Goal: Task Accomplishment & Management: Use online tool/utility

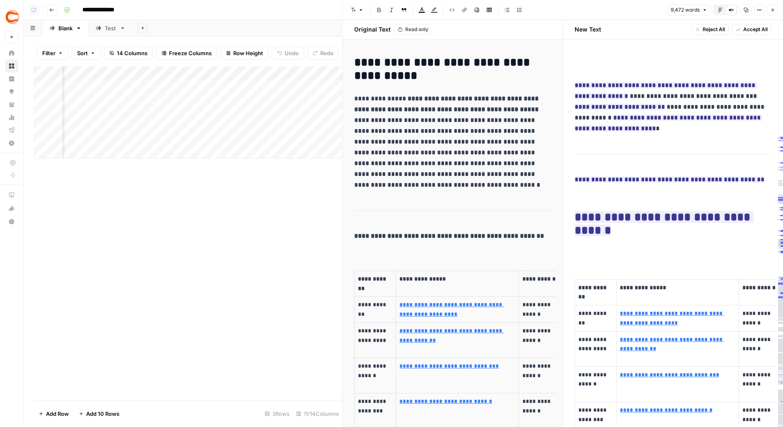
scroll to position [153, 0]
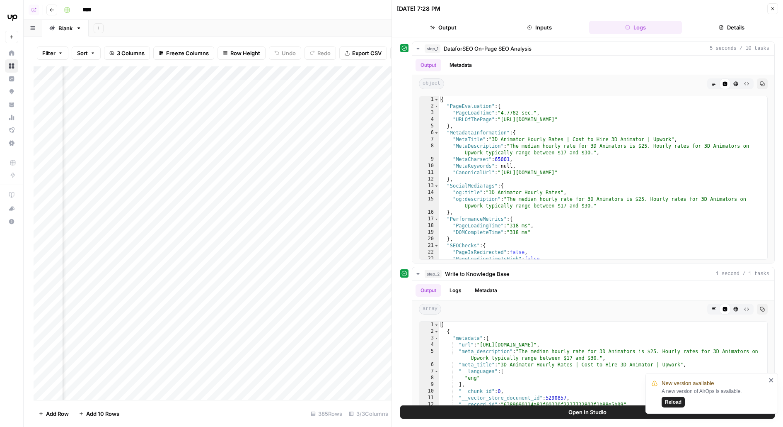
scroll to position [0, 67]
click at [252, 185] on div "Add Column" at bounding box center [213, 232] width 358 height 333
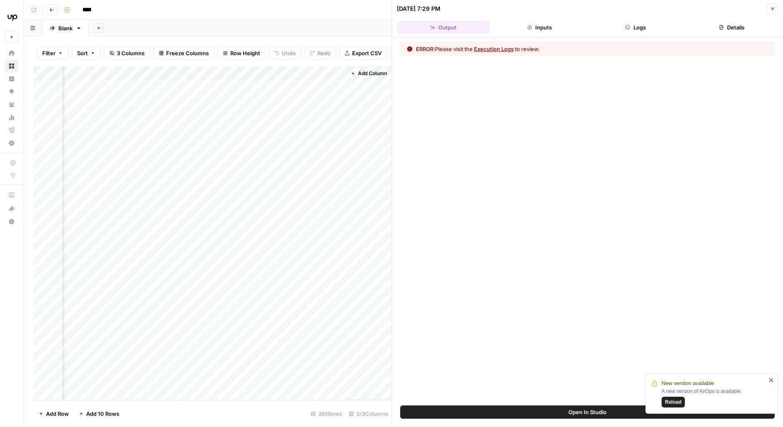
click at [656, 24] on button "Logs" at bounding box center [635, 27] width 93 height 13
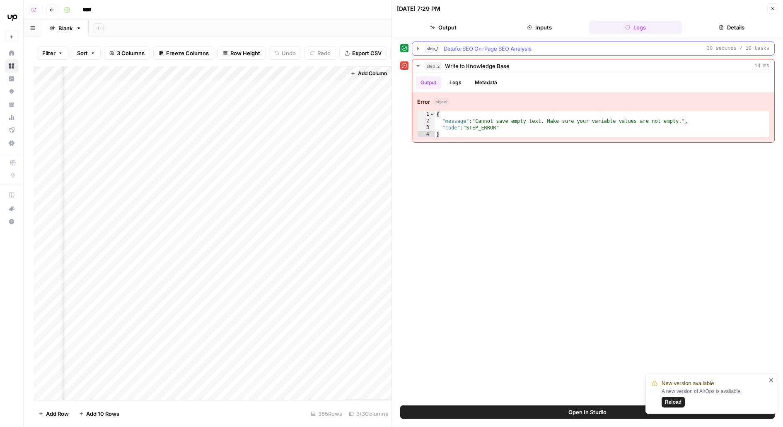
click at [618, 48] on div "step_1 DataforSEO On-Page SEO Analysis 30 seconds / 10 tasks" at bounding box center [597, 48] width 345 height 8
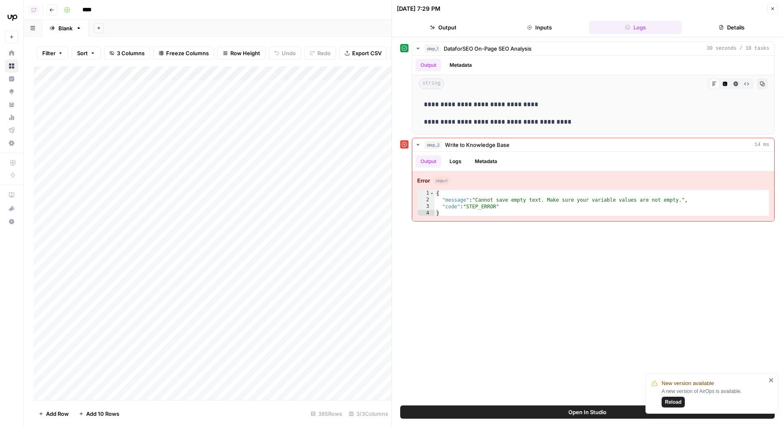
click at [230, 186] on div "Add Column" at bounding box center [213, 232] width 358 height 333
click at [230, 186] on body "New version available A new version of AirOps is available. Reload Upwork New H…" at bounding box center [391, 213] width 783 height 427
click at [230, 186] on textarea "**********" at bounding box center [163, 186] width 202 height 12
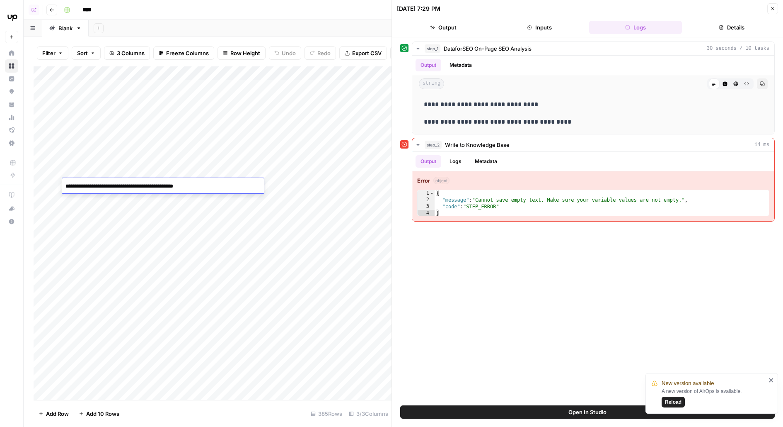
click at [230, 186] on textarea "**********" at bounding box center [163, 186] width 202 height 12
click at [326, 187] on div "Add Column" at bounding box center [213, 232] width 358 height 333
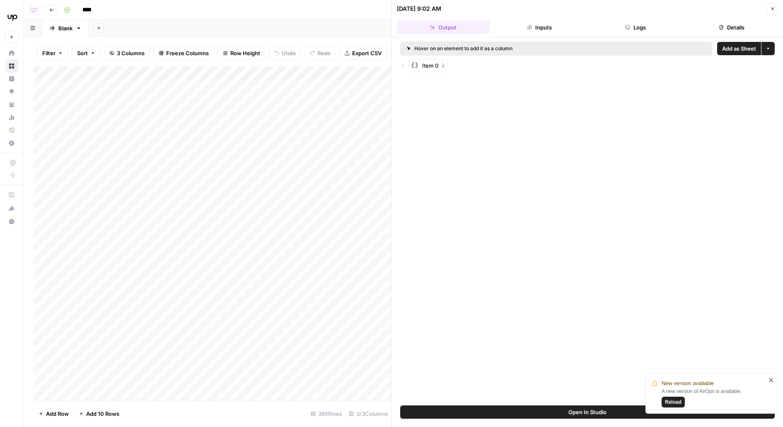
click at [330, 143] on div "Add Column" at bounding box center [213, 232] width 358 height 333
click at [330, 196] on div "Add Column" at bounding box center [213, 232] width 358 height 333
click at [331, 187] on div "Add Column" at bounding box center [213, 232] width 358 height 333
click at [331, 203] on div "Add Column" at bounding box center [213, 232] width 358 height 333
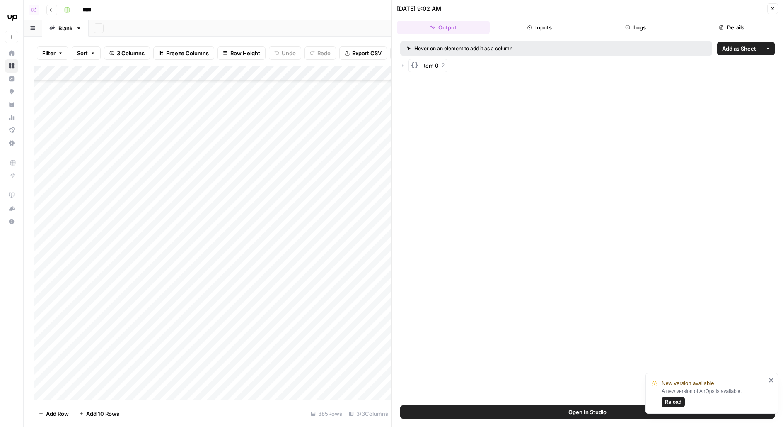
scroll to position [1770, 0]
click at [332, 121] on div "Add Column" at bounding box center [213, 232] width 358 height 333
click at [332, 177] on div "Add Column" at bounding box center [213, 232] width 358 height 333
click at [330, 176] on div "Add Column" at bounding box center [213, 232] width 358 height 333
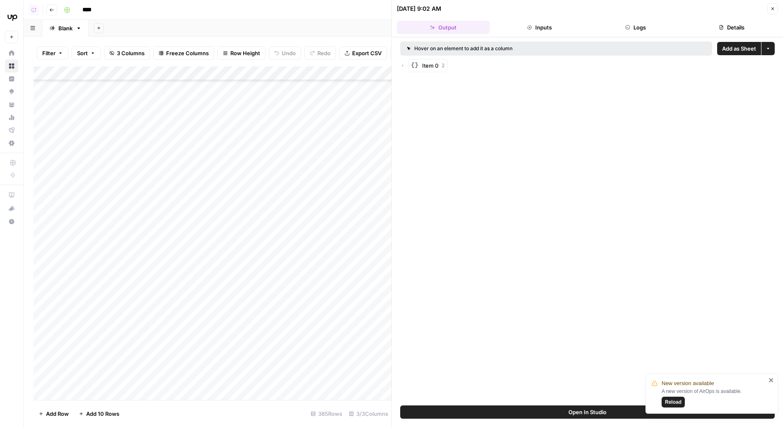
click at [329, 241] on div "Add Column" at bounding box center [213, 232] width 358 height 333
click at [331, 270] on div "Add Column" at bounding box center [213, 232] width 358 height 333
click at [328, 212] on div "Add Column" at bounding box center [213, 232] width 358 height 333
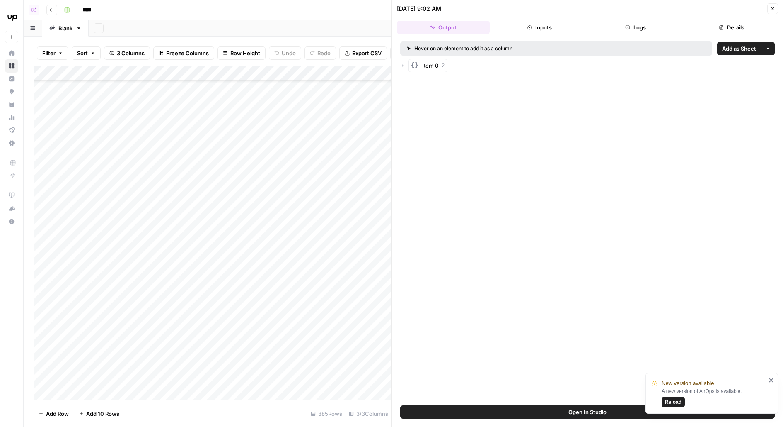
scroll to position [1694, 0]
click at [329, 252] on div "Add Column" at bounding box center [213, 232] width 358 height 333
click at [333, 201] on div "Add Column" at bounding box center [213, 232] width 358 height 333
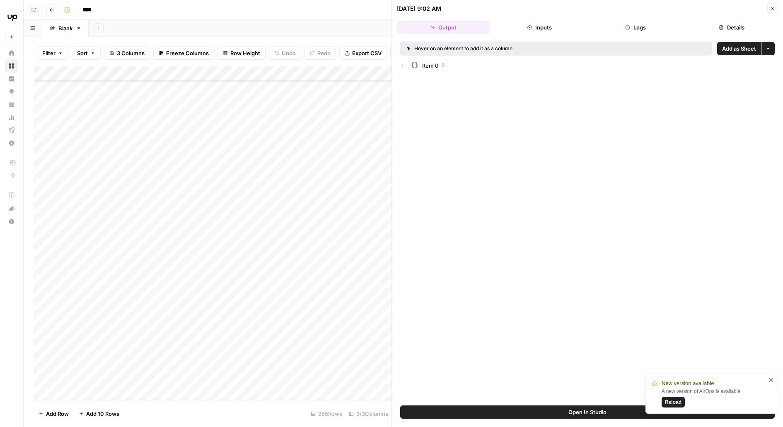
click at [331, 196] on div "Add Column" at bounding box center [213, 232] width 358 height 333
click at [332, 180] on div "Add Column" at bounding box center [213, 232] width 358 height 333
click at [329, 142] on div "Add Column" at bounding box center [213, 232] width 358 height 333
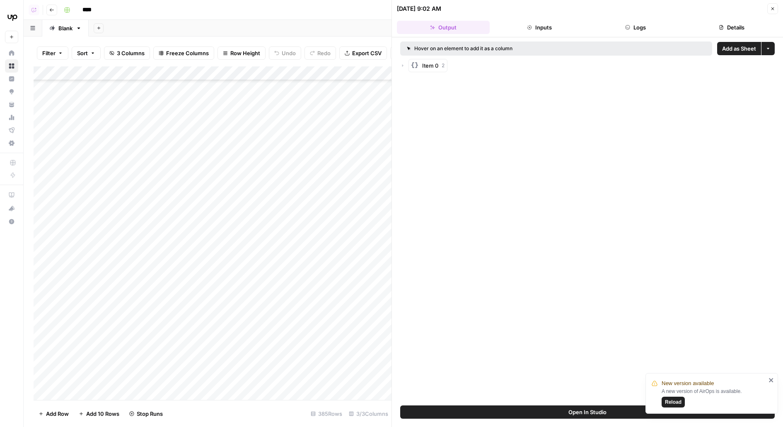
scroll to position [2037, 0]
click at [332, 278] on div "Add Column" at bounding box center [213, 232] width 358 height 333
click at [329, 136] on div "Add Column" at bounding box center [213, 232] width 358 height 333
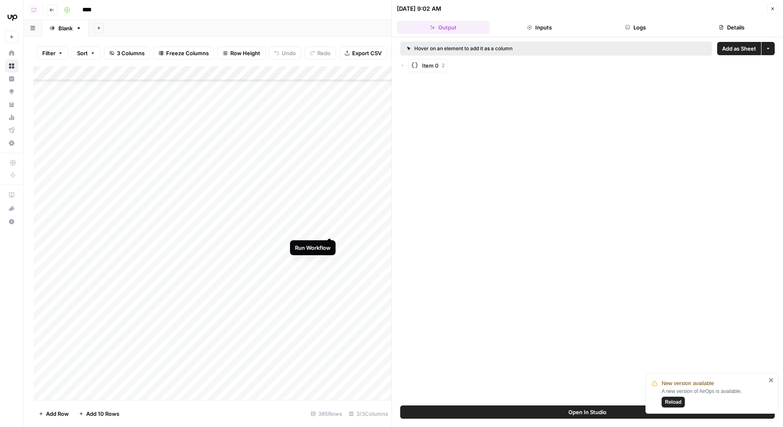
click at [327, 233] on div "Add Column" at bounding box center [213, 232] width 358 height 333
click at [331, 228] on div "Add Column" at bounding box center [213, 232] width 358 height 333
click at [330, 266] on div "Add Column" at bounding box center [213, 232] width 358 height 333
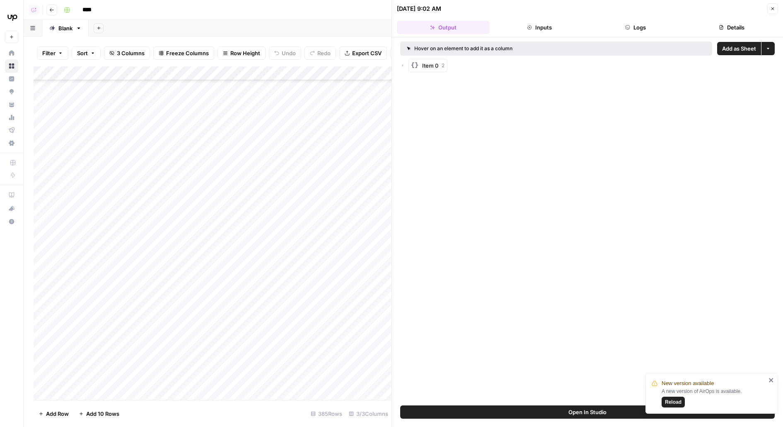
scroll to position [4744, 0]
click at [331, 303] on div "Add Column" at bounding box center [213, 232] width 358 height 333
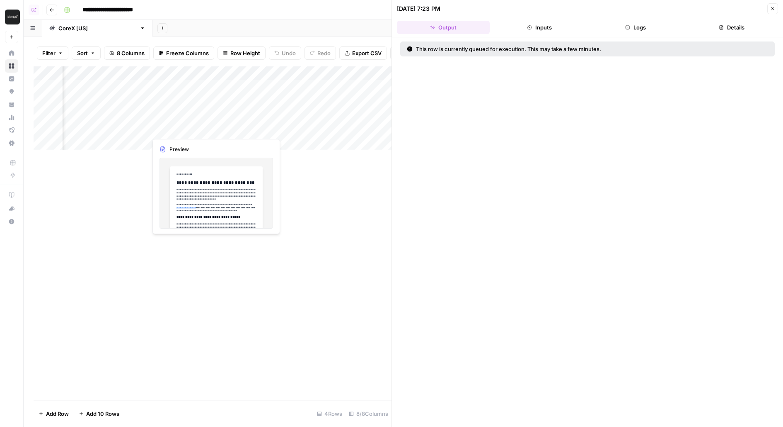
scroll to position [0, 278]
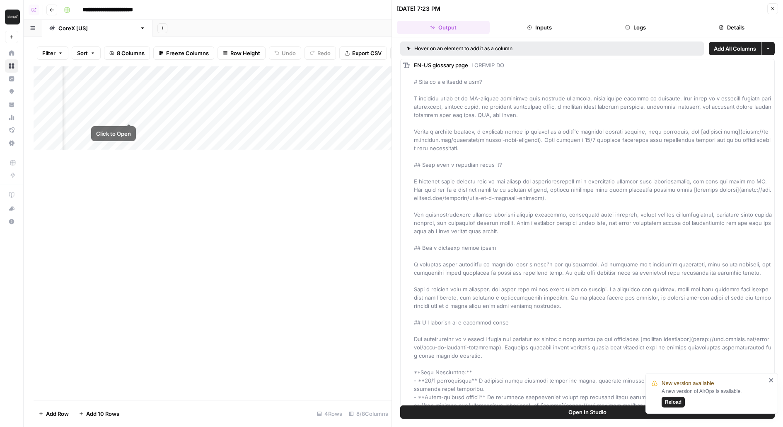
click at [128, 114] on div "Add Column" at bounding box center [213, 108] width 358 height 84
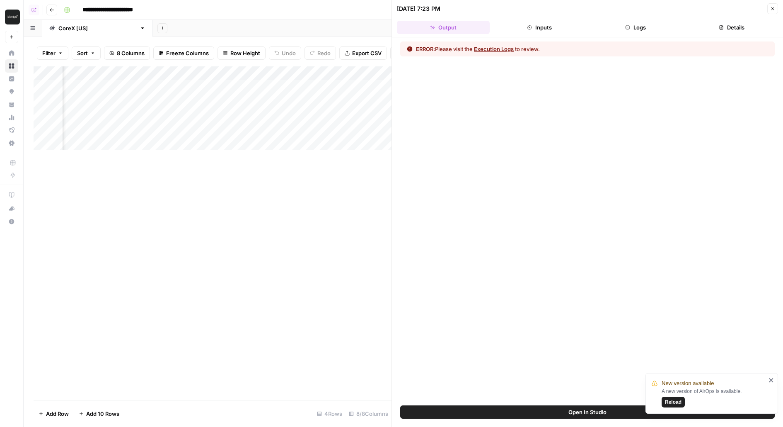
click at [642, 30] on button "Logs" at bounding box center [635, 27] width 93 height 13
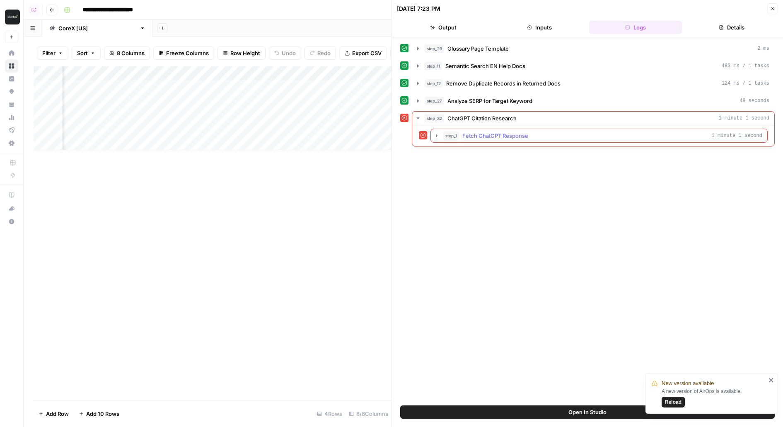
click at [585, 138] on button "step_1 Fetch ChatGPT Response 1 minute 1 second" at bounding box center [599, 135] width 337 height 13
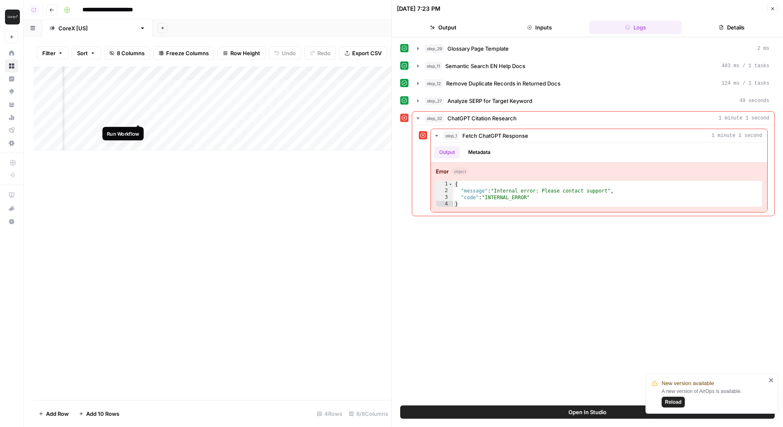
click at [143, 115] on div "Add Column" at bounding box center [213, 108] width 358 height 84
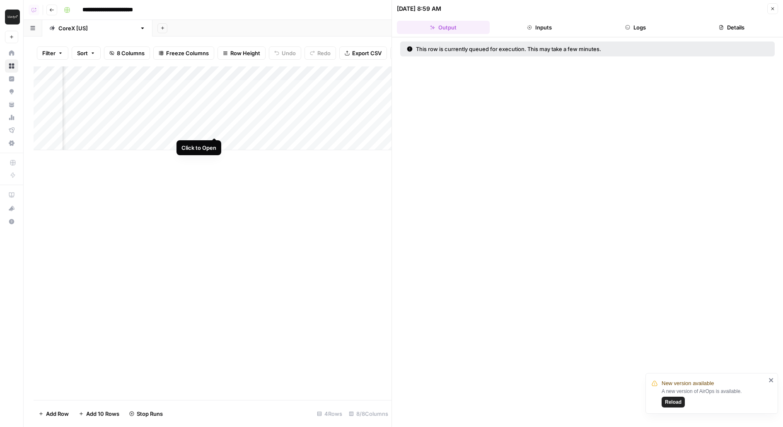
click at [213, 129] on div "Add Column" at bounding box center [213, 108] width 358 height 84
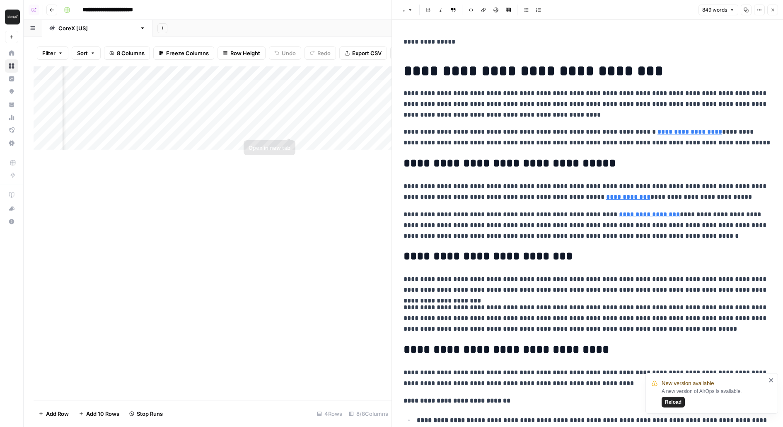
click at [288, 127] on div "Add Column" at bounding box center [213, 108] width 358 height 84
click at [128, 85] on div "Add Column" at bounding box center [213, 108] width 358 height 84
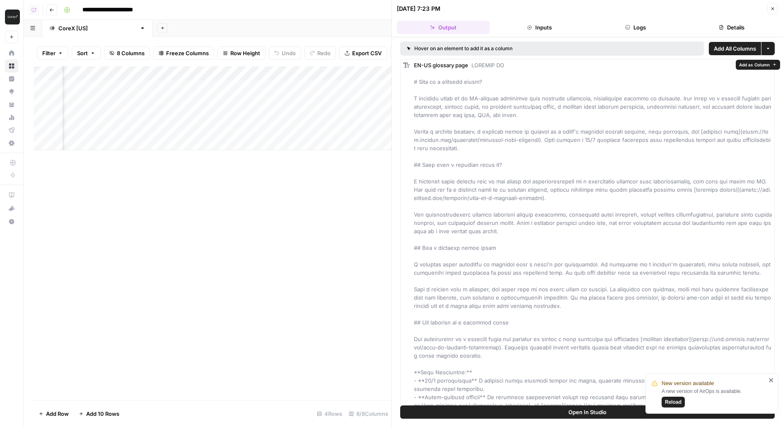
click at [448, 408] on button "Open In Studio" at bounding box center [587, 411] width 375 height 13
click at [137, 113] on div "Add Column" at bounding box center [213, 108] width 358 height 84
click at [217, 99] on div "Add Column" at bounding box center [213, 108] width 358 height 84
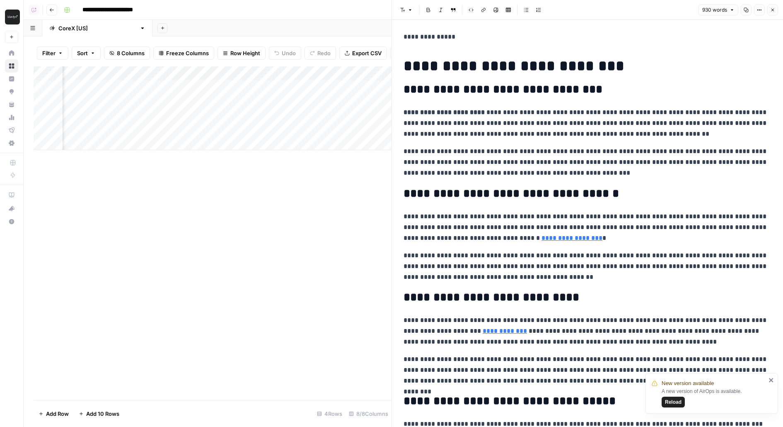
scroll to position [2, 0]
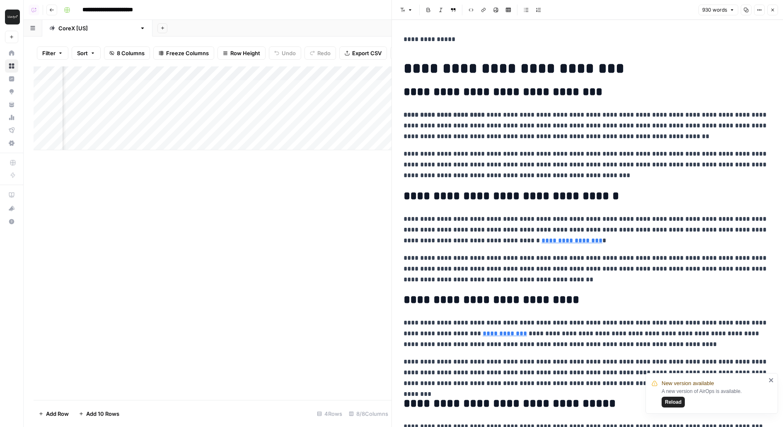
click at [214, 131] on div "Add Column" at bounding box center [213, 108] width 358 height 84
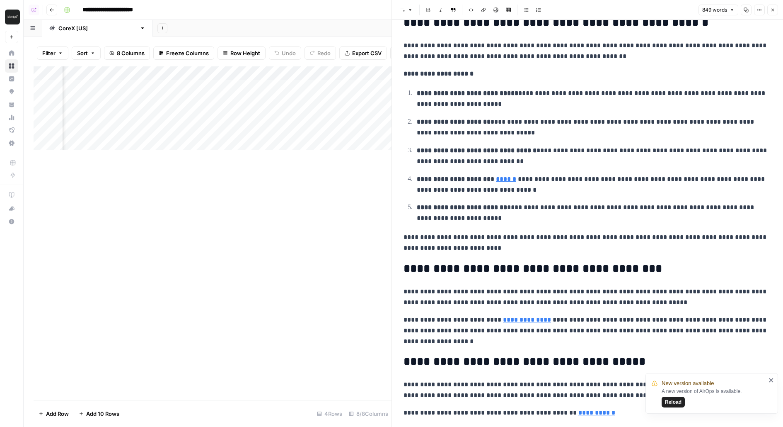
scroll to position [851, 0]
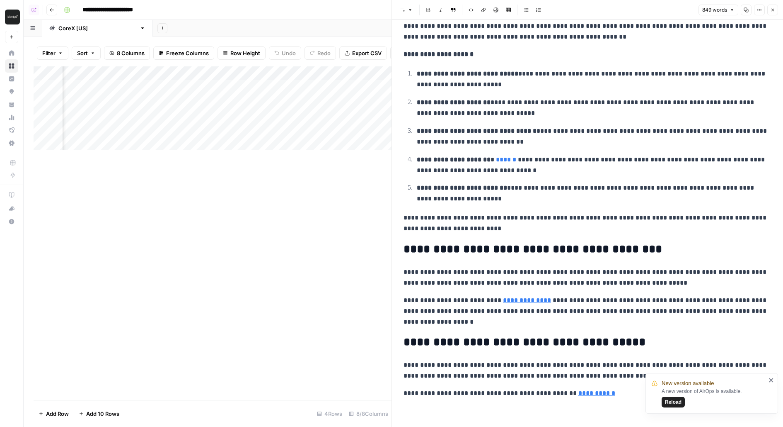
click at [214, 87] on div "Add Column" at bounding box center [213, 108] width 358 height 84
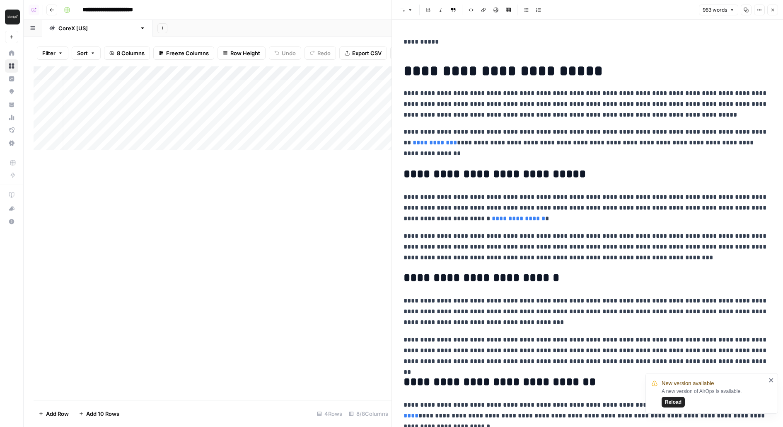
scroll to position [0, 183]
click at [224, 87] on div "Add Column" at bounding box center [213, 108] width 358 height 84
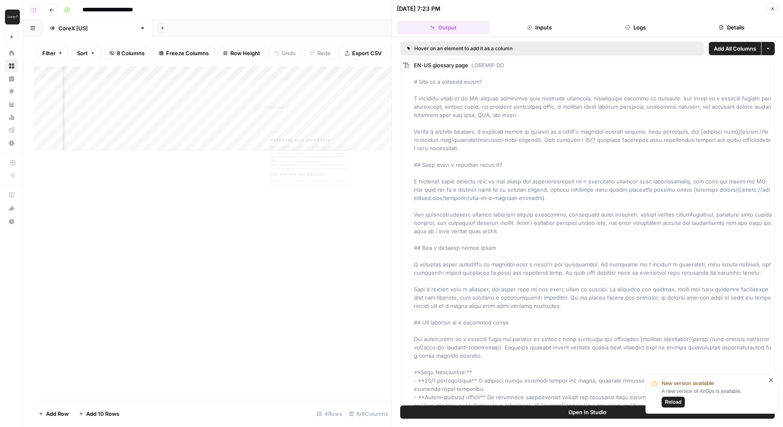
click at [635, 27] on button "Logs" at bounding box center [635, 27] width 93 height 13
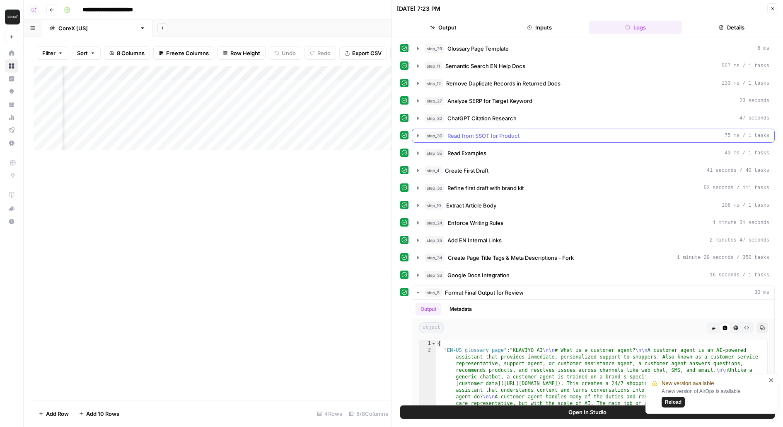
click at [545, 129] on button "step_30 Read from SSOT for Product 75 ms / 1 tasks" at bounding box center [593, 135] width 362 height 13
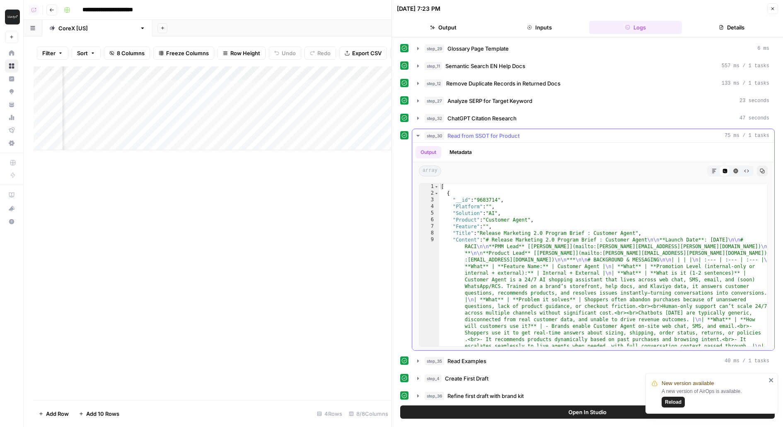
click at [545, 131] on div "step_30 Read from SSOT for Product 75 ms / 1 tasks" at bounding box center [597, 135] width 345 height 8
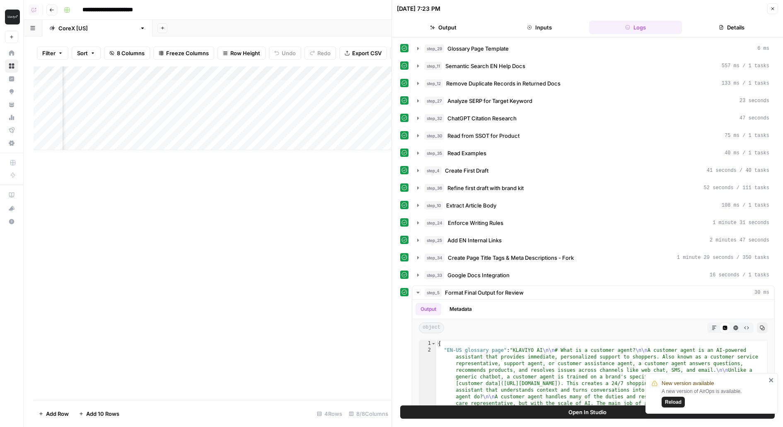
click at [223, 103] on div "Add Column" at bounding box center [213, 108] width 358 height 84
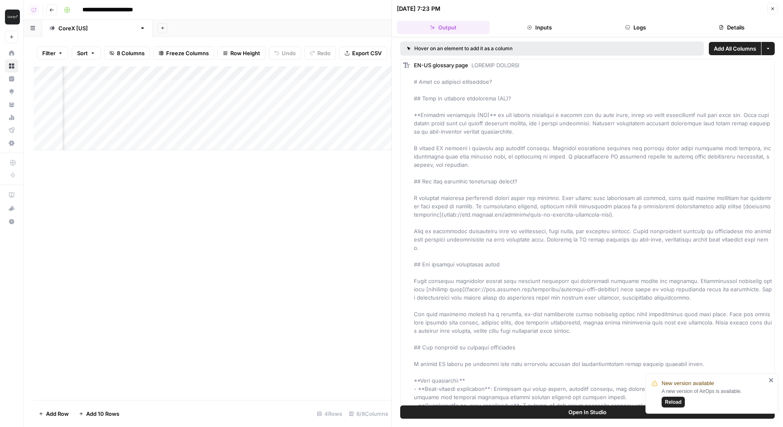
click at [608, 29] on button "Logs" at bounding box center [635, 27] width 93 height 13
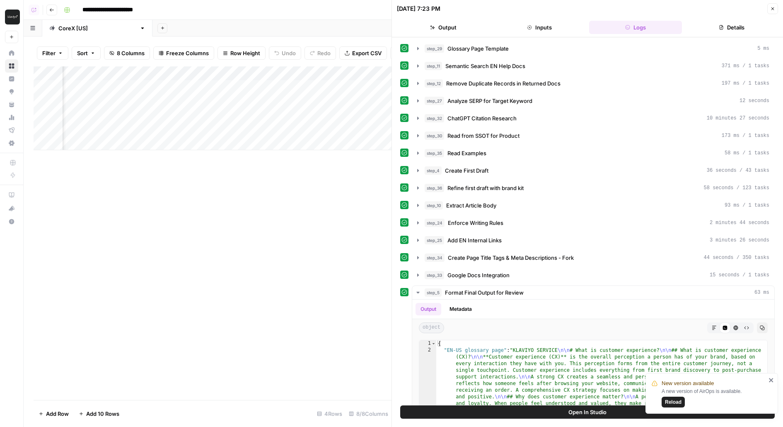
click at [223, 129] on div "Add Column" at bounding box center [213, 108] width 358 height 84
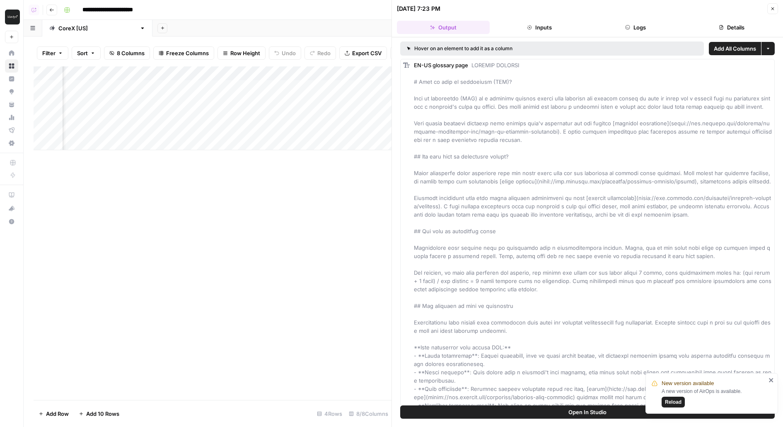
click at [635, 27] on button "Logs" at bounding box center [635, 27] width 93 height 13
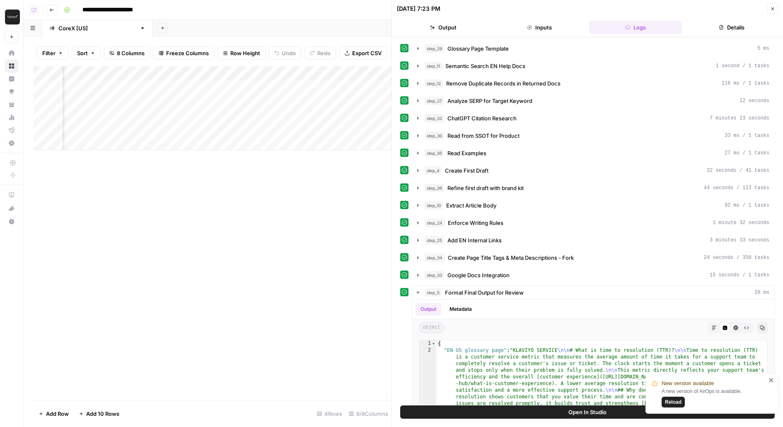
click at [774, 9] on icon "button" at bounding box center [773, 8] width 5 height 5
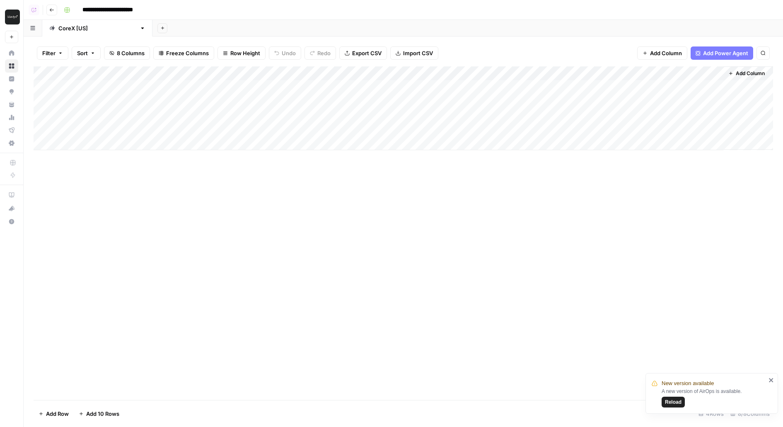
click at [774, 379] on icon "close" at bounding box center [772, 379] width 6 height 7
click at [568, 114] on div "Add Column" at bounding box center [404, 108] width 740 height 84
click at [490, 115] on div "Add Column" at bounding box center [404, 108] width 740 height 84
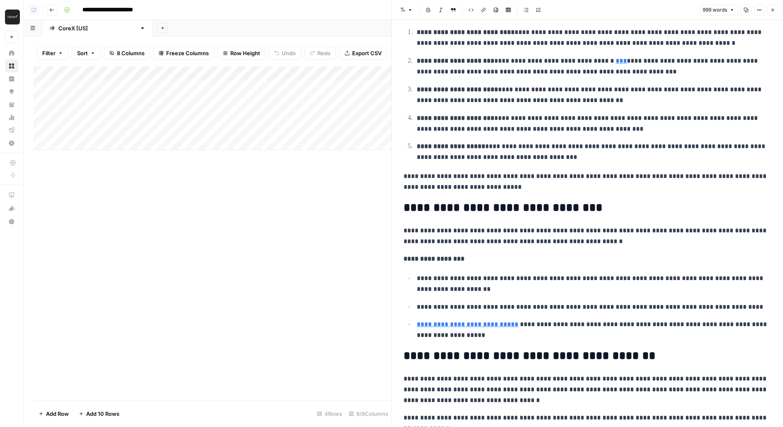
scroll to position [970, 0]
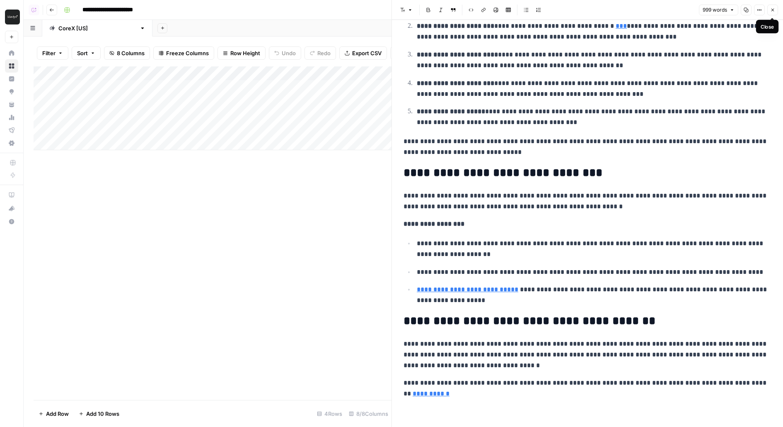
click at [775, 10] on icon "button" at bounding box center [773, 9] width 5 height 5
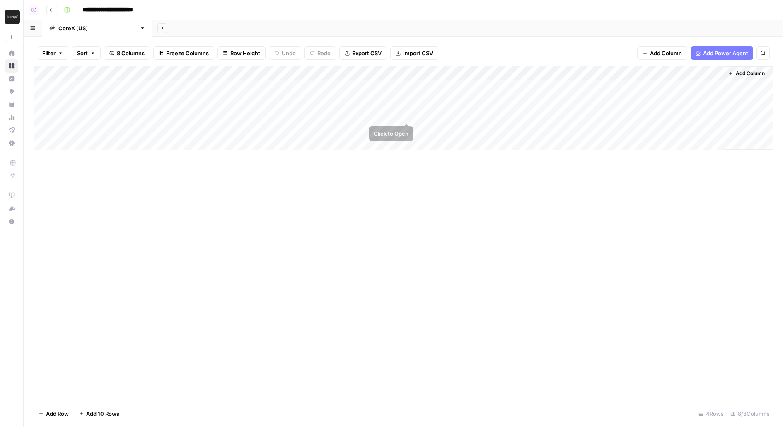
click at [407, 114] on div "Add Column" at bounding box center [404, 108] width 740 height 84
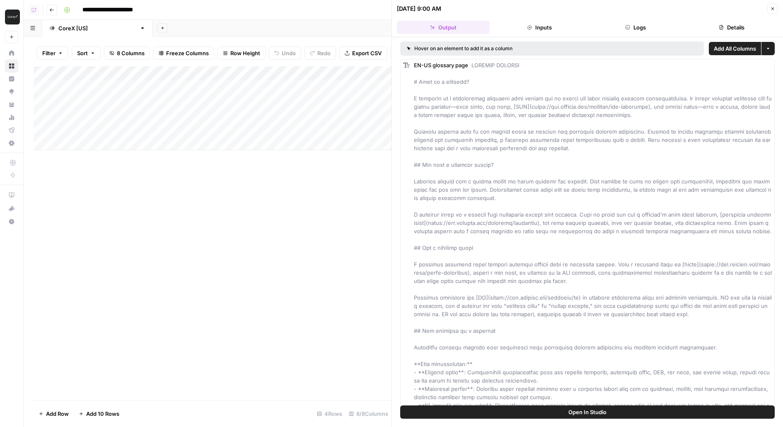
click at [639, 30] on button "Logs" at bounding box center [635, 27] width 93 height 13
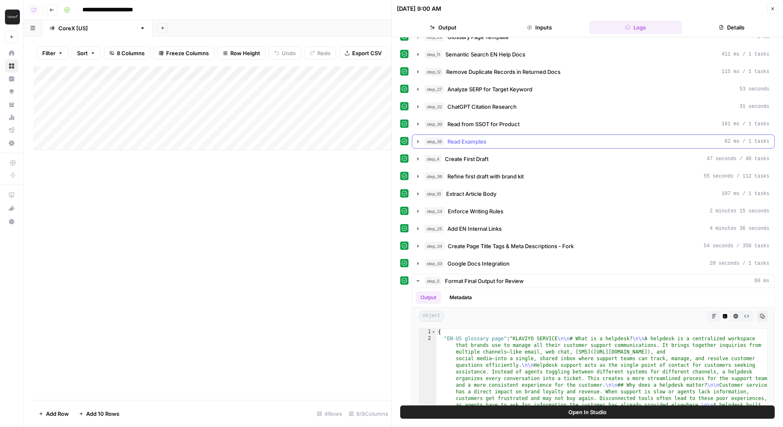
scroll to position [19, 0]
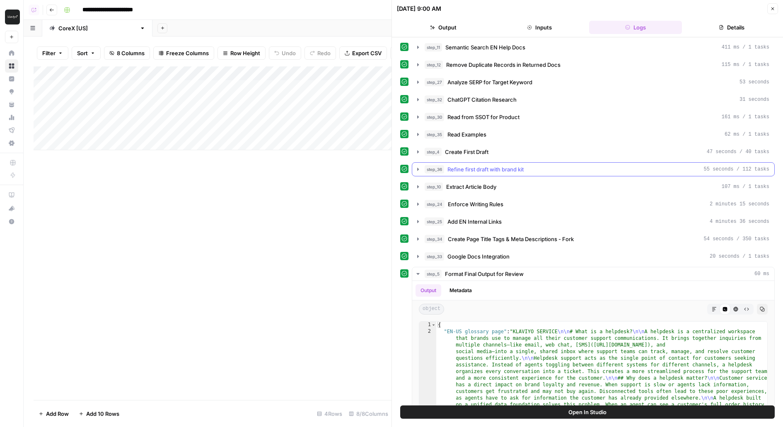
click at [550, 165] on div "step_36 Refine first draft with brand kit 55 seconds / 112 tasks" at bounding box center [597, 169] width 345 height 8
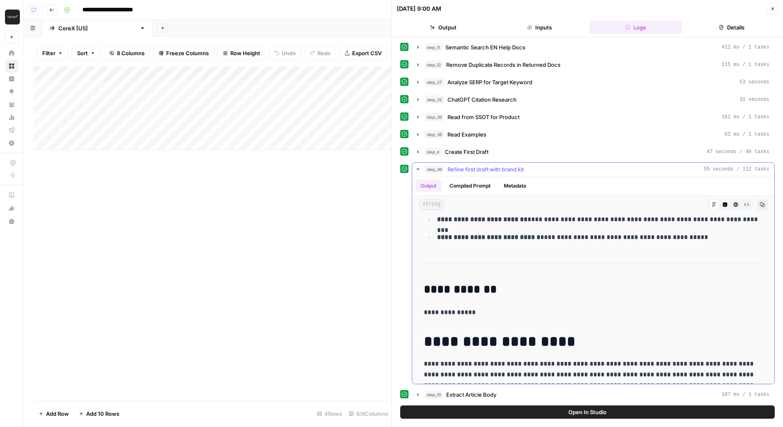
scroll to position [729, 0]
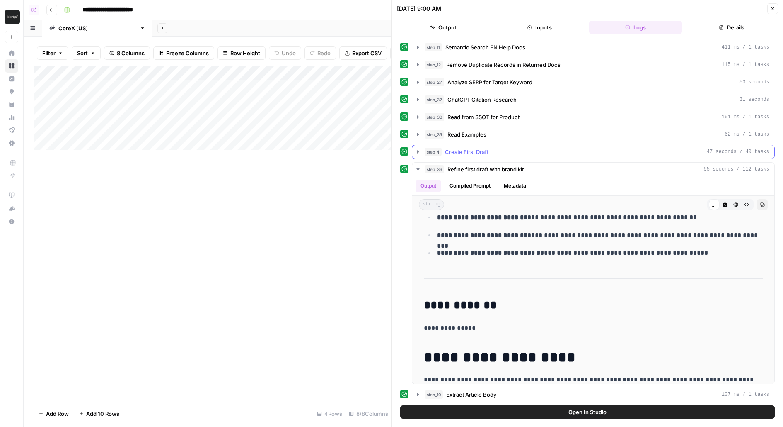
click at [491, 165] on span "Refine first draft with brand kit" at bounding box center [486, 169] width 76 height 8
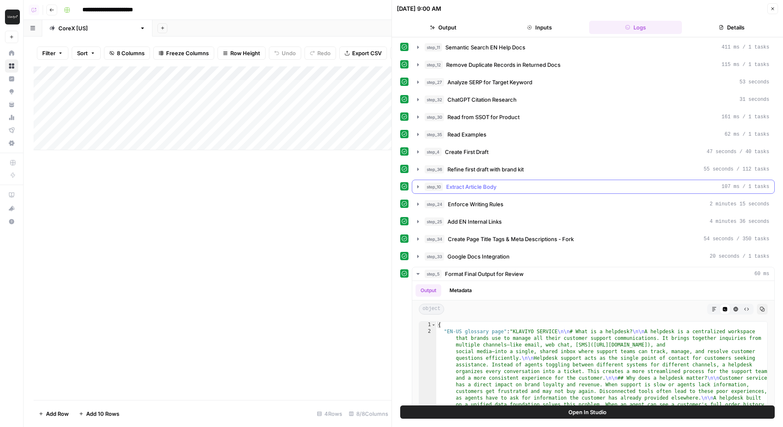
click at [483, 184] on span "Extract Article Body" at bounding box center [471, 186] width 50 height 8
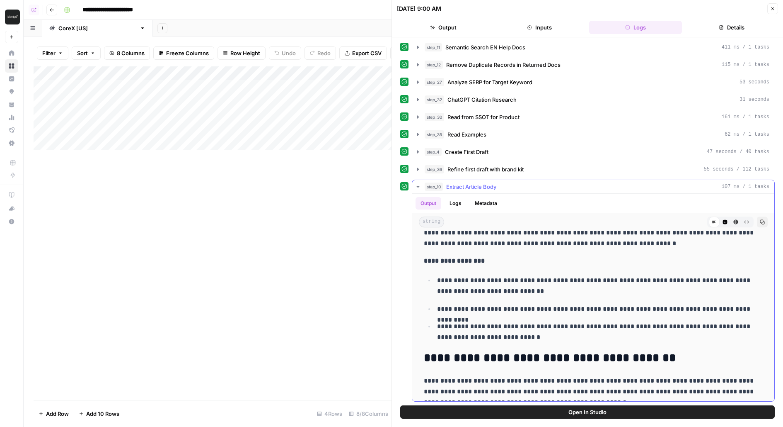
scroll to position [1217, 0]
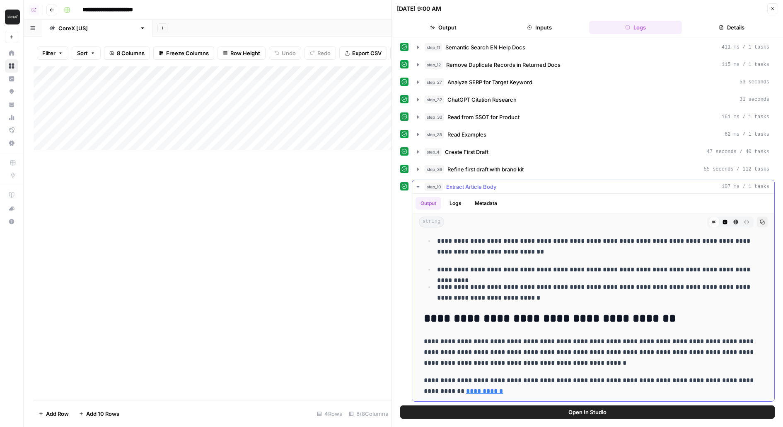
click at [466, 182] on span "Extract Article Body" at bounding box center [471, 186] width 50 height 8
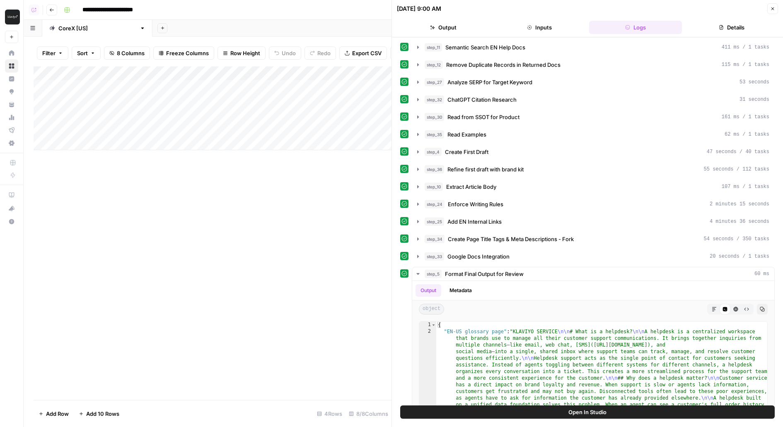
click at [771, 9] on icon "button" at bounding box center [773, 8] width 5 height 5
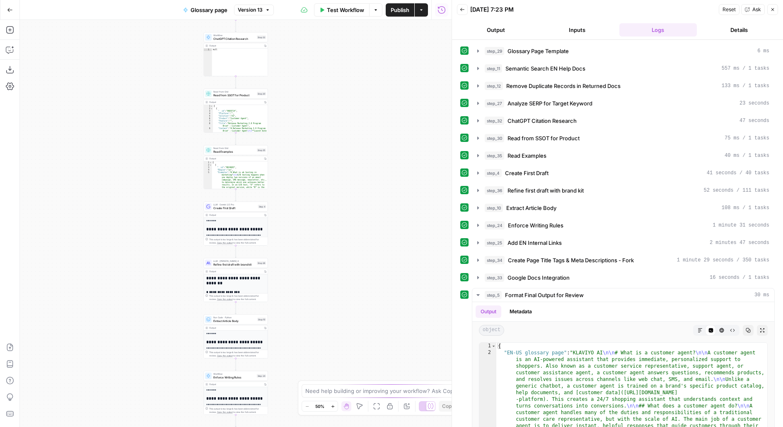
drag, startPoint x: 351, startPoint y: 315, endPoint x: 324, endPoint y: 259, distance: 61.9
click at [354, 37] on div "**********" at bounding box center [236, 223] width 432 height 407
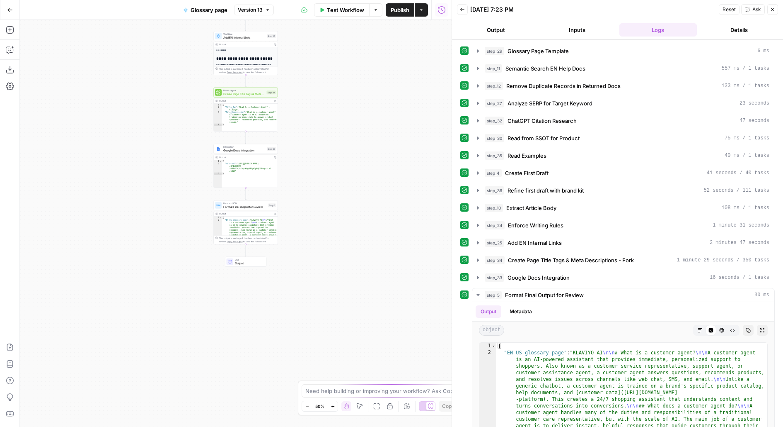
drag, startPoint x: 324, startPoint y: 259, endPoint x: 331, endPoint y: 128, distance: 131.2
click at [331, 128] on div "**********" at bounding box center [236, 223] width 432 height 407
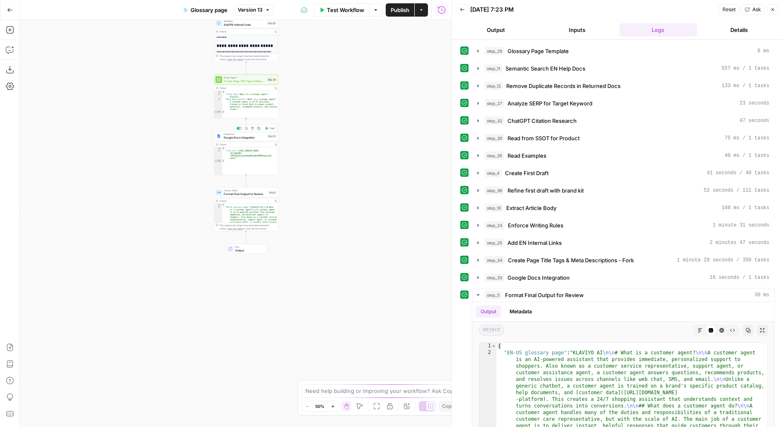
click at [228, 136] on span "Google Docs Integration" at bounding box center [245, 137] width 42 height 4
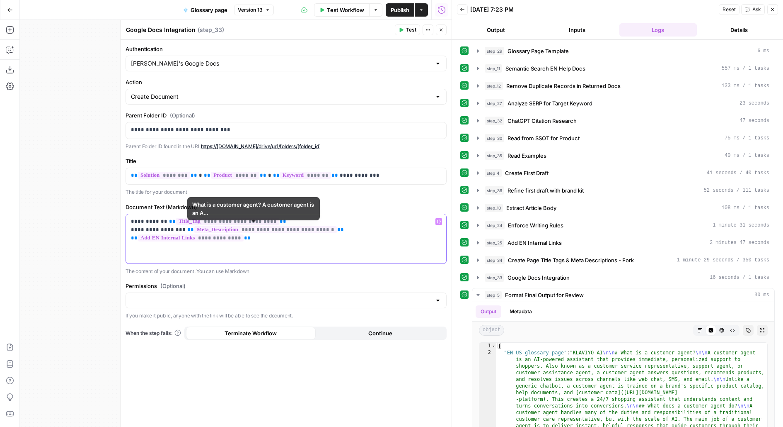
click at [344, 224] on p "**********" at bounding box center [286, 229] width 311 height 25
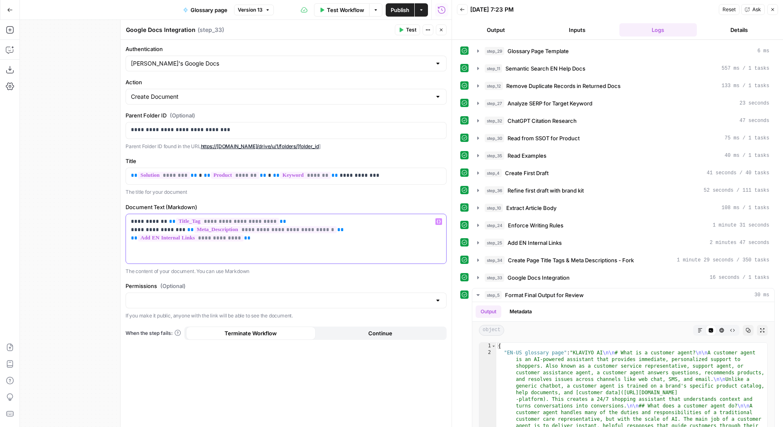
click at [352, 229] on p "**********" at bounding box center [286, 229] width 311 height 25
click at [394, 13] on span "Publish" at bounding box center [400, 10] width 19 height 8
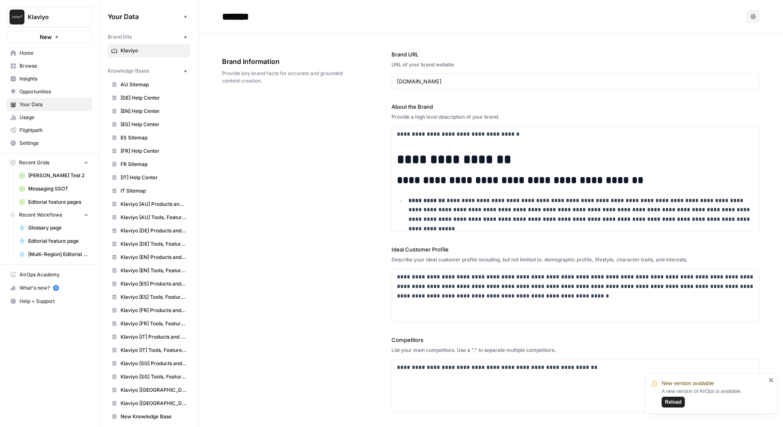
scroll to position [1982, 0]
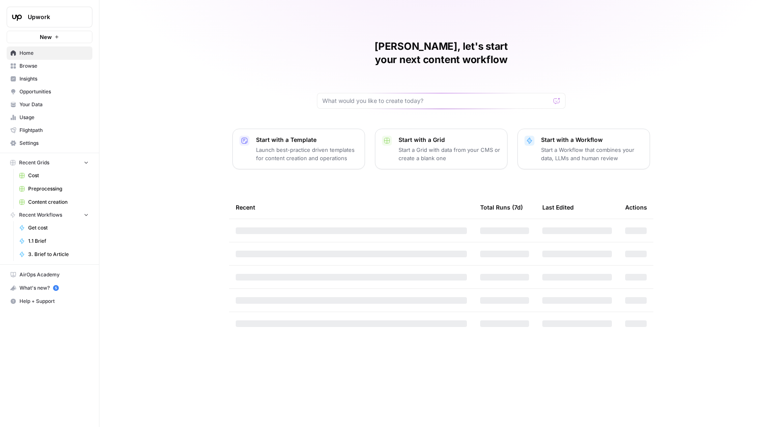
click at [60, 13] on span "Upwork" at bounding box center [53, 17] width 50 height 8
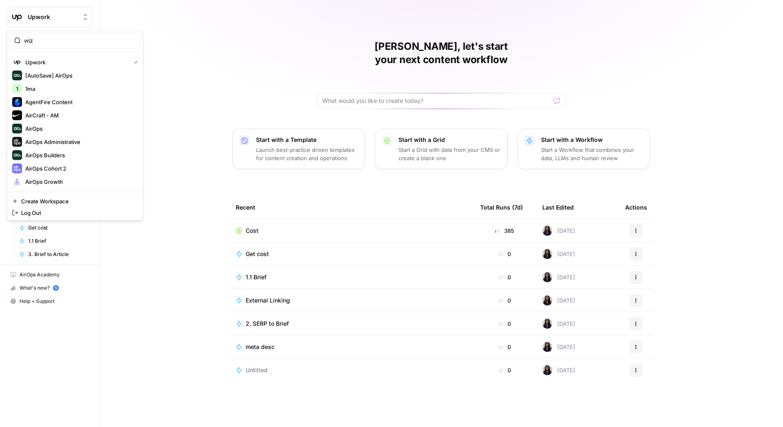
type input "wiz"
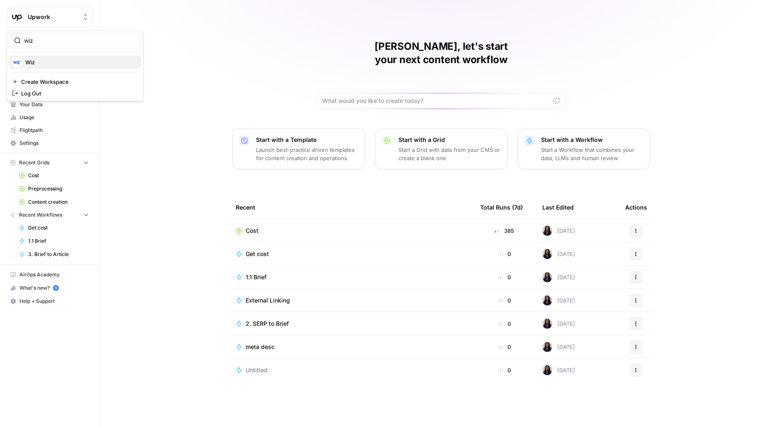
click button "Wiz" at bounding box center [75, 62] width 133 height 13
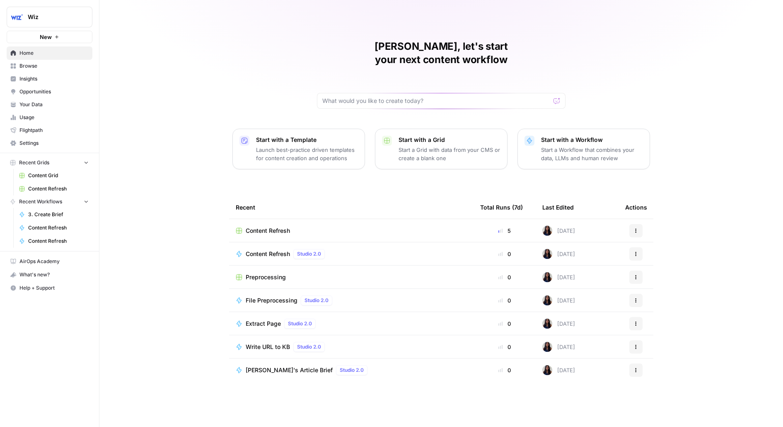
click at [61, 102] on span "Your Data" at bounding box center [53, 104] width 69 height 7
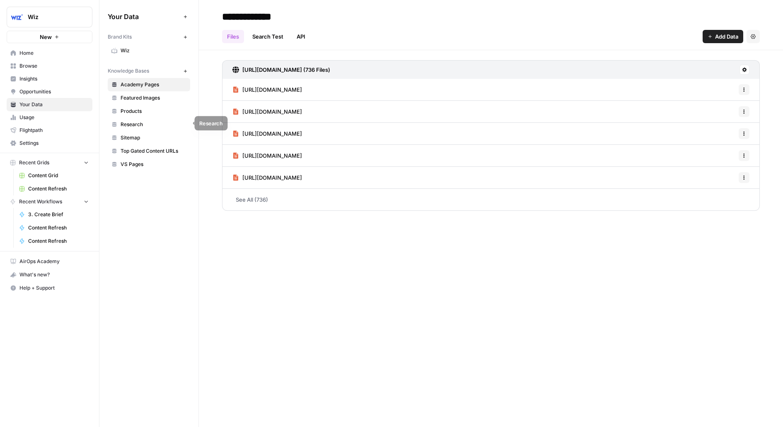
click at [127, 124] on span "Research" at bounding box center [154, 124] width 66 height 7
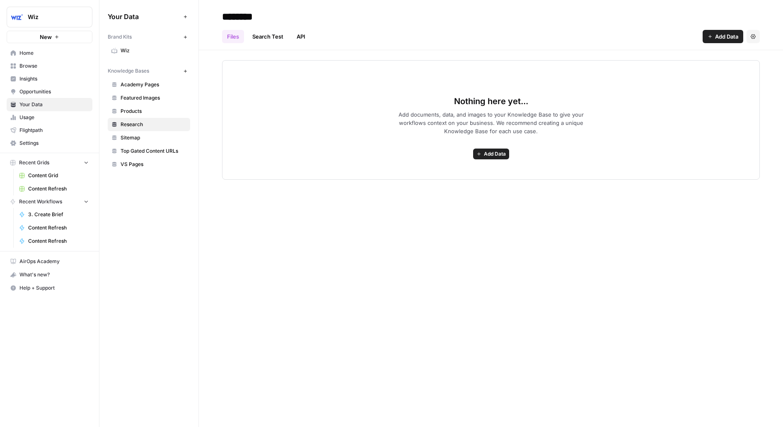
click at [129, 134] on span "Sitemap" at bounding box center [154, 137] width 66 height 7
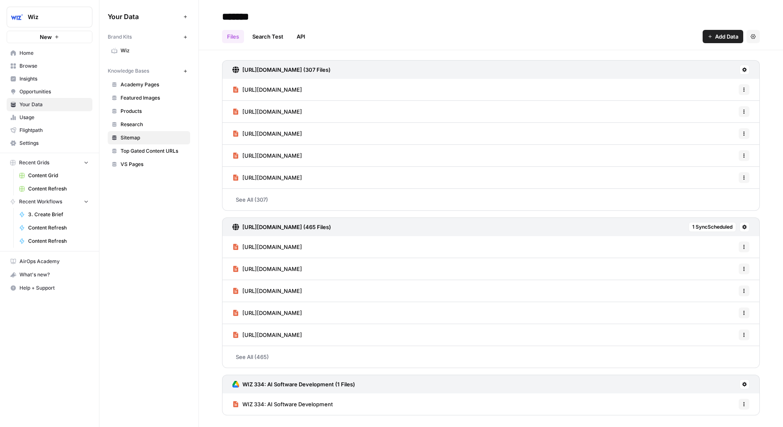
click at [245, 204] on link "See All (307)" at bounding box center [491, 200] width 538 height 22
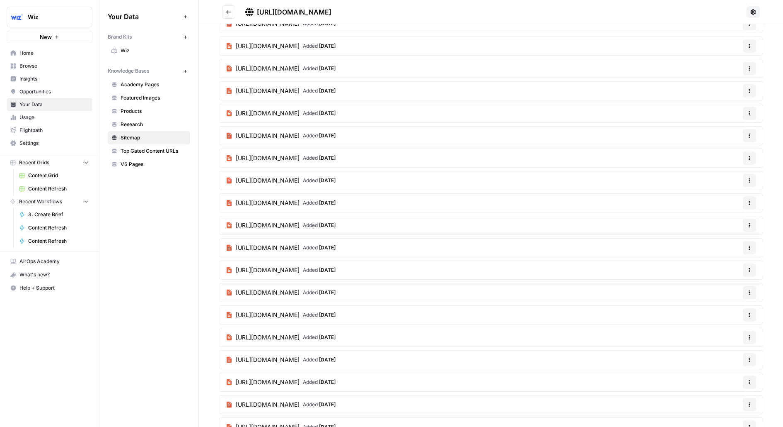
scroll to position [485, 0]
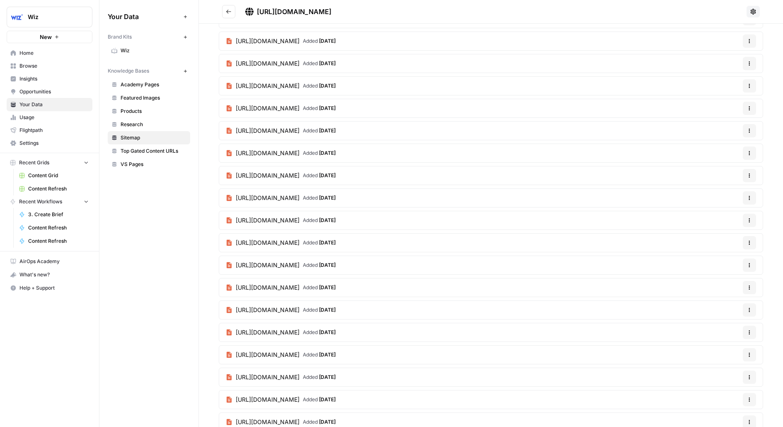
click at [230, 14] on button "Go back" at bounding box center [228, 11] width 13 height 13
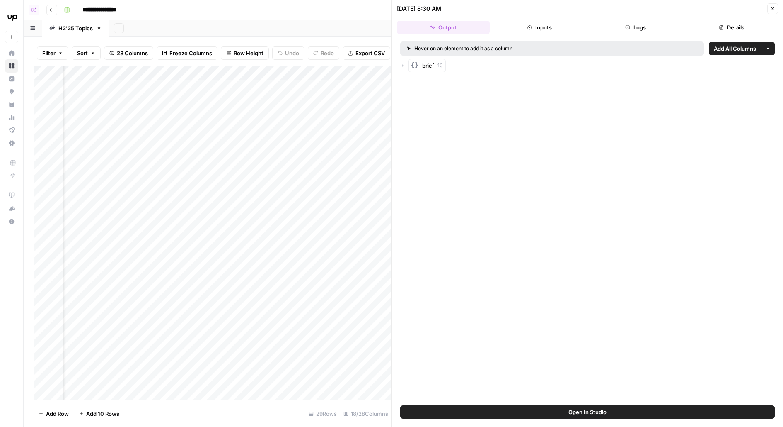
scroll to position [0, 946]
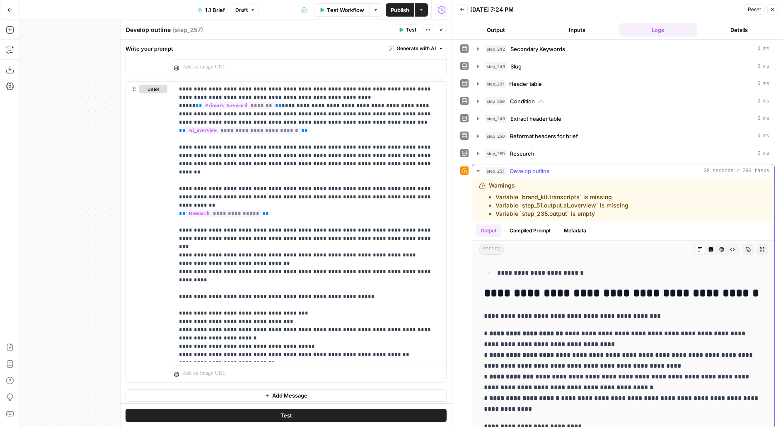
scroll to position [662, 0]
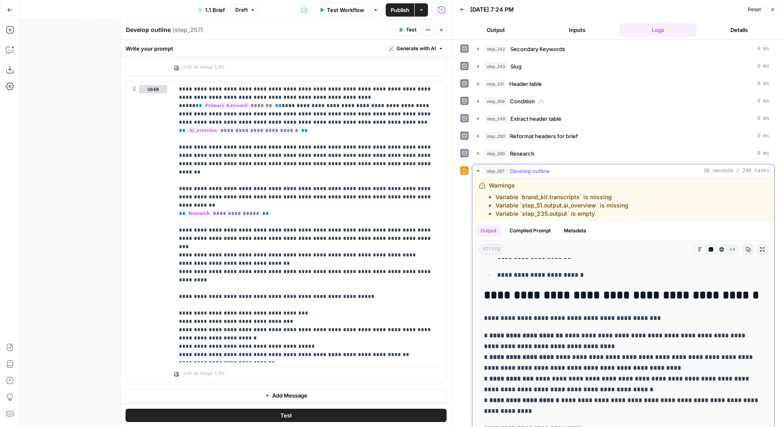
click at [764, 247] on icon "button" at bounding box center [762, 249] width 5 height 5
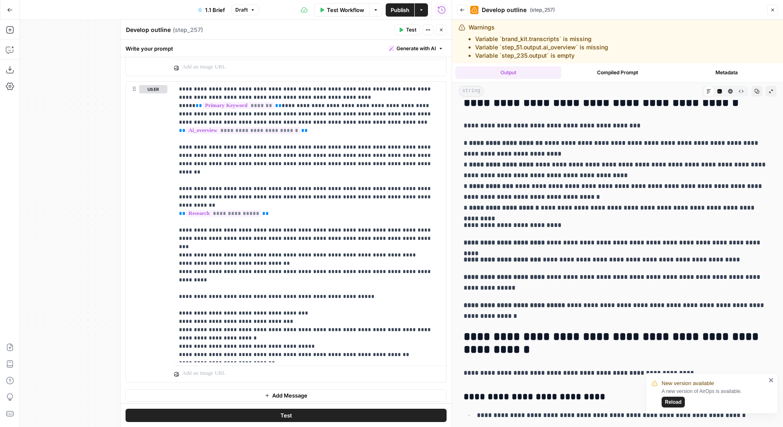
scroll to position [680, 0]
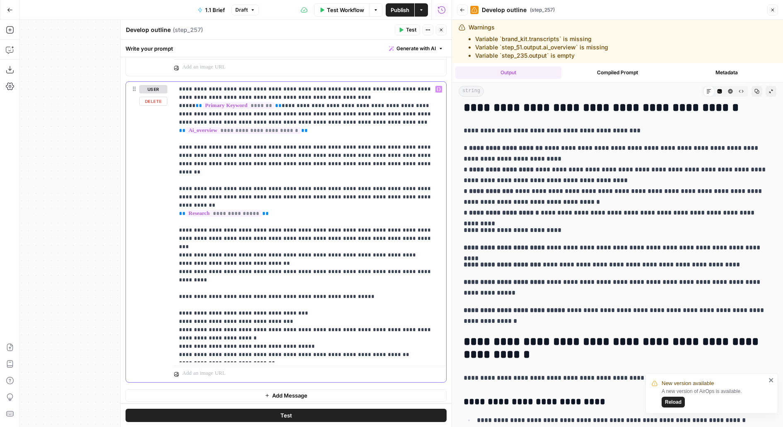
click at [360, 215] on p "**********" at bounding box center [310, 222] width 263 height 274
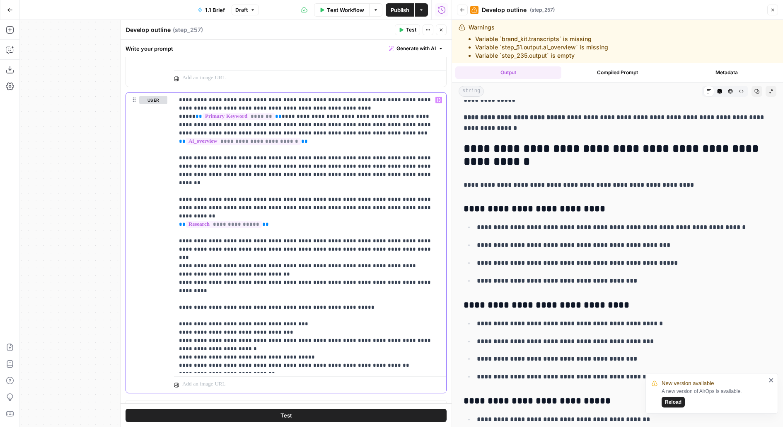
scroll to position [871, 0]
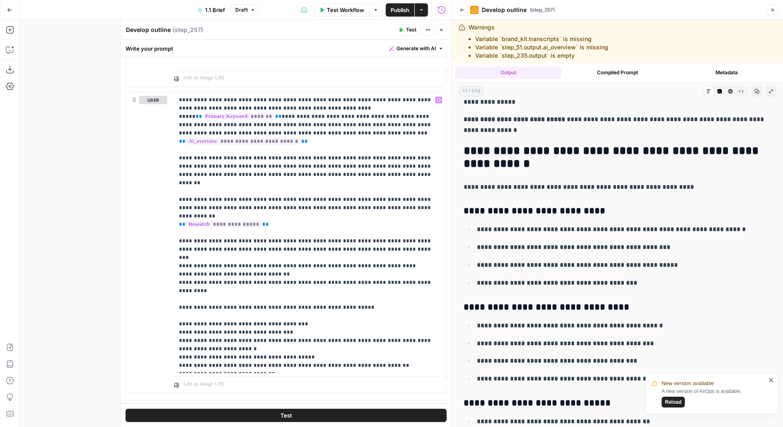
click at [459, 9] on button "Back" at bounding box center [462, 10] width 11 height 11
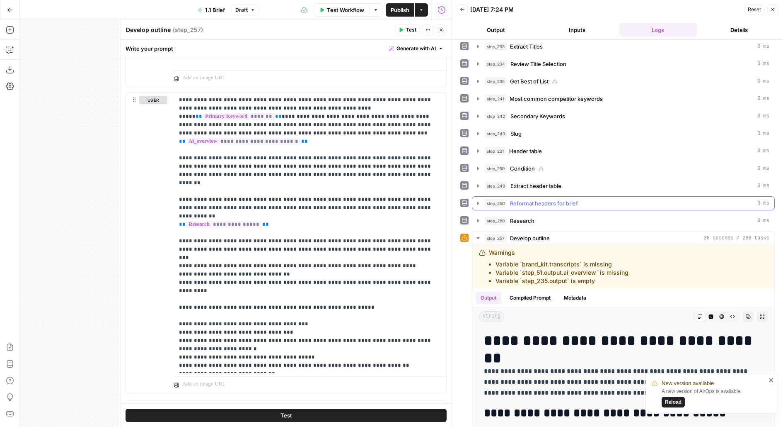
scroll to position [98, 0]
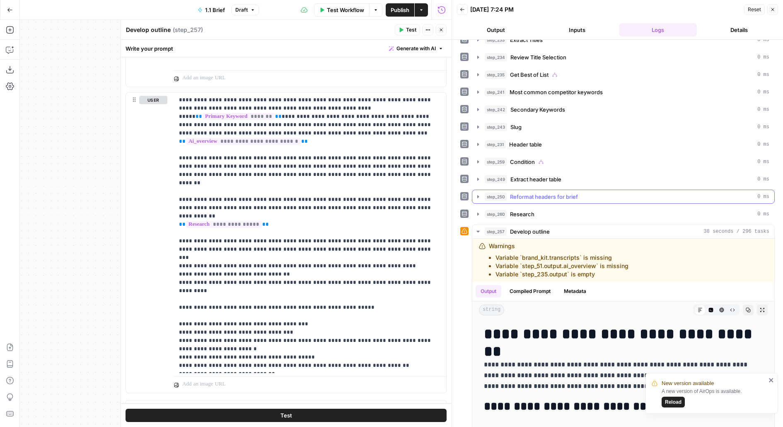
click at [541, 193] on span "Reformat headers for brief" at bounding box center [544, 196] width 68 height 8
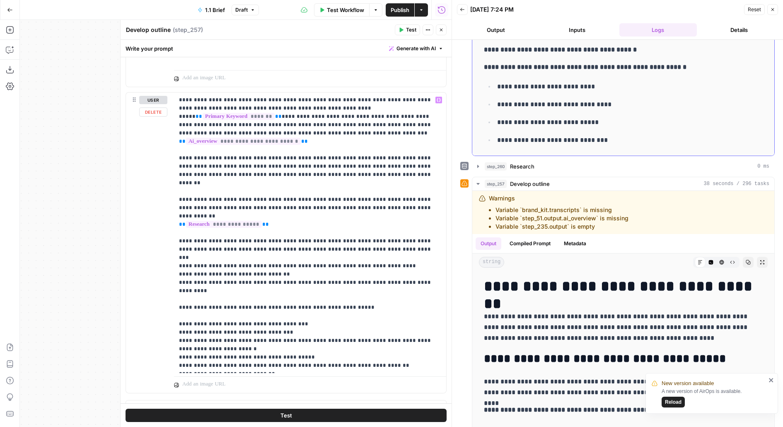
scroll to position [365, 0]
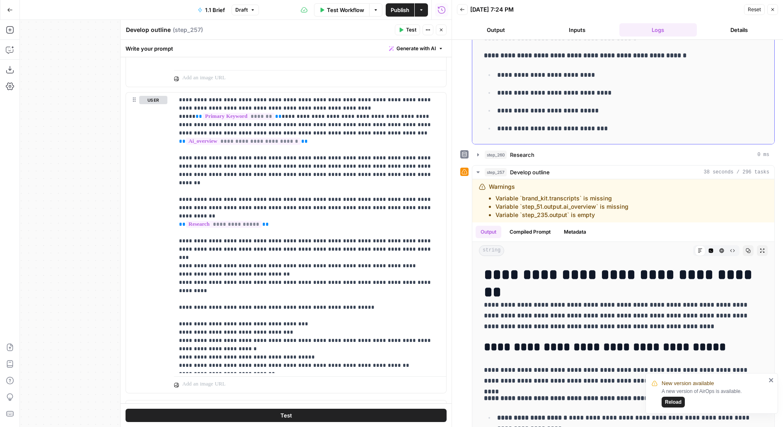
drag, startPoint x: 514, startPoint y: 118, endPoint x: 660, endPoint y: 124, distance: 146.0
click at [660, 124] on p "**********" at bounding box center [630, 128] width 266 height 11
click at [442, 30] on icon "button" at bounding box center [441, 30] width 3 height 3
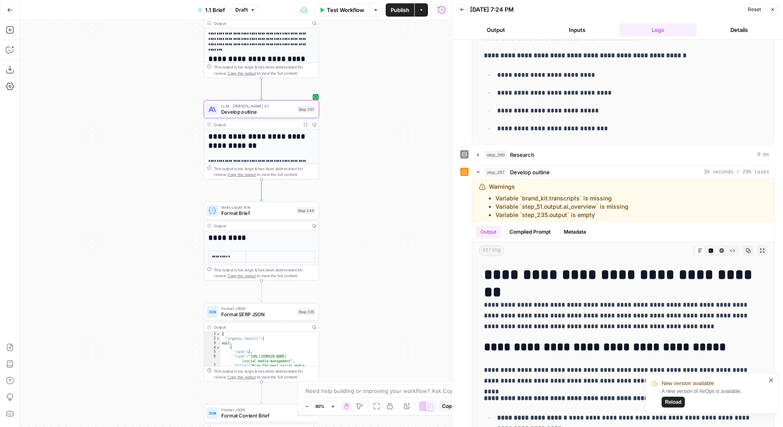
drag, startPoint x: 347, startPoint y: 168, endPoint x: 432, endPoint y: 162, distance: 85.2
click at [432, 162] on div "false true true false true false Workflow Set Inputs Inputs Run Code · Python G…" at bounding box center [236, 223] width 432 height 407
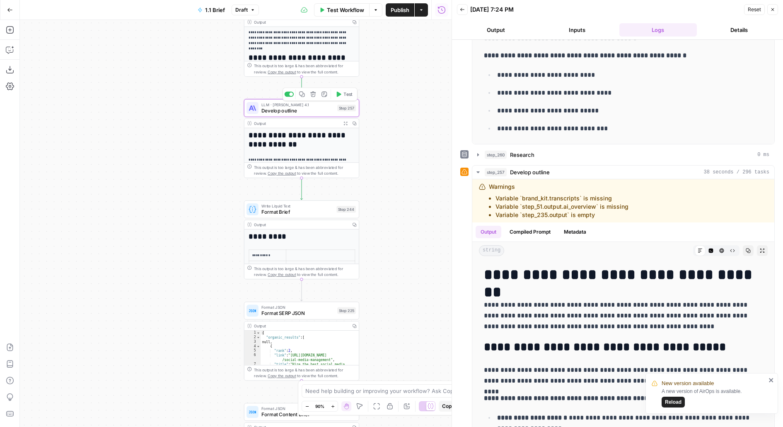
click at [349, 112] on div "LLM · Claude Opus 4.1 Develop outline Step 257 Copy step Delete step Add Note T…" at bounding box center [301, 108] width 109 height 13
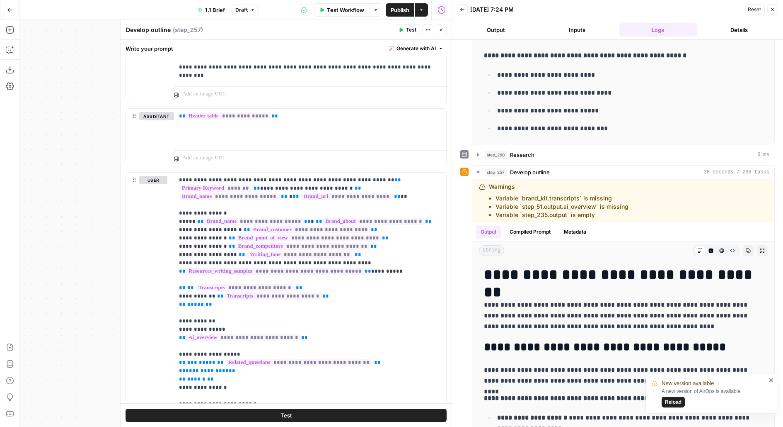
scroll to position [0, 0]
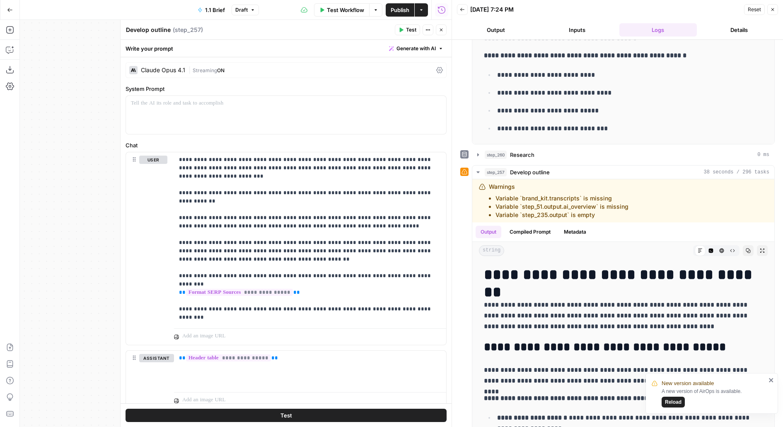
click at [293, 74] on div "Claude Opus 4.1 | Streaming ON" at bounding box center [286, 70] width 321 height 16
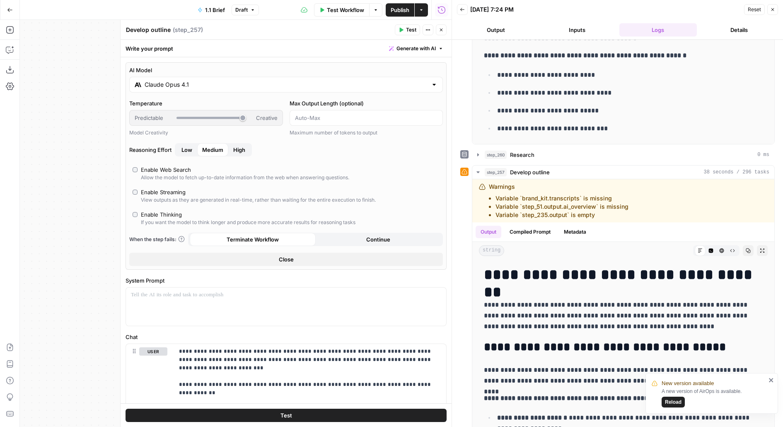
click at [151, 223] on div "If you want the model to think longer and produce more accurate results for rea…" at bounding box center [248, 221] width 215 height 7
type input "***"
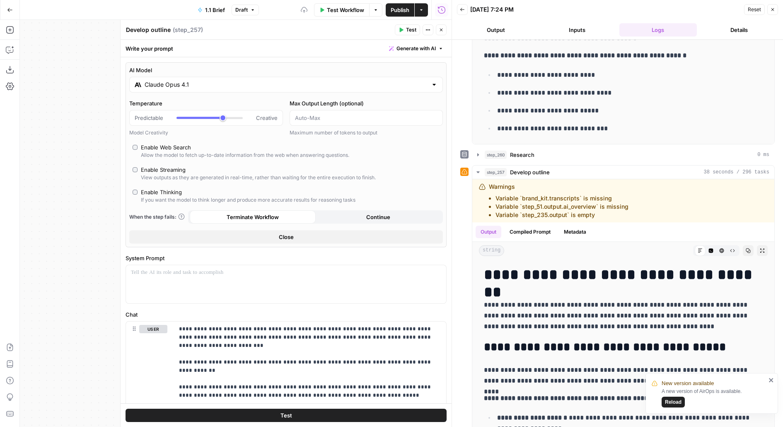
click at [198, 421] on button "Test" at bounding box center [286, 414] width 321 height 13
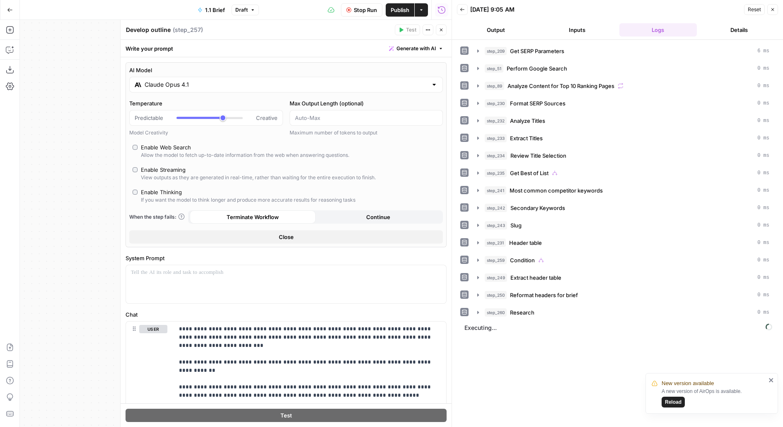
click at [444, 30] on button "Close" at bounding box center [441, 29] width 11 height 11
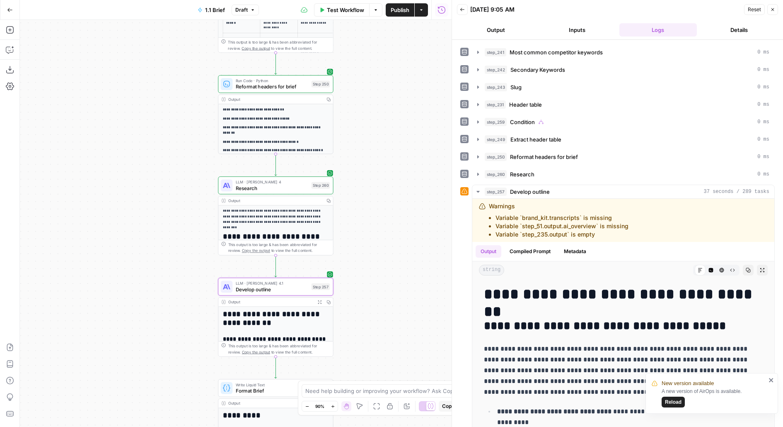
scroll to position [159, 0]
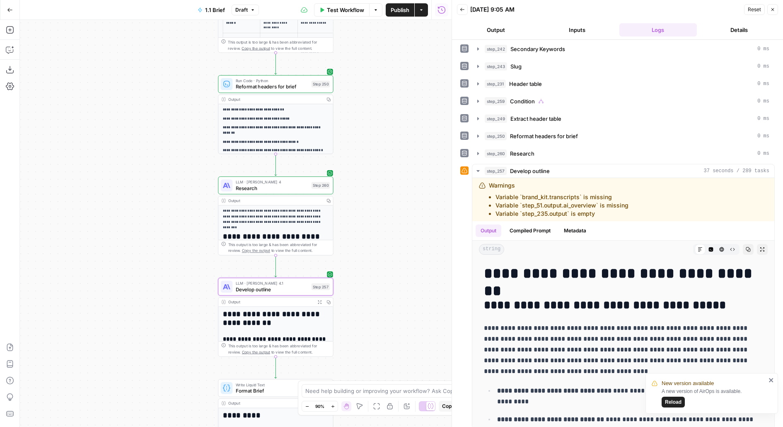
click at [758, 244] on button "Expand Output" at bounding box center [762, 249] width 11 height 11
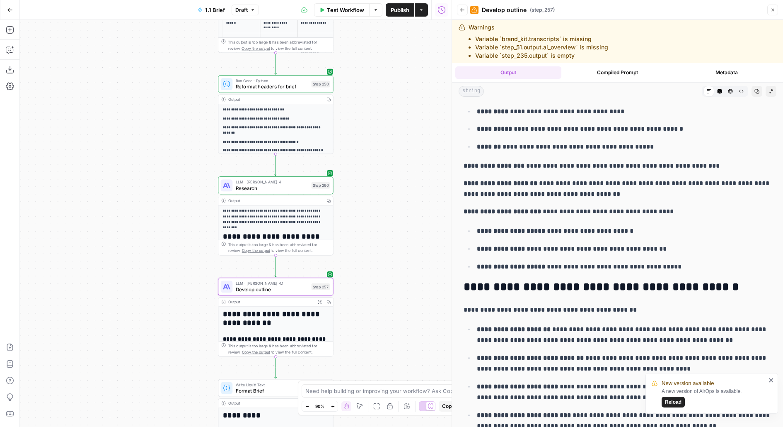
scroll to position [364, 0]
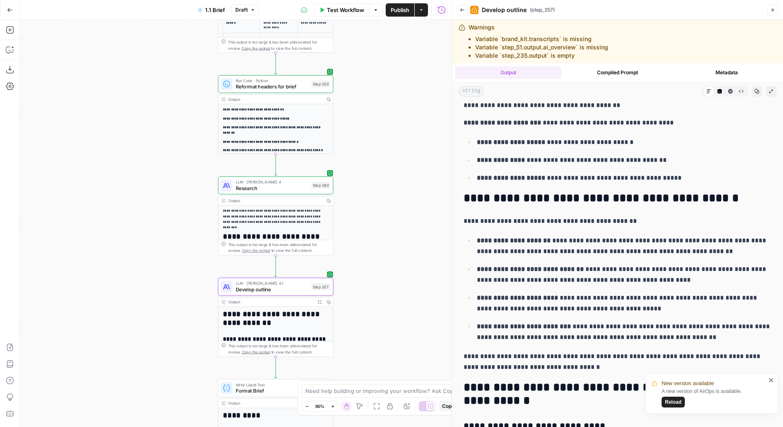
click at [614, 316] on ul "**********" at bounding box center [618, 289] width 308 height 108
drag, startPoint x: 355, startPoint y: 277, endPoint x: 361, endPoint y: 156, distance: 121.2
click at [359, 167] on div "false true true false true false Workflow Set Inputs Inputs Run Code · Python G…" at bounding box center [236, 223] width 432 height 407
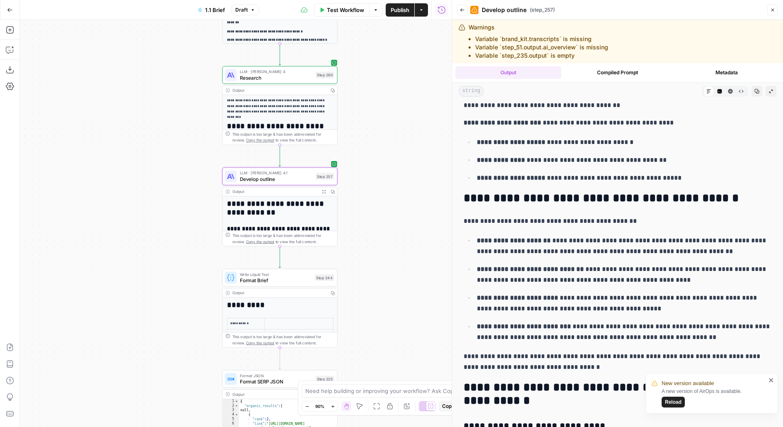
click at [290, 179] on span "Develop outline" at bounding box center [276, 178] width 73 height 7
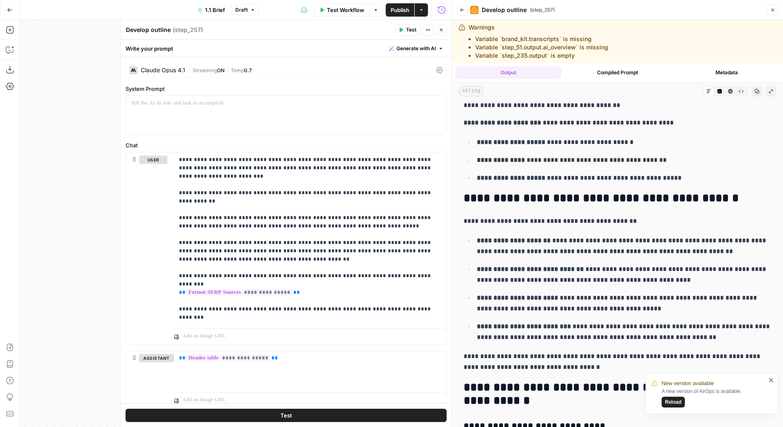
click at [242, 65] on div "Claude Opus 4.1 | Streaming ON | Temp 0.7" at bounding box center [286, 70] width 321 height 16
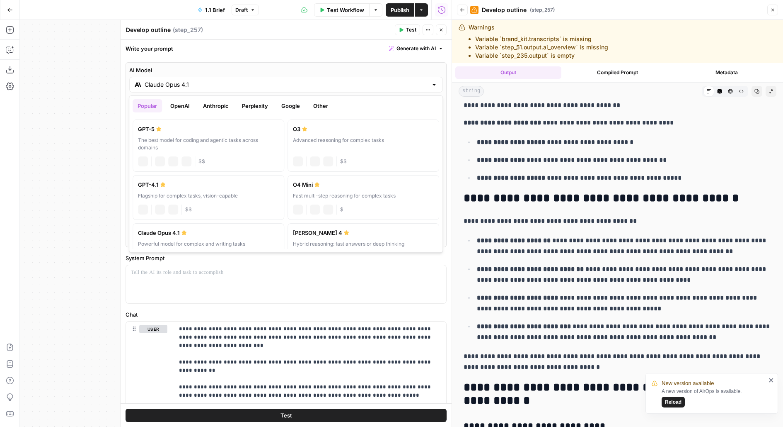
click at [225, 82] on input "Claude Opus 4.1" at bounding box center [286, 84] width 283 height 8
click at [289, 104] on button "Google" at bounding box center [291, 105] width 29 height 13
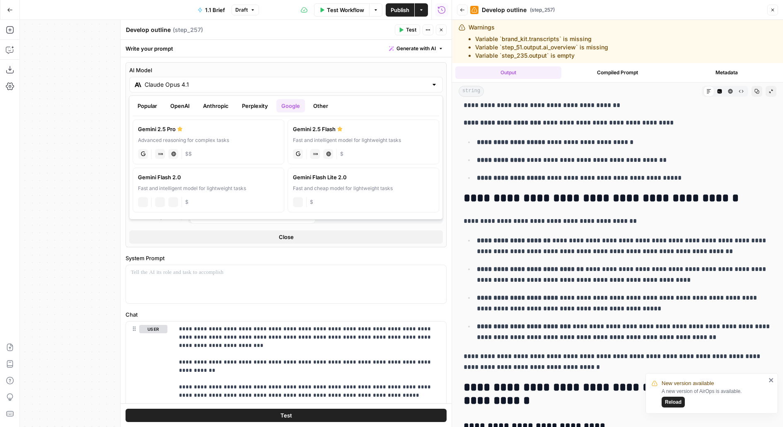
click at [197, 147] on div "gemini JSON Mode Live Web Research $$" at bounding box center [208, 153] width 141 height 12
type input "Gemini 2.5 Pro"
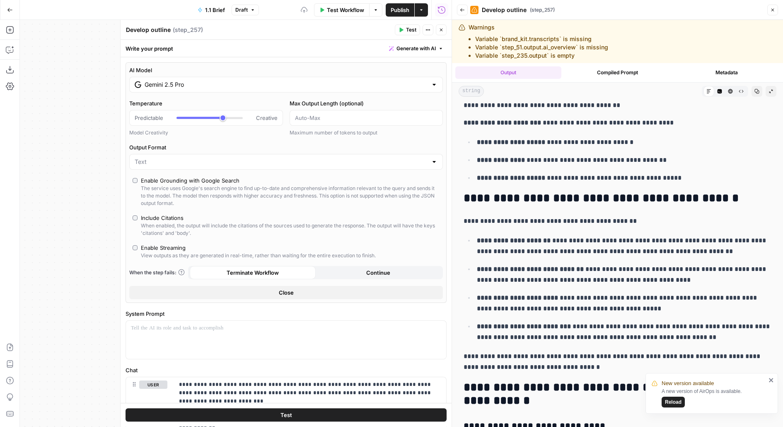
click at [200, 418] on button "Test" at bounding box center [286, 414] width 321 height 13
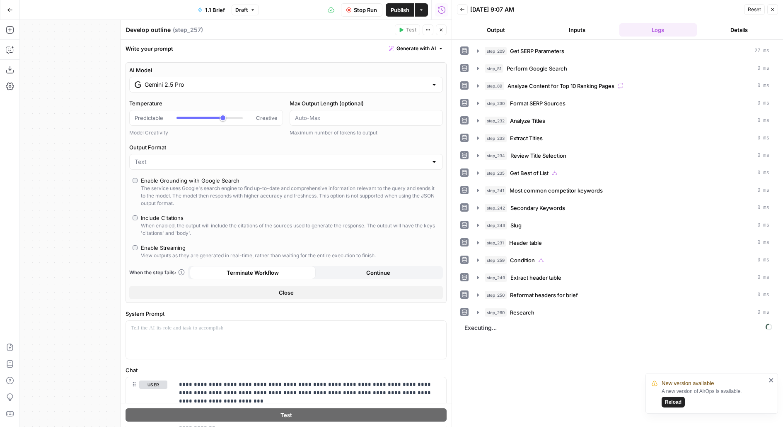
click at [491, 37] on header "Back 08/27/25 at 9:07 AM Reset Close Output Inputs Logs Details" at bounding box center [617, 20] width 331 height 40
click at [492, 37] on header "Back 08/27/25 at 9:07 AM Reset Close Output Inputs Logs Details" at bounding box center [617, 20] width 331 height 40
click at [491, 37] on header "Back 08/27/25 at 9:07 AM Reset Close Output Inputs Logs Details" at bounding box center [617, 20] width 331 height 40
click at [489, 28] on button "Output" at bounding box center [496, 29] width 78 height 13
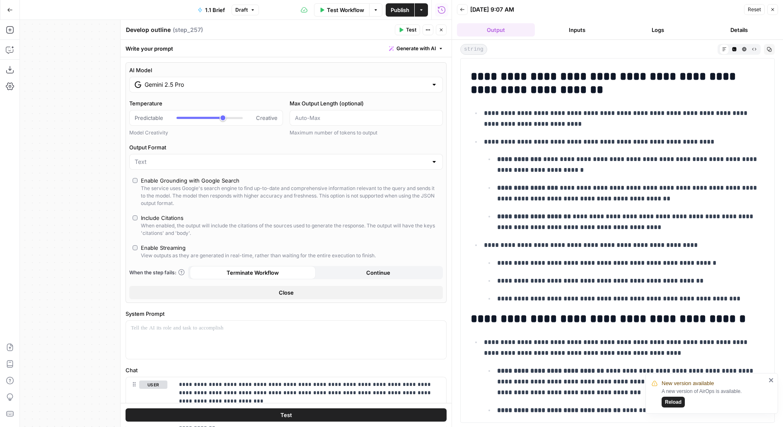
scroll to position [170, 0]
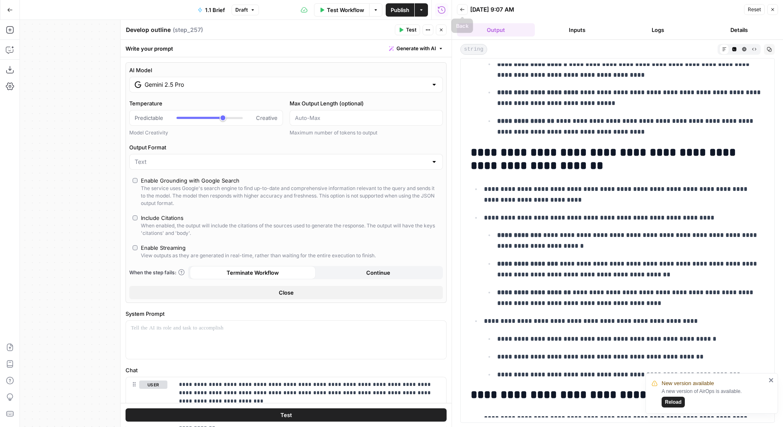
click at [464, 6] on button "Back" at bounding box center [462, 9] width 11 height 11
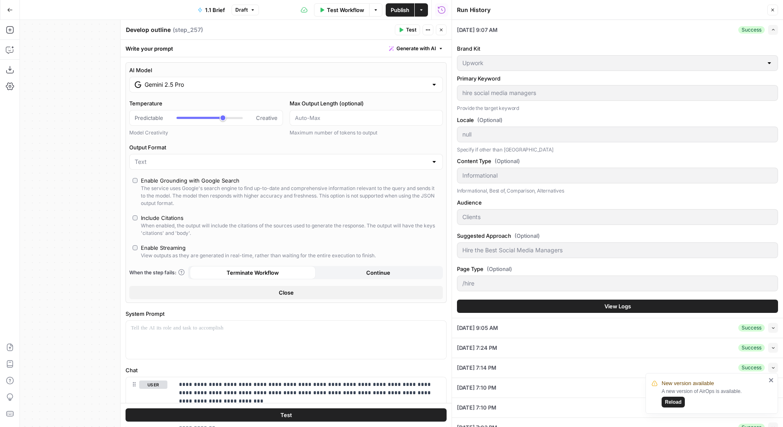
click at [535, 308] on button "View Logs" at bounding box center [617, 305] width 321 height 13
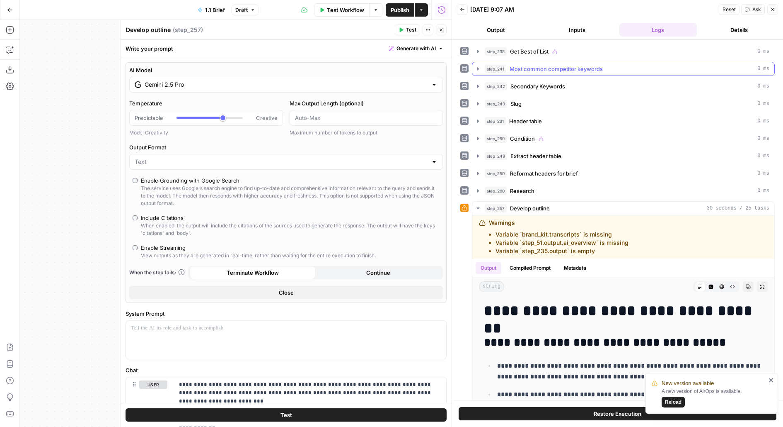
scroll to position [186, 0]
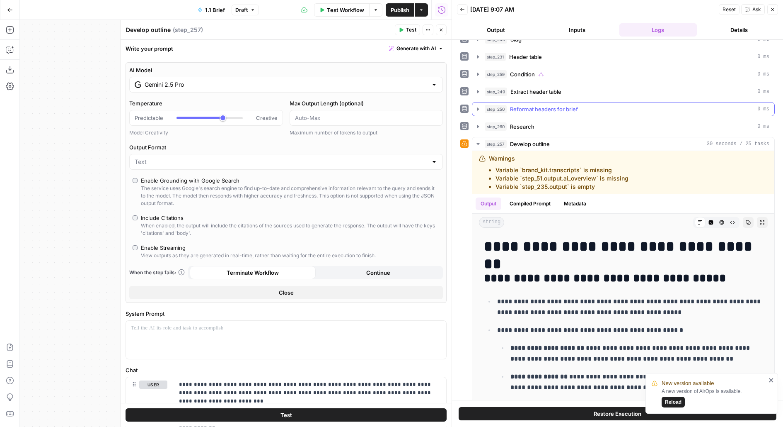
click at [555, 109] on button "step_250 Reformat headers for brief 0 ms" at bounding box center [624, 108] width 302 height 13
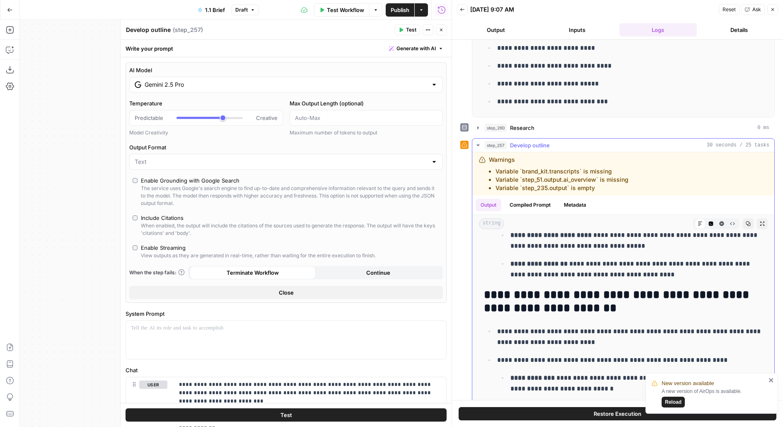
scroll to position [218, 0]
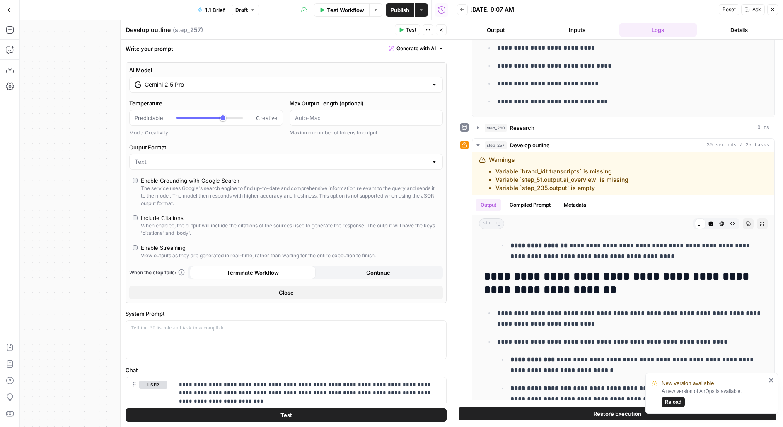
click at [445, 30] on button "Close" at bounding box center [441, 29] width 11 height 11
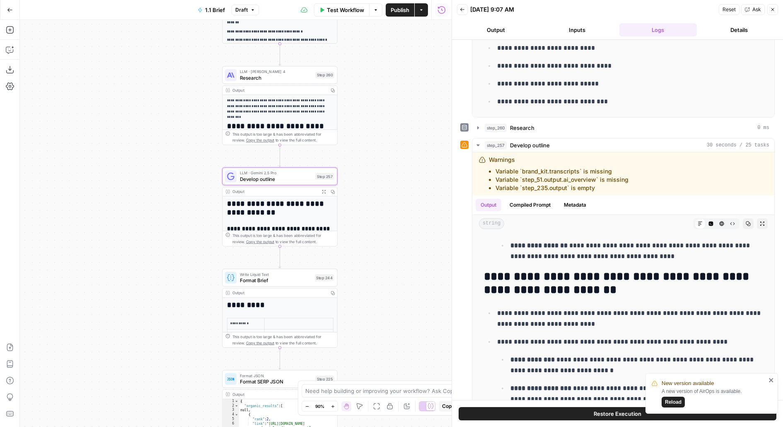
click at [405, 12] on span "Publish" at bounding box center [400, 10] width 19 height 8
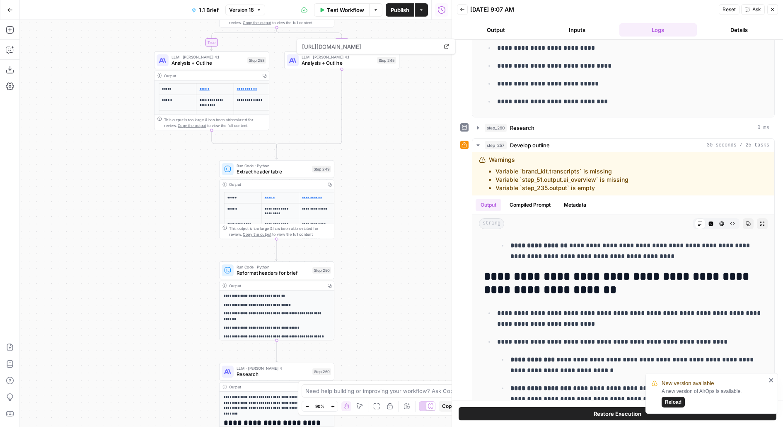
drag, startPoint x: 407, startPoint y: 224, endPoint x: 406, endPoint y: 55, distance: 169.6
click at [407, 55] on div "false true true false true false Workflow Set Inputs Inputs Run Code · Python G…" at bounding box center [236, 223] width 432 height 407
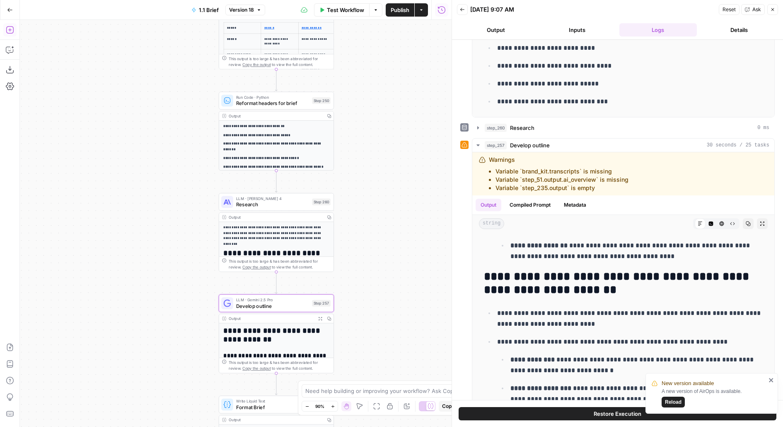
click at [11, 33] on icon "button" at bounding box center [9, 29] width 7 height 7
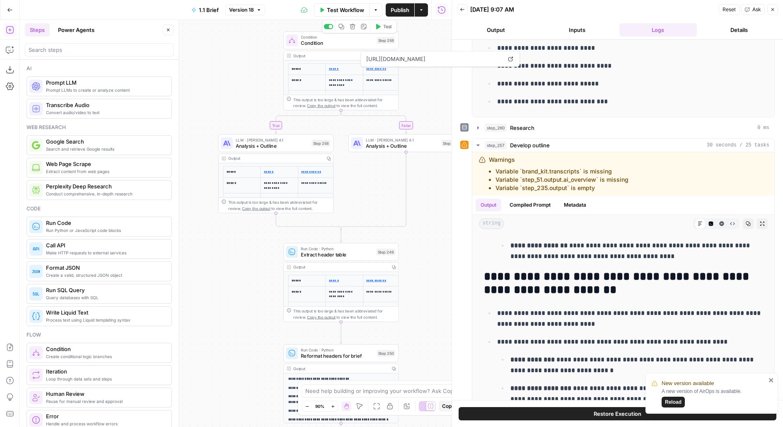
click at [329, 40] on span "Condition" at bounding box center [337, 42] width 73 height 7
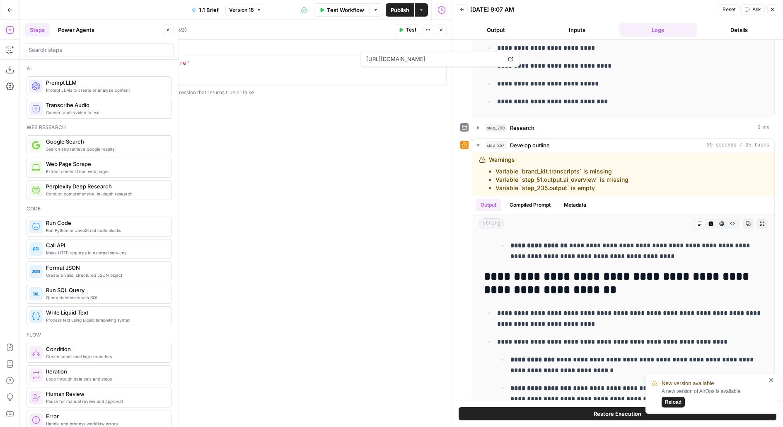
click at [444, 28] on button "Close" at bounding box center [441, 29] width 11 height 11
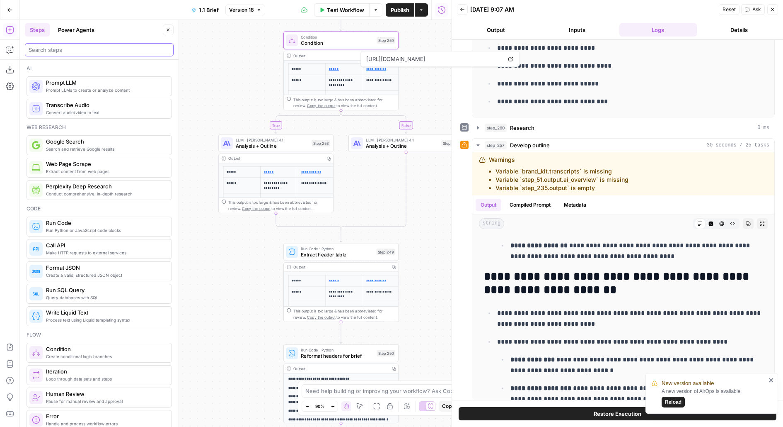
click at [81, 46] on input "search" at bounding box center [99, 50] width 141 height 8
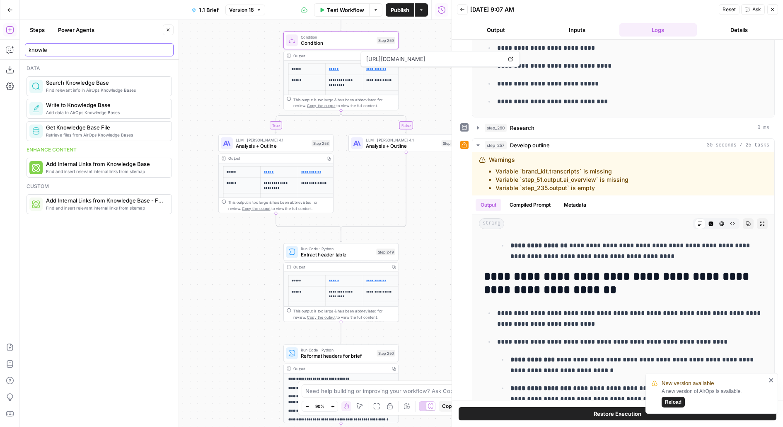
type input "knowle"
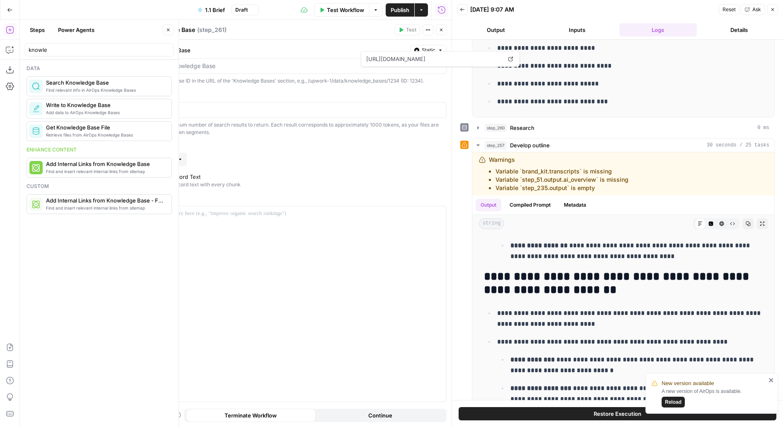
click at [194, 73] on div at bounding box center [286, 66] width 321 height 16
click at [441, 29] on icon "button" at bounding box center [441, 30] width 3 height 3
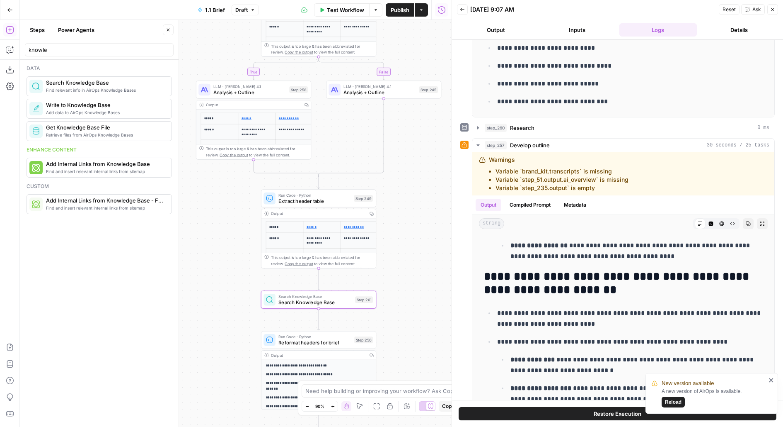
drag, startPoint x: 414, startPoint y: 342, endPoint x: 378, endPoint y: 224, distance: 122.7
click at [378, 225] on div "false true true false true false Workflow Set Inputs Inputs Run Code · Python G…" at bounding box center [236, 223] width 432 height 407
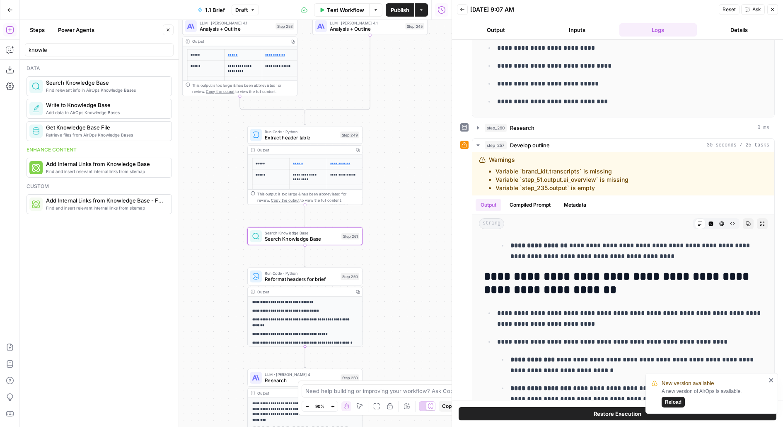
click at [349, 236] on div "Step 261" at bounding box center [351, 236] width 18 height 7
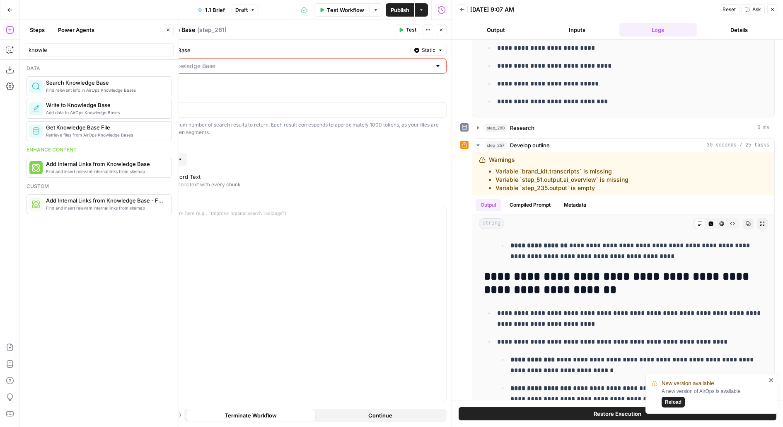
click at [163, 56] on div "Select a Knowledge Base Static Required" at bounding box center [286, 65] width 321 height 40
click at [167, 62] on input "Select a Knowledge Base" at bounding box center [281, 66] width 301 height 8
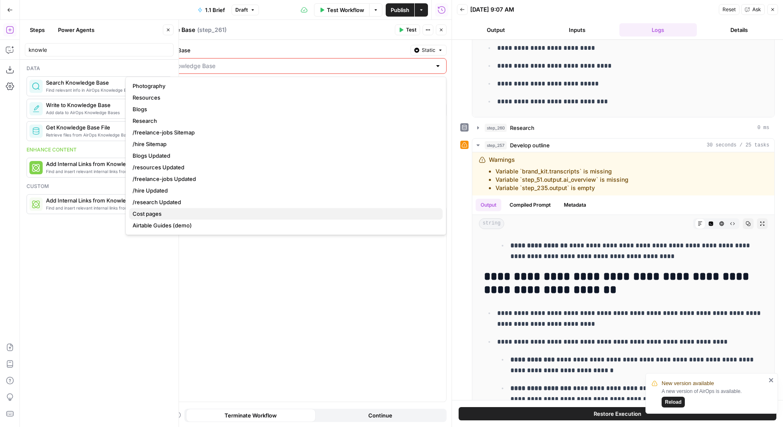
click at [157, 209] on span "Cost pages" at bounding box center [285, 213] width 304 height 8
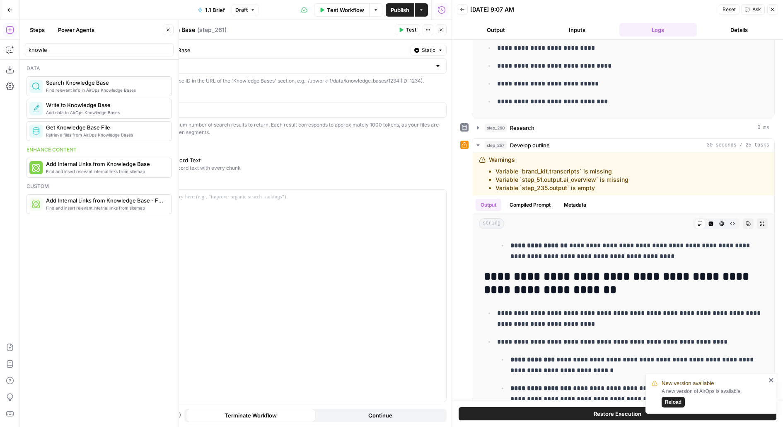
type input "Cost pages"
click at [207, 108] on input "3" at bounding box center [286, 110] width 310 height 8
click at [158, 233] on div at bounding box center [286, 303] width 320 height 195
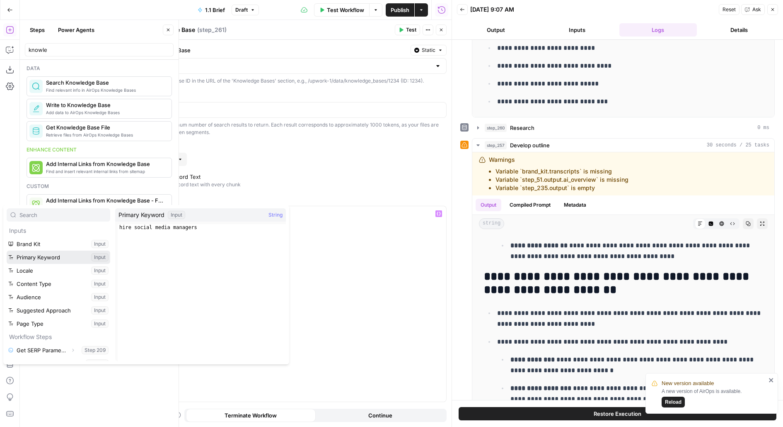
click at [7, 250] on button "Select variable Primary Keyword" at bounding box center [59, 256] width 104 height 13
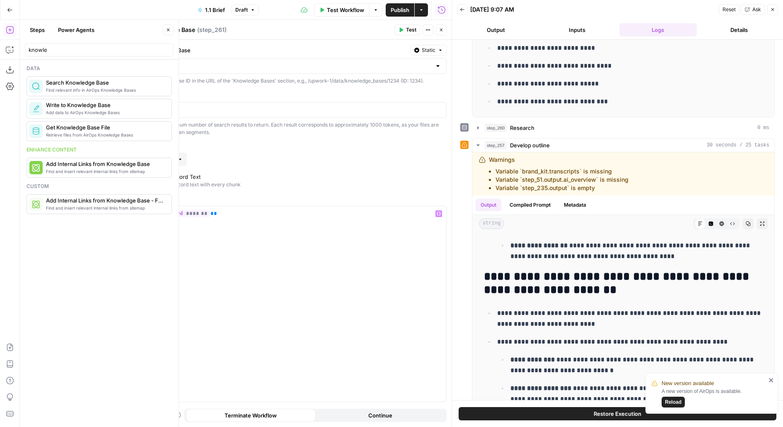
click at [405, 20] on header "Search Knowledge Base Search Knowledge Base ( step_261 ) Test Actions Close" at bounding box center [286, 30] width 331 height 20
click at [409, 32] on span "Test" at bounding box center [411, 29] width 10 height 7
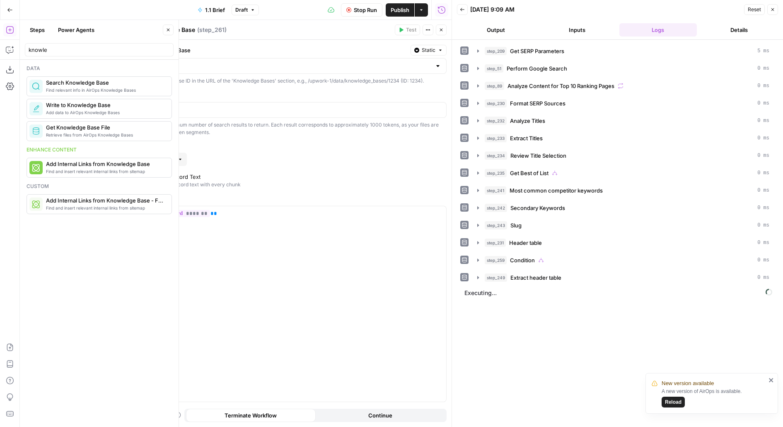
click at [438, 30] on button "Close" at bounding box center [441, 29] width 11 height 11
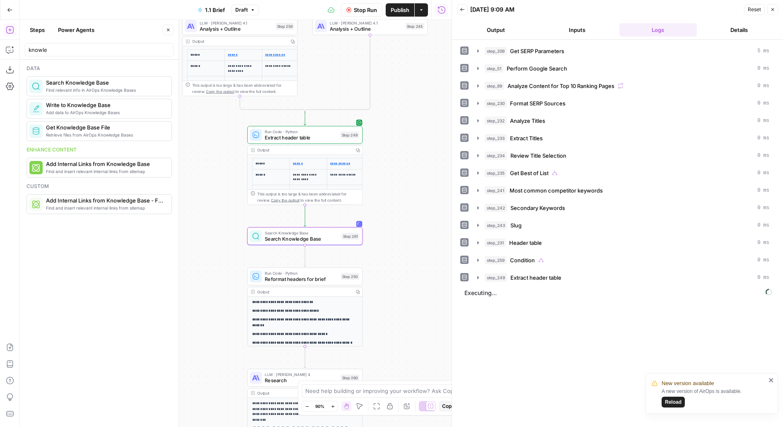
click at [164, 28] on button "Close" at bounding box center [168, 29] width 11 height 11
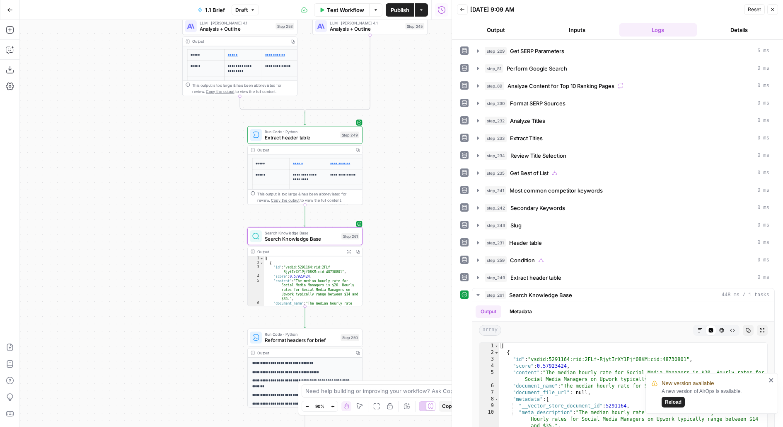
click at [344, 238] on div "Expand Output" at bounding box center [349, 234] width 35 height 7
click at [266, 237] on span "Search Knowledge Base" at bounding box center [302, 238] width 74 height 7
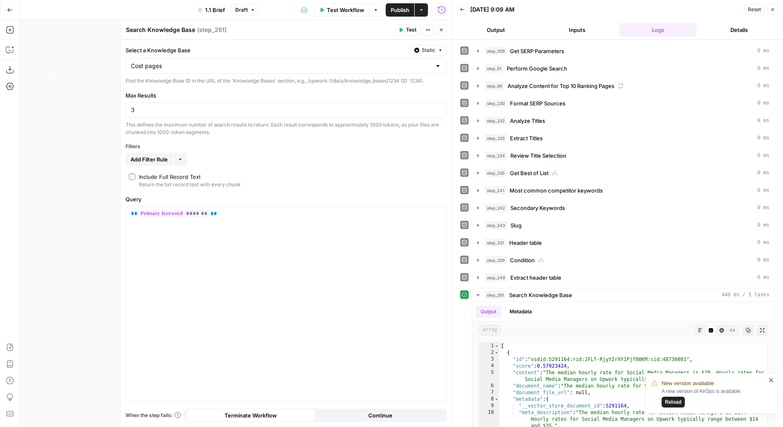
click at [161, 29] on textarea "Search Knowledge Base" at bounding box center [160, 30] width 69 height 8
type textarea "Search Cost Pages"
click at [443, 31] on icon "button" at bounding box center [441, 29] width 5 height 5
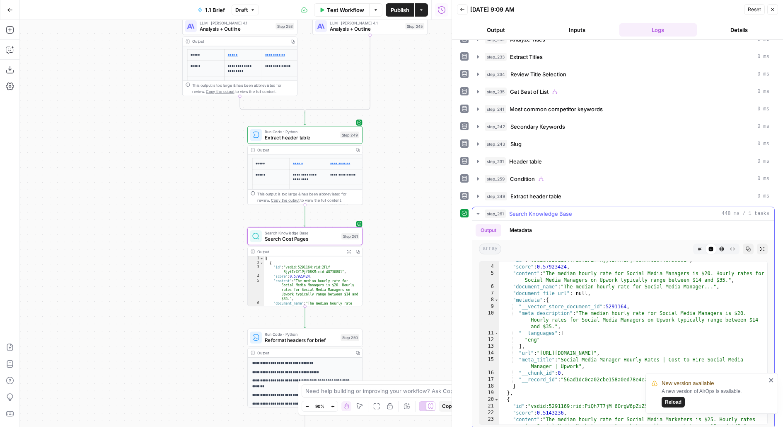
scroll to position [27, 0]
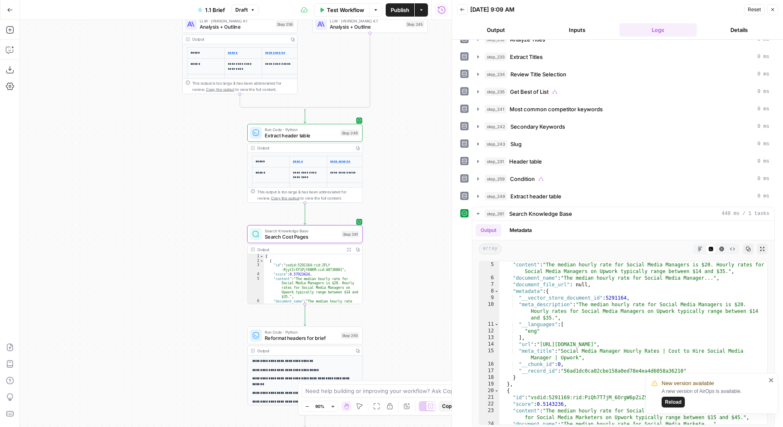
drag, startPoint x: 417, startPoint y: 235, endPoint x: 417, endPoint y: 172, distance: 63.0
click at [417, 172] on div "false true true false true false Workflow Set Inputs Inputs Run Code · Python G…" at bounding box center [236, 223] width 432 height 407
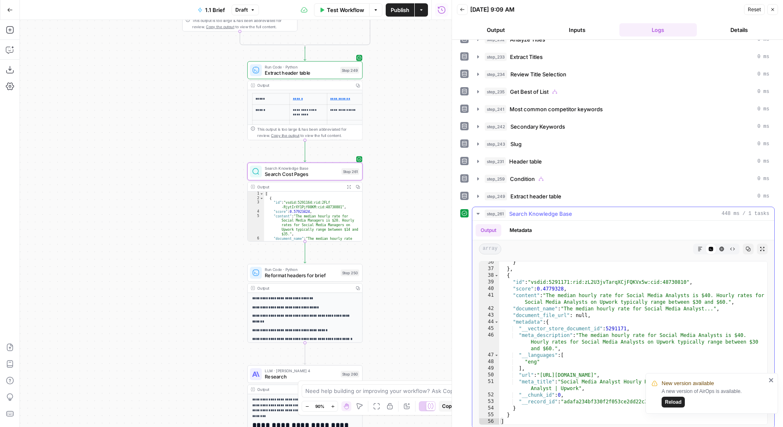
scroll to position [287, 0]
click at [773, 378] on icon "close" at bounding box center [771, 380] width 4 height 4
click at [433, 199] on div "false true true false true false Workflow Set Inputs Inputs Run Code · Python G…" at bounding box center [236, 223] width 432 height 407
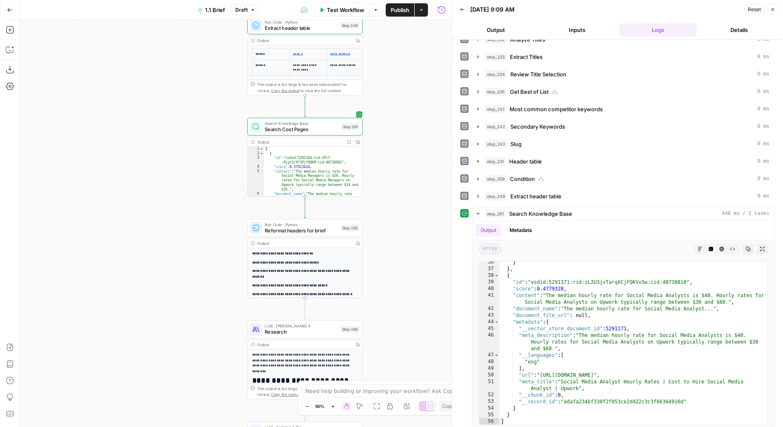
drag, startPoint x: 433, startPoint y: 197, endPoint x: 427, endPoint y: 127, distance: 70.7
click at [428, 128] on div "false true true false true false Workflow Set Inputs Inputs Run Code · Python G…" at bounding box center [236, 223] width 432 height 407
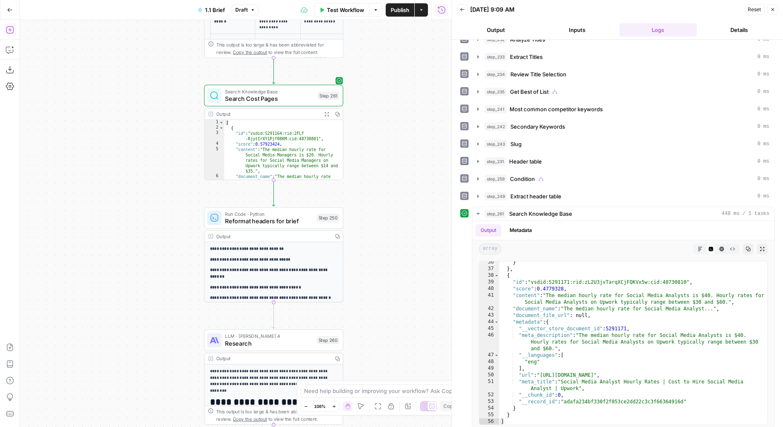
click at [11, 29] on icon "button" at bounding box center [10, 30] width 8 height 8
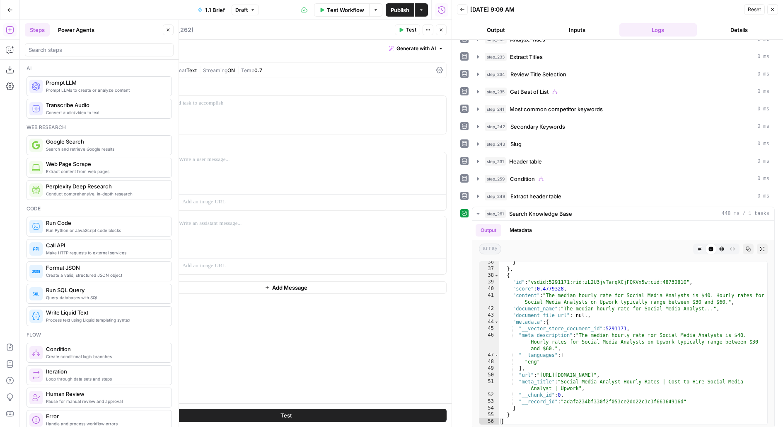
click at [167, 26] on button "Close" at bounding box center [168, 29] width 11 height 11
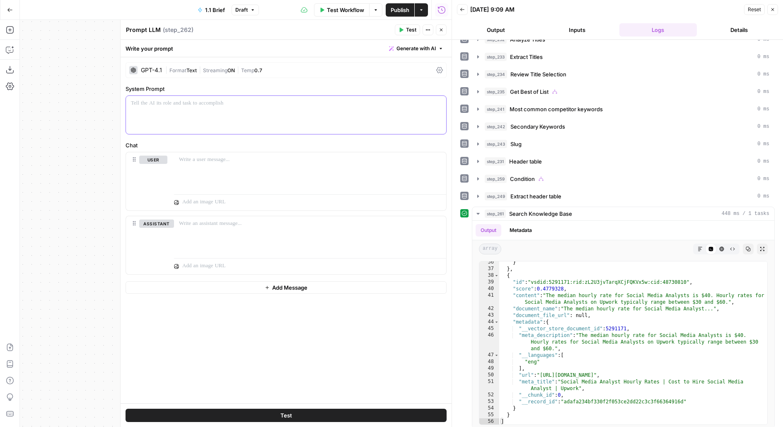
click at [192, 120] on div at bounding box center [286, 115] width 320 height 38
click at [441, 30] on icon "button" at bounding box center [441, 30] width 3 height 3
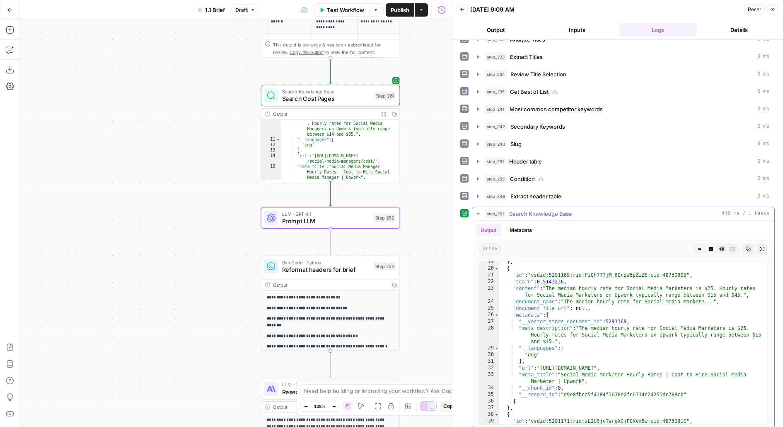
scroll to position [0, 0]
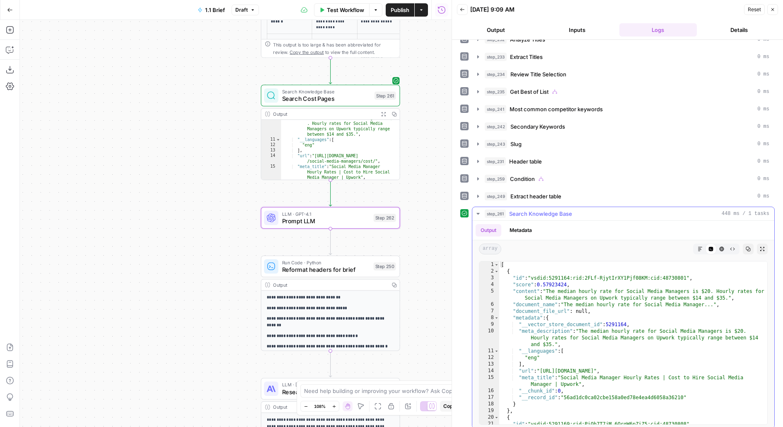
type textarea "**********"
drag, startPoint x: 542, startPoint y: 364, endPoint x: 704, endPoint y: 361, distance: 161.7
click at [705, 362] on div "[ { "id" : "vsdid:5291164:rid:2FLf-RjytIrXY1Pjf08KM:cid:48730801" , "score" : 0…" at bounding box center [634, 349] width 269 height 177
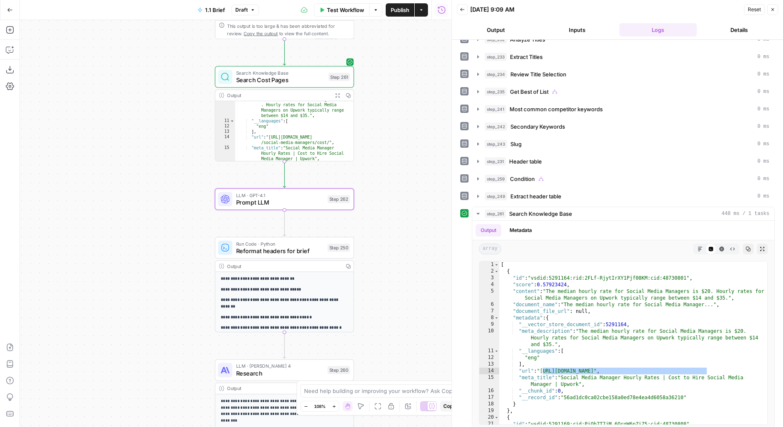
drag, startPoint x: 239, startPoint y: 335, endPoint x: 165, endPoint y: 299, distance: 82.3
click at [165, 299] on div "false true true false true false Workflow Set Inputs Inputs Run Code · Python G…" at bounding box center [236, 223] width 432 height 407
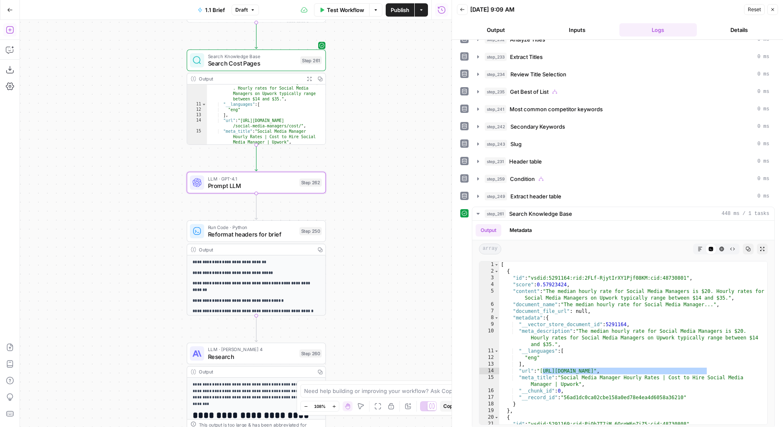
click at [11, 29] on icon "button" at bounding box center [10, 30] width 8 height 8
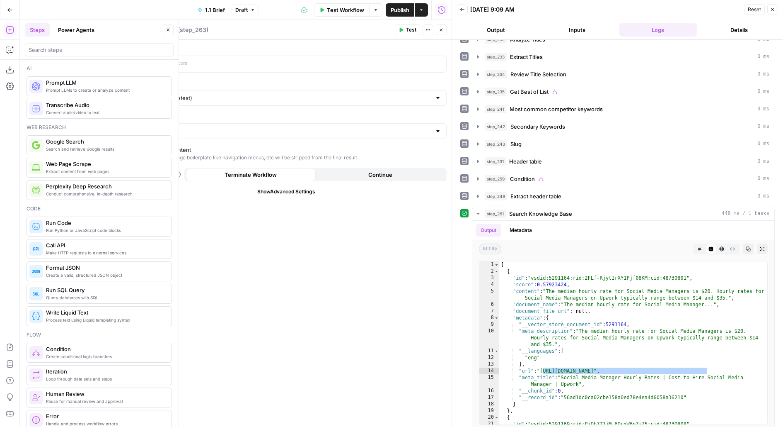
click at [166, 29] on icon "button" at bounding box center [168, 29] width 5 height 5
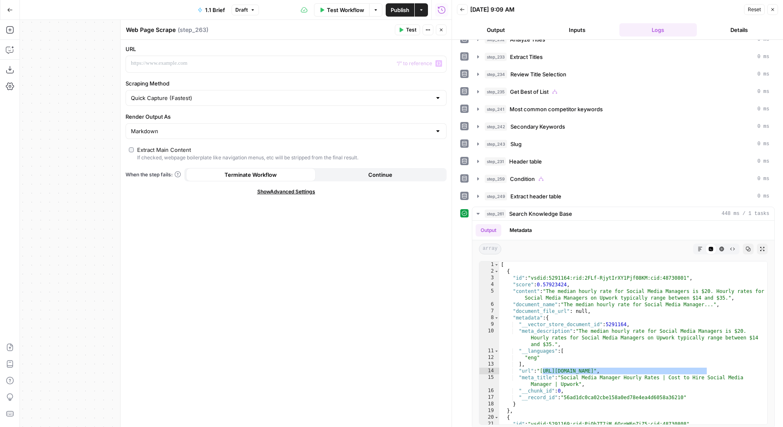
click at [157, 73] on div "URL “/” to reference Variables Menu Scraping Method Quick Capture (Fastest) Ren…" at bounding box center [286, 233] width 331 height 387
click at [155, 64] on p at bounding box center [279, 63] width 297 height 8
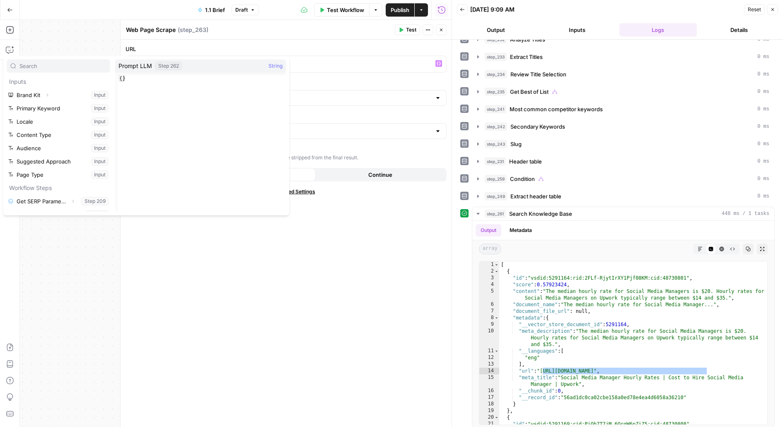
scroll to position [194, 0]
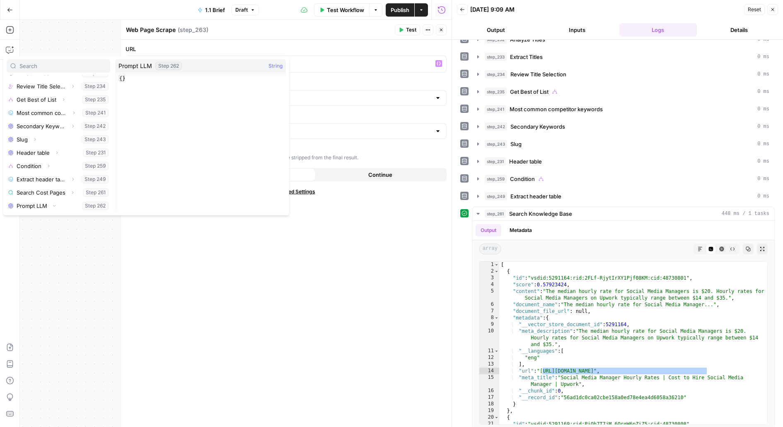
click at [441, 24] on header "Web Page Scrape Web Page Scrape ( step_263 ) Test Actions Close" at bounding box center [286, 30] width 331 height 20
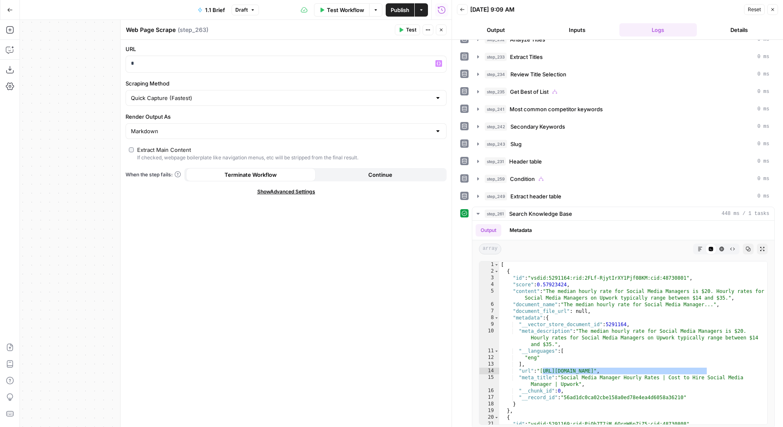
click at [441, 31] on icon "button" at bounding box center [441, 29] width 5 height 5
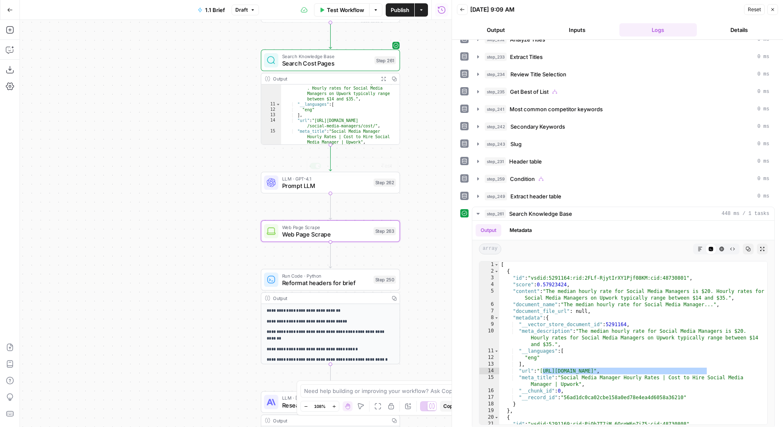
click at [297, 181] on span "Prompt LLM" at bounding box center [326, 185] width 88 height 9
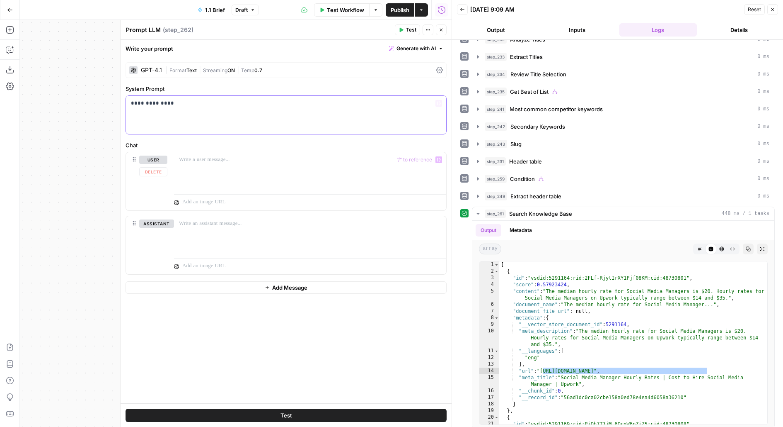
click at [216, 113] on div "**********" at bounding box center [286, 115] width 320 height 38
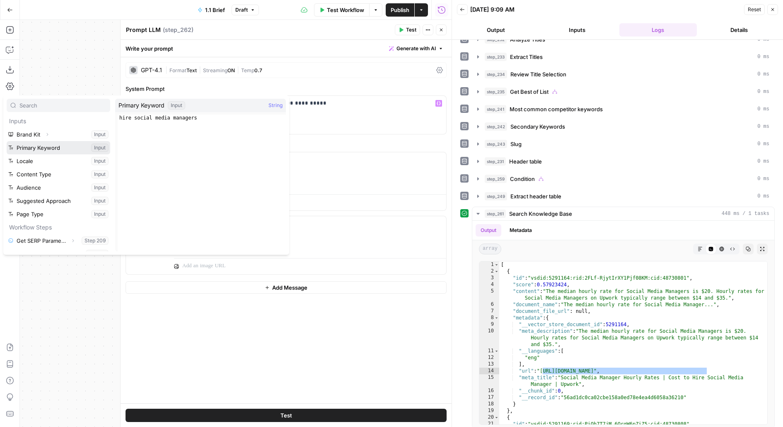
click at [7, 141] on button "Select variable Primary Keyword" at bounding box center [59, 147] width 104 height 13
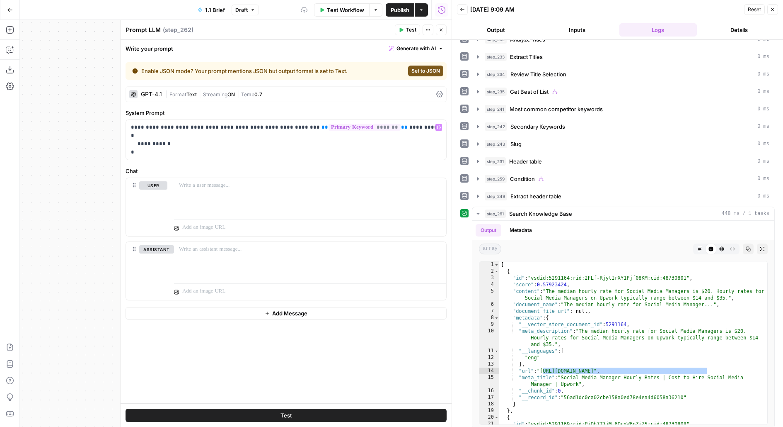
click at [437, 70] on span "Set to JSON" at bounding box center [426, 70] width 29 height 7
click at [245, 187] on div at bounding box center [310, 197] width 272 height 38
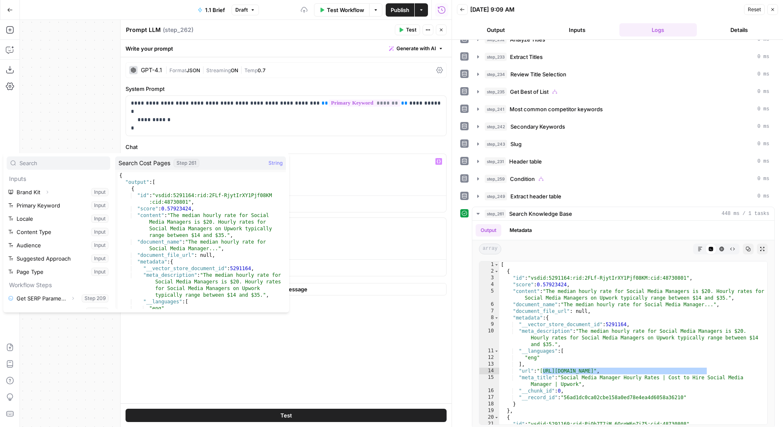
scroll to position [181, 0]
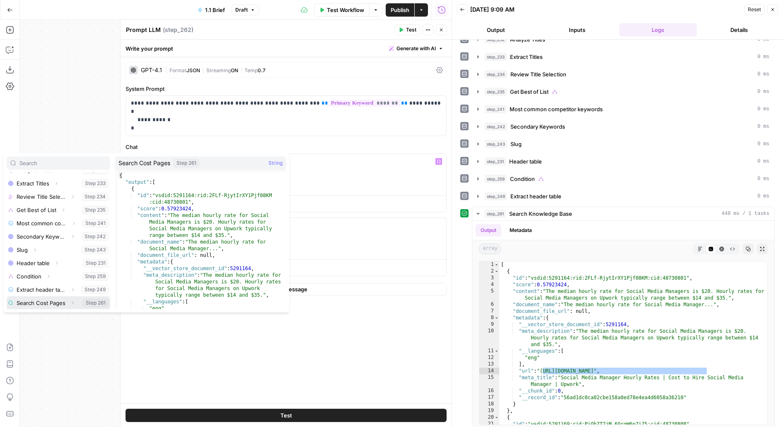
click at [7, 296] on button "Select variable Search Cost Pages" at bounding box center [59, 302] width 104 height 13
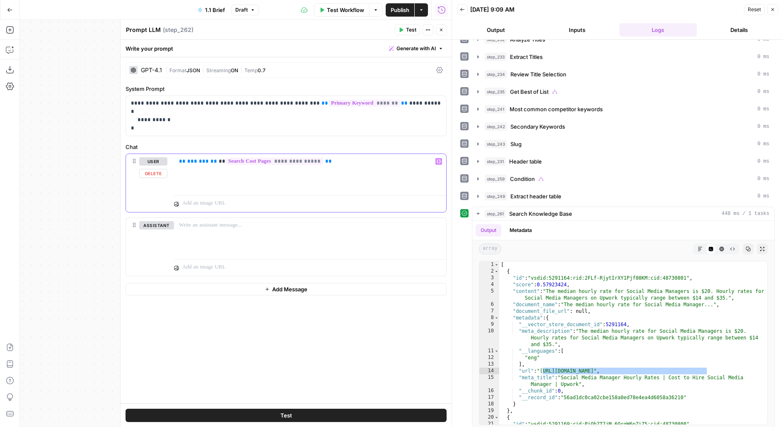
click at [212, 159] on p "**********" at bounding box center [310, 161] width 263 height 8
click at [215, 160] on p "**********" at bounding box center [310, 161] width 263 height 8
click at [335, 154] on div "**********" at bounding box center [310, 173] width 272 height 38
click at [337, 166] on div "**********" at bounding box center [310, 173] width 272 height 38
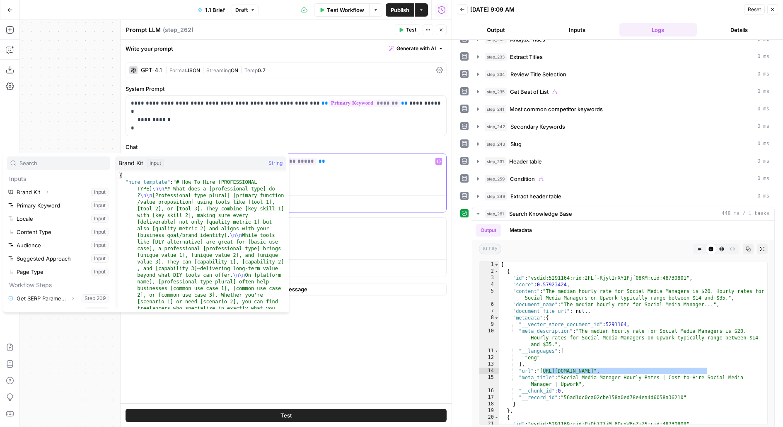
click at [391, 176] on div "**********" at bounding box center [310, 173] width 272 height 38
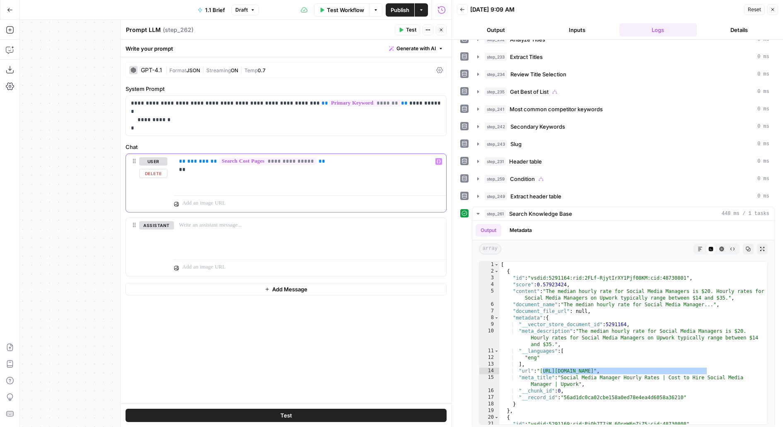
click at [201, 160] on span "***" at bounding box center [204, 160] width 10 height 5
click at [191, 172] on p "**********" at bounding box center [310, 165] width 263 height 17
click at [176, 169] on div "**********" at bounding box center [310, 173] width 272 height 38
click at [259, 170] on p "**********" at bounding box center [310, 165] width 263 height 17
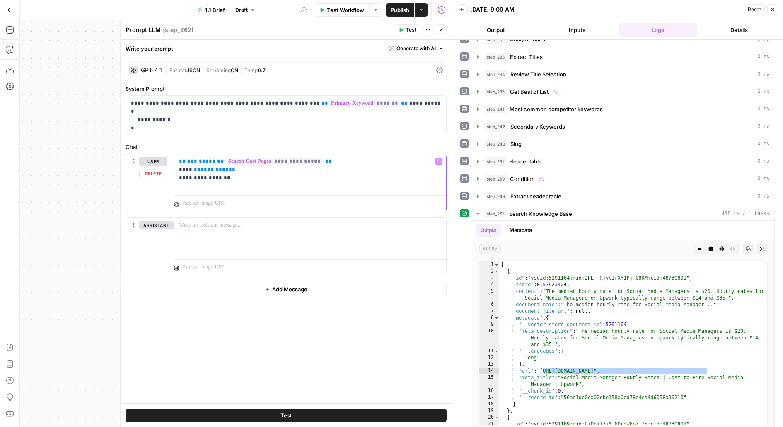
drag, startPoint x: 193, startPoint y: 167, endPoint x: 269, endPoint y: 165, distance: 75.9
click at [269, 166] on p "**********" at bounding box center [310, 169] width 263 height 25
copy p "** ********* **"
click at [251, 179] on p "**********" at bounding box center [310, 169] width 263 height 25
click at [252, 178] on span "*********" at bounding box center [253, 177] width 28 height 5
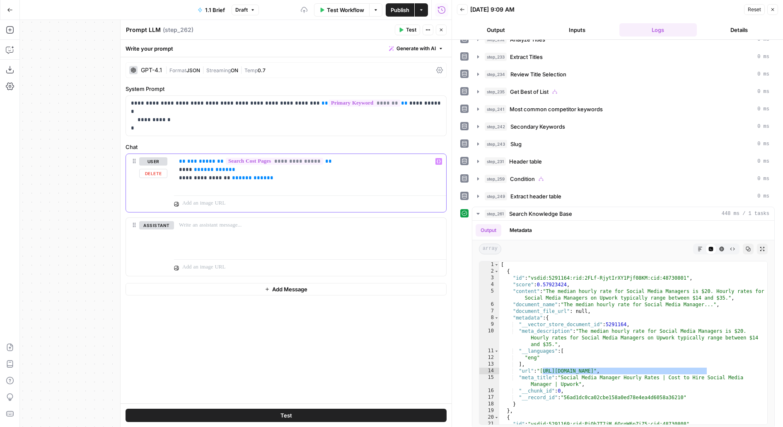
click at [252, 178] on span "*********" at bounding box center [253, 177] width 28 height 5
click at [293, 192] on div "“/” to reference Variables Menu" at bounding box center [310, 202] width 272 height 20
click at [365, 171] on p "**********" at bounding box center [310, 169] width 263 height 25
click at [364, 174] on p "**********" at bounding box center [310, 169] width 263 height 25
click at [288, 73] on div "| Format JSON | Streaming ON | Temp 0.7" at bounding box center [299, 70] width 268 height 8
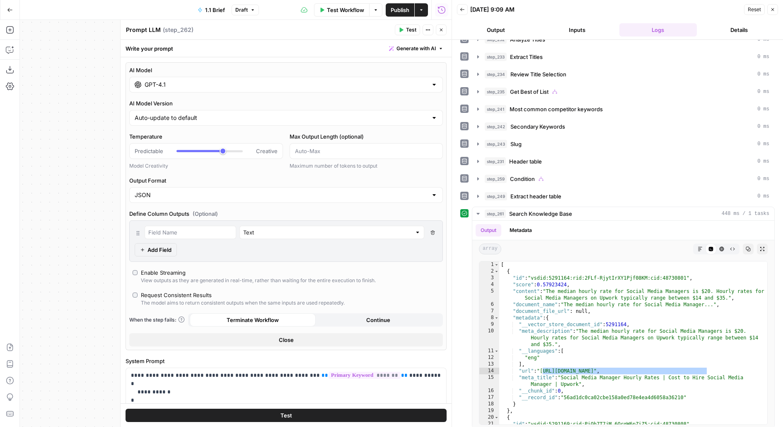
type input "*"
click at [179, 150] on div at bounding box center [210, 151] width 66 height 8
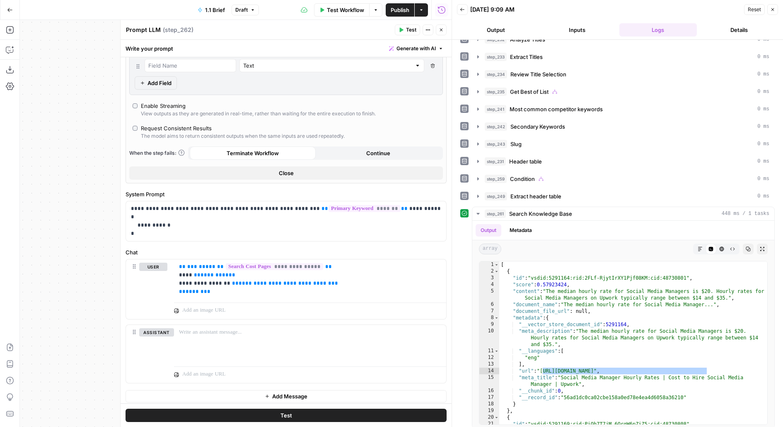
click at [243, 414] on button "Test" at bounding box center [286, 414] width 321 height 13
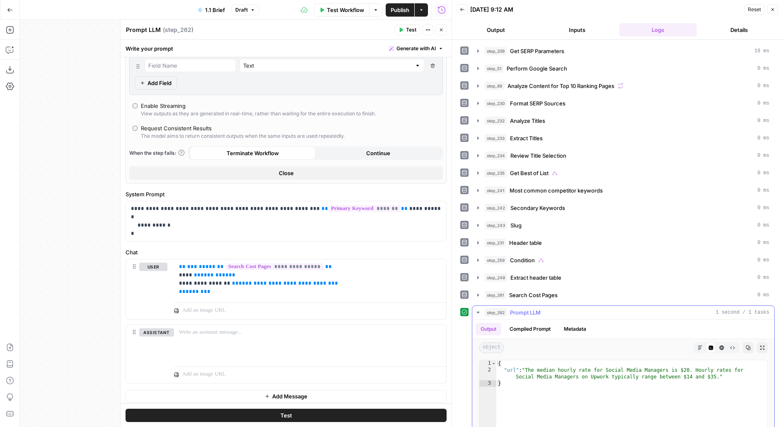
click at [536, 325] on button "Compiled Prompt" at bounding box center [530, 329] width 51 height 12
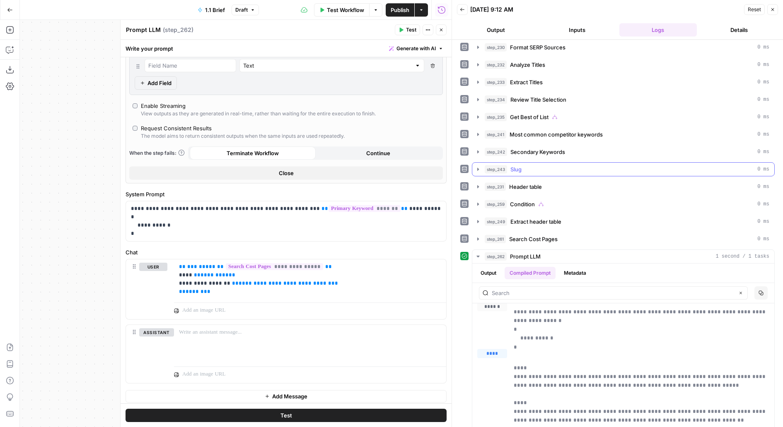
scroll to position [99, 0]
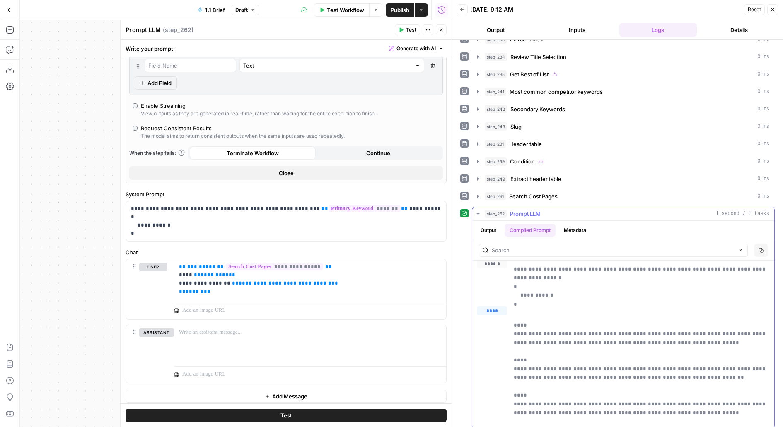
click at [497, 224] on button "Output" at bounding box center [489, 230] width 26 height 12
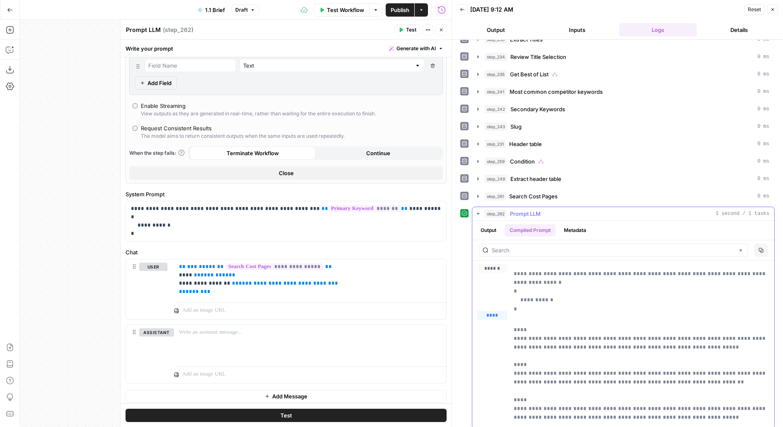
scroll to position [0, 0]
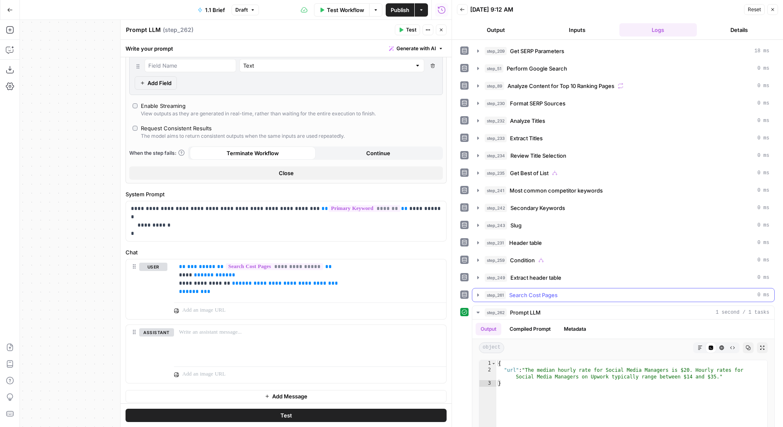
click at [517, 291] on span "Search Cost Pages" at bounding box center [533, 295] width 49 height 8
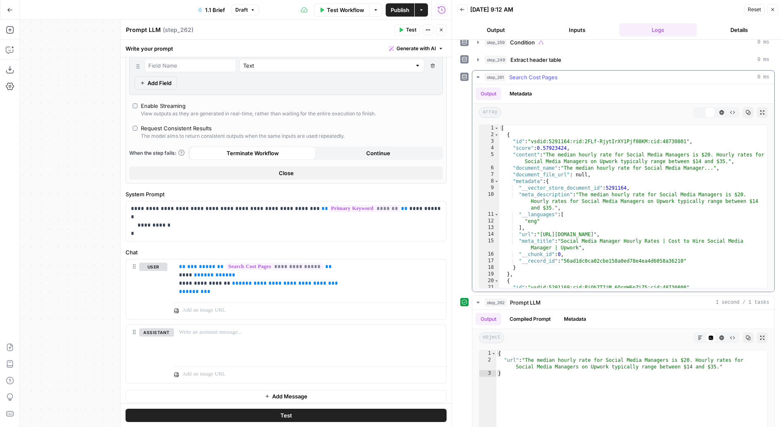
scroll to position [306, 0]
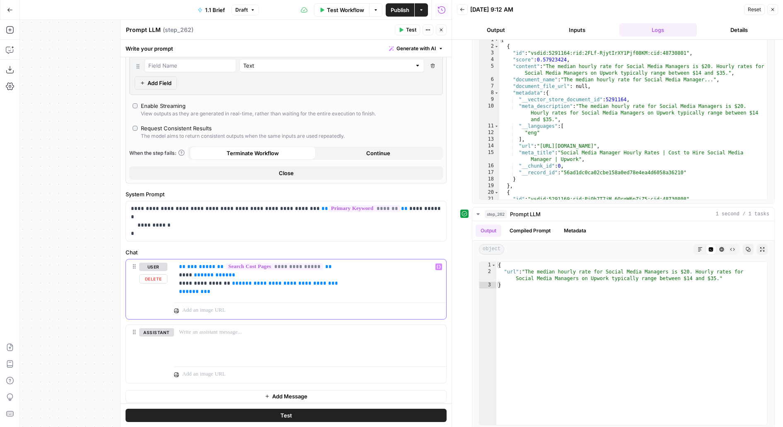
click at [211, 272] on span "*********" at bounding box center [215, 274] width 28 height 5
click at [255, 418] on button "Test" at bounding box center [286, 414] width 321 height 13
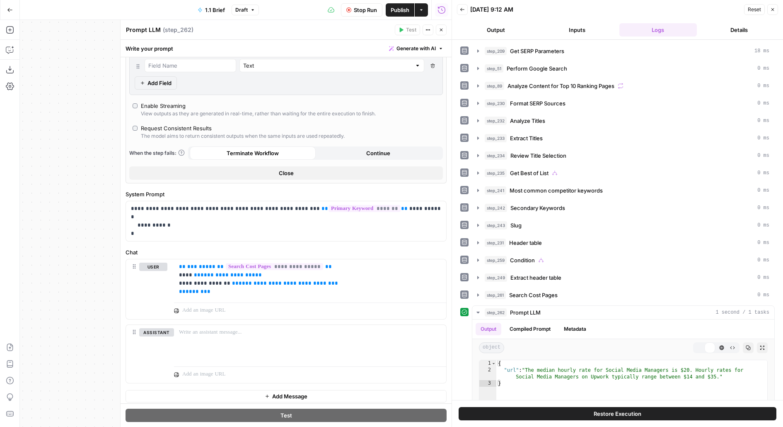
scroll to position [0, 0]
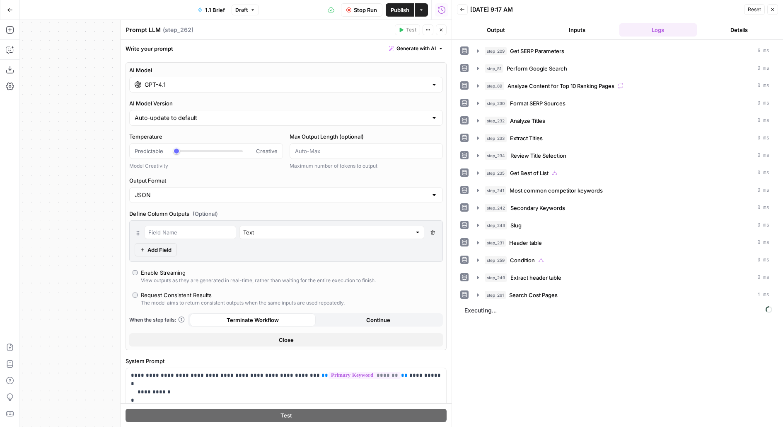
click at [486, 30] on button "Output" at bounding box center [496, 29] width 78 height 13
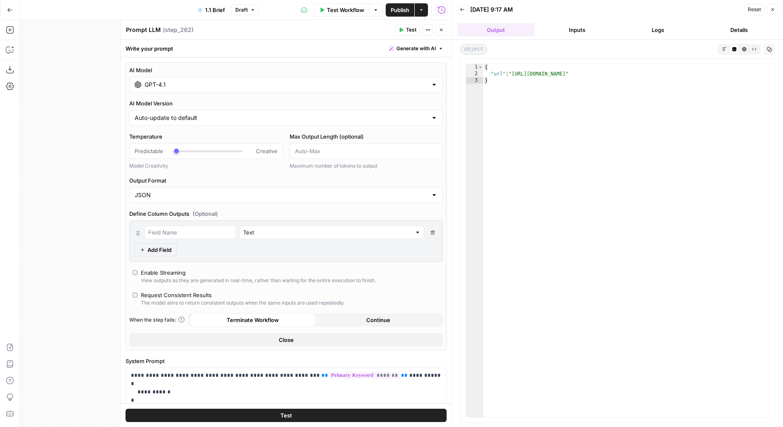
click at [654, 25] on button "Logs" at bounding box center [659, 29] width 78 height 13
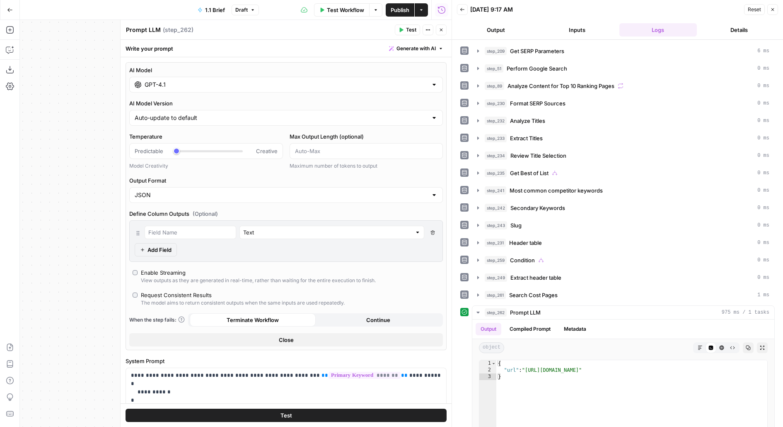
click at [438, 27] on button "Close" at bounding box center [441, 29] width 11 height 11
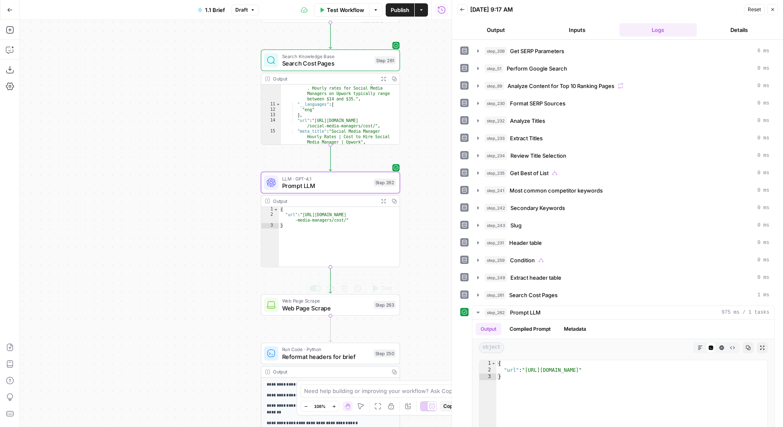
click at [383, 182] on div "Step 262" at bounding box center [385, 182] width 22 height 8
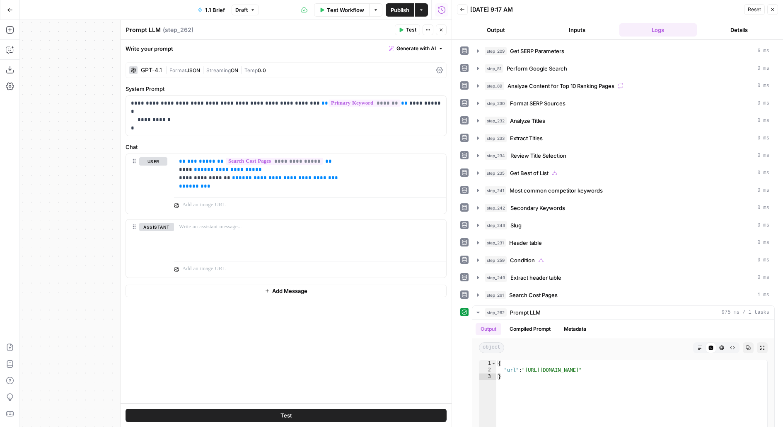
click at [158, 31] on textarea "Prompt LLM" at bounding box center [143, 30] width 35 height 8
type textarea "Cost URL"
click at [444, 29] on icon "button" at bounding box center [441, 29] width 5 height 5
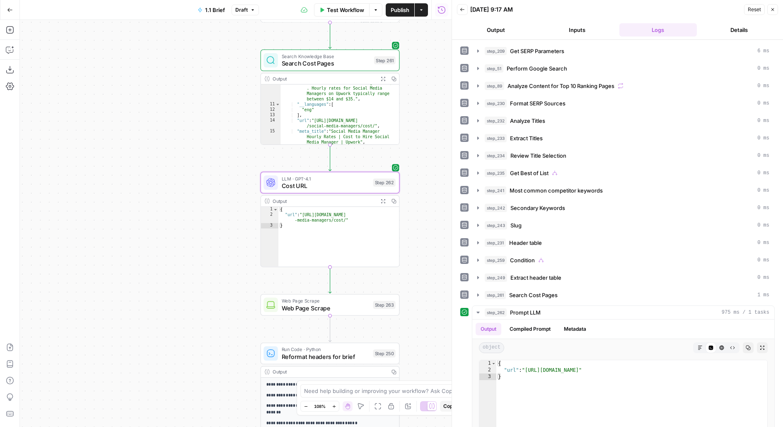
drag, startPoint x: 439, startPoint y: 189, endPoint x: 387, endPoint y: 84, distance: 117.5
click at [387, 84] on div "false true true false true false Workflow Set Inputs Inputs Run Code · Python G…" at bounding box center [236, 223] width 432 height 407
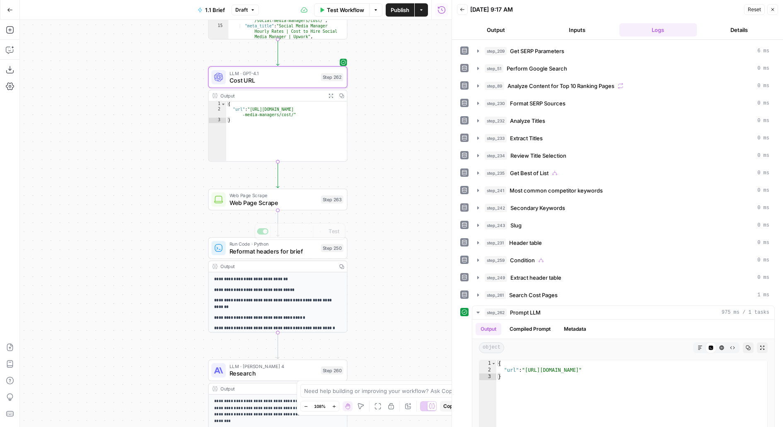
click at [243, 205] on span "Web Page Scrape" at bounding box center [274, 202] width 88 height 9
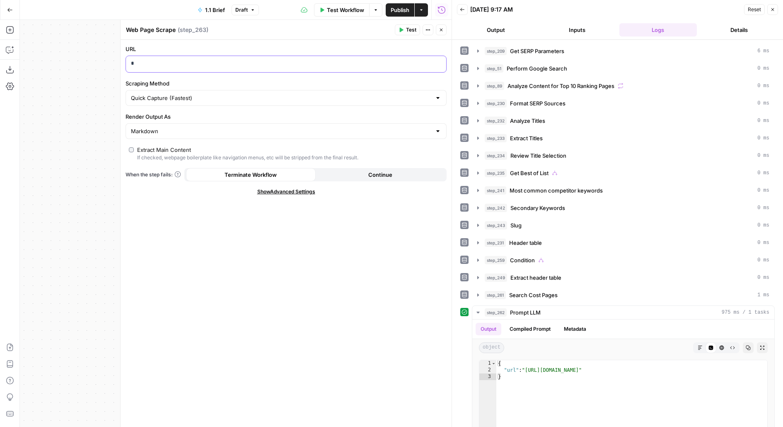
click at [170, 61] on p "*" at bounding box center [286, 63] width 311 height 8
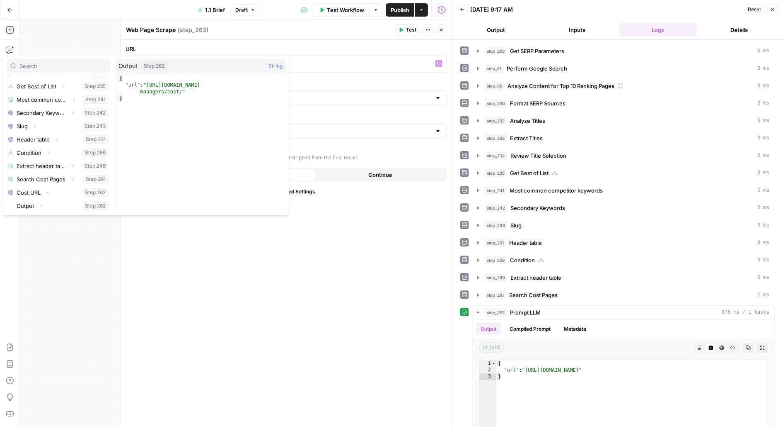
scroll to position [221, 0]
click at [23, 199] on button "Select variable Url" at bounding box center [66, 205] width 87 height 13
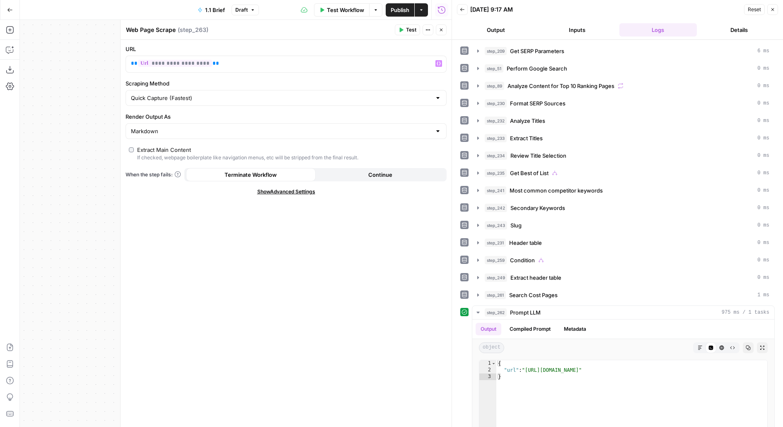
click at [404, 31] on icon "button" at bounding box center [401, 29] width 5 height 5
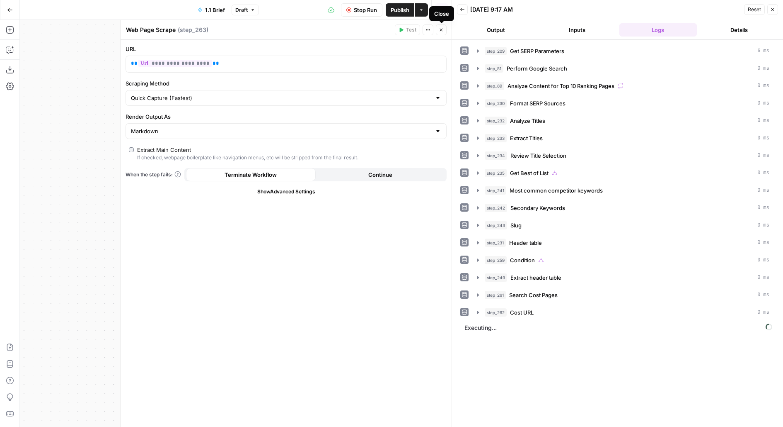
click at [441, 28] on icon "button" at bounding box center [441, 29] width 5 height 5
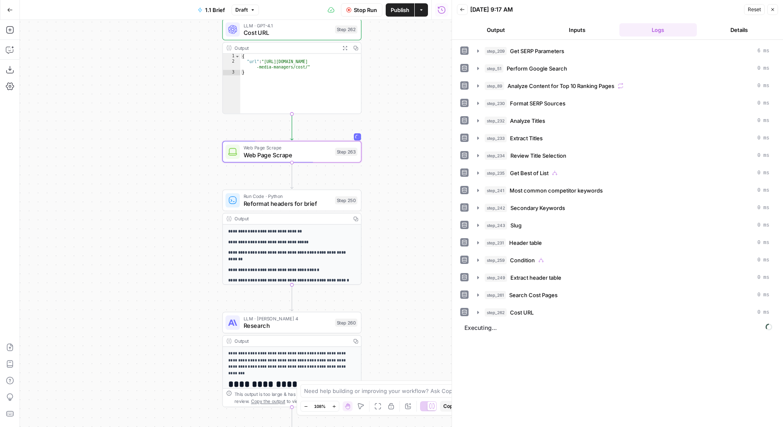
drag, startPoint x: 428, startPoint y: 203, endPoint x: 441, endPoint y: 156, distance: 48.5
click at [441, 156] on div "false true true false true false Workflow Set Inputs Inputs Run Code · Python G…" at bounding box center [236, 223] width 432 height 407
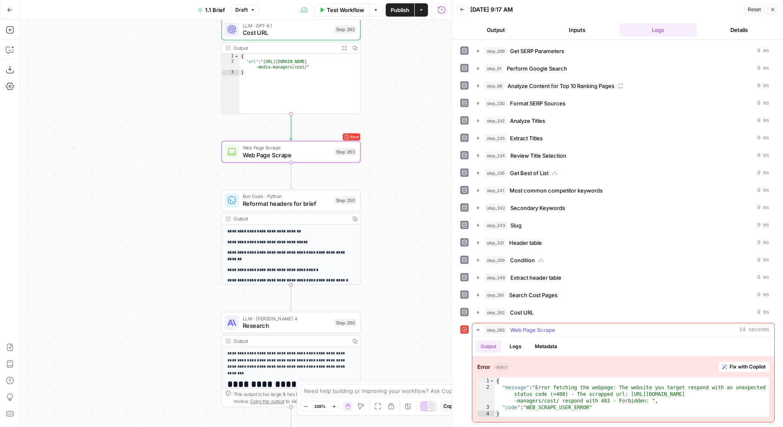
type textarea "**********"
drag, startPoint x: 630, startPoint y: 388, endPoint x: 558, endPoint y: 394, distance: 72.0
click at [558, 394] on div "{ "message" : "Error fetching the webpage: The website you target respond with …" at bounding box center [632, 403] width 275 height 53
click at [328, 152] on span "Web Page Scrape" at bounding box center [287, 154] width 88 height 9
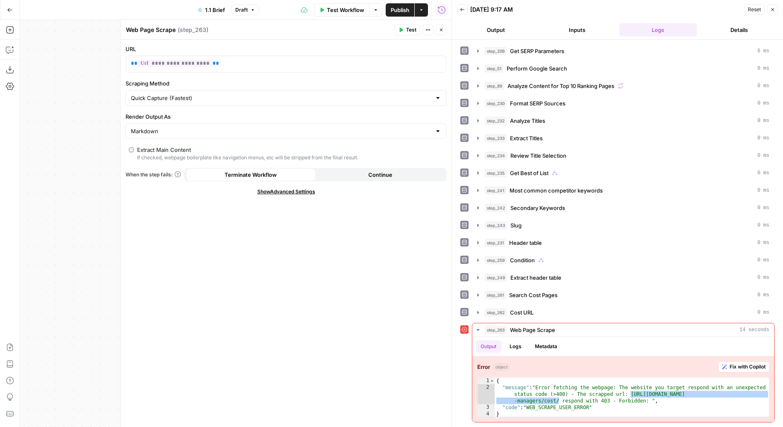
click at [293, 189] on span "Show Advanced Settings" at bounding box center [286, 191] width 58 height 7
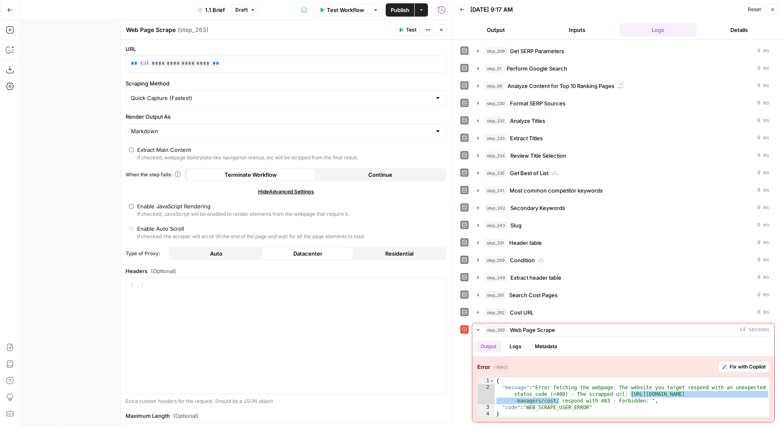
click at [167, 211] on div "If checked, JavaScript will be enabled to render elements from the webpage that…" at bounding box center [243, 213] width 212 height 7
type input "Custom"
click at [221, 252] on span "Auto" at bounding box center [216, 253] width 12 height 8
click at [410, 33] on span "Test" at bounding box center [411, 29] width 10 height 7
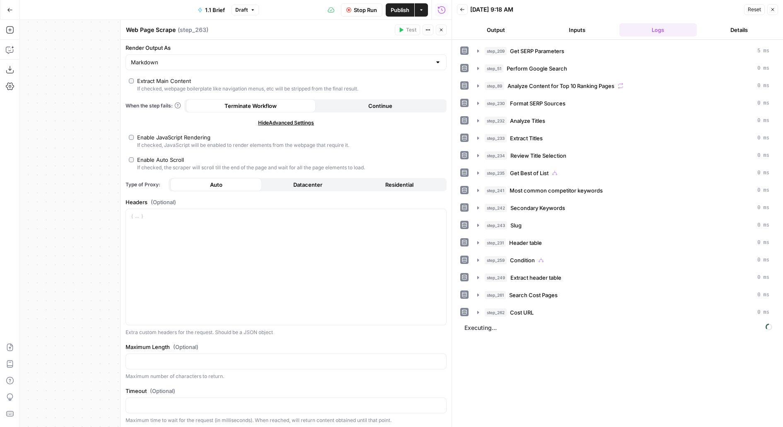
scroll to position [0, 0]
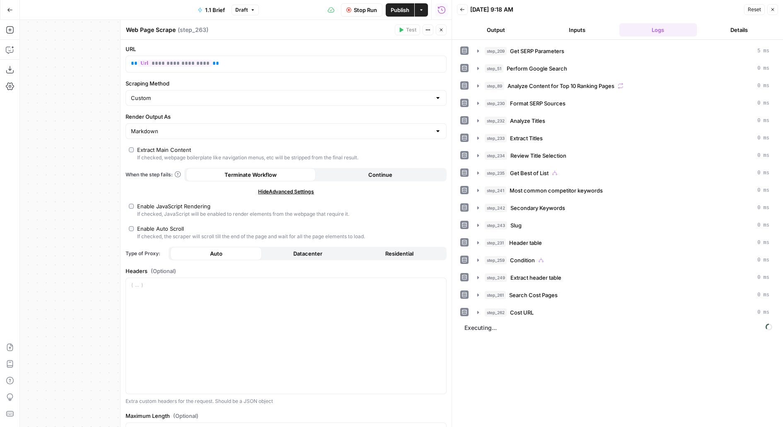
click at [356, 9] on span "Stop Run" at bounding box center [365, 10] width 23 height 8
click at [222, 63] on p "**********" at bounding box center [279, 63] width 297 height 8
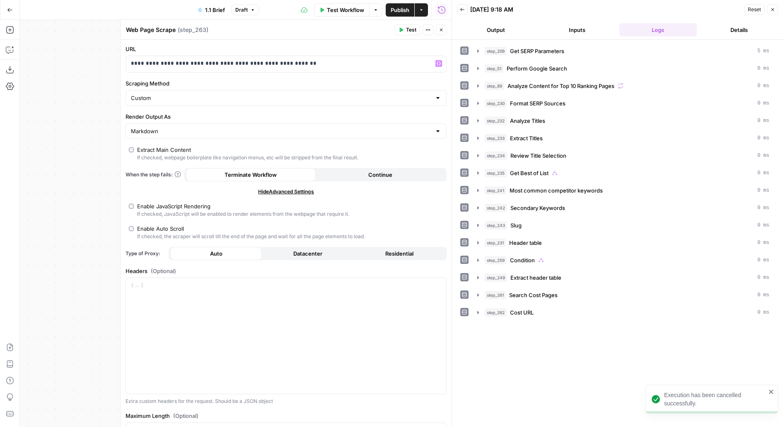
click at [404, 28] on icon "button" at bounding box center [401, 29] width 5 height 5
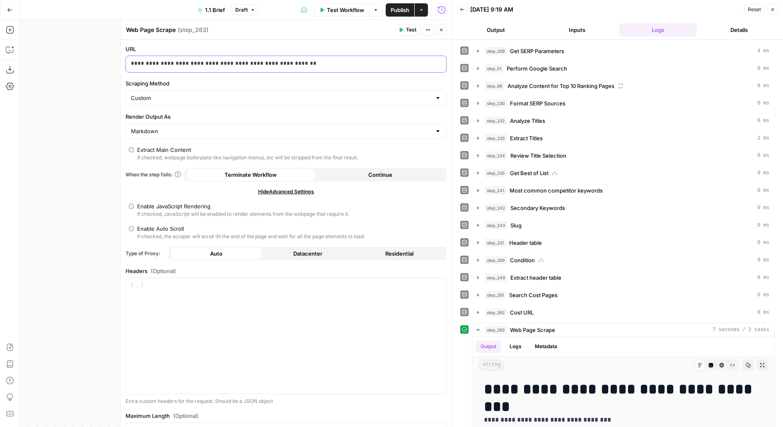
click at [302, 63] on p "**********" at bounding box center [286, 63] width 311 height 8
click at [302, 63] on p "**********" at bounding box center [280, 63] width 298 height 8
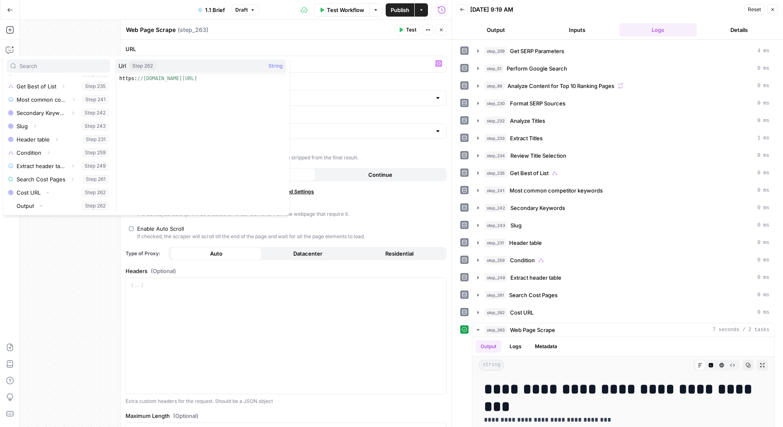
scroll to position [221, 0]
click at [23, 199] on button "Select variable Url" at bounding box center [66, 205] width 87 height 13
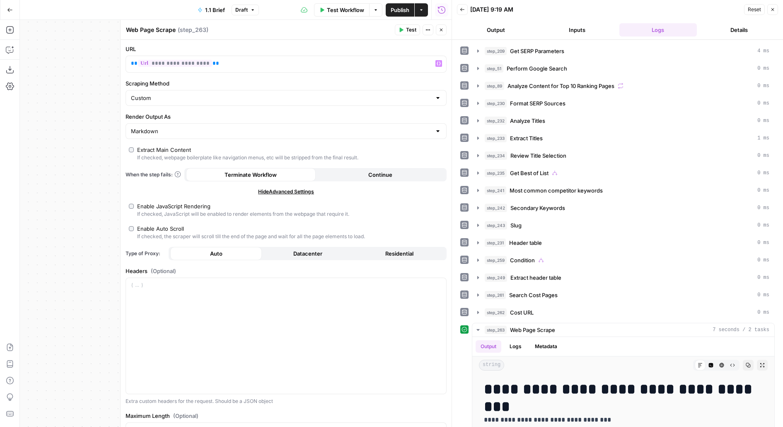
click at [403, 28] on icon "button" at bounding box center [401, 29] width 5 height 5
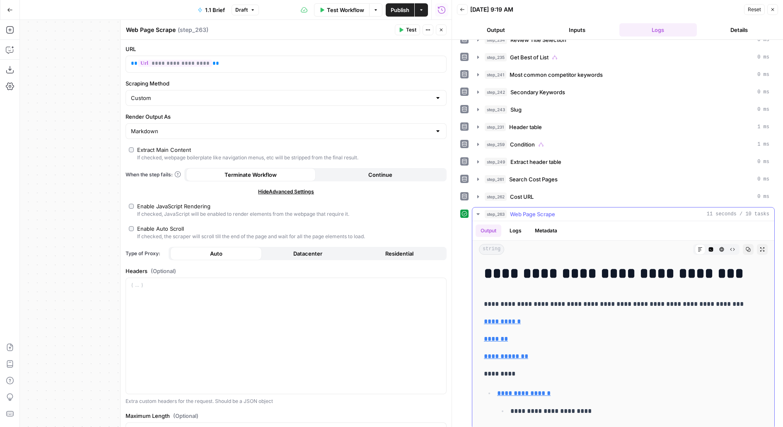
click at [764, 244] on button "Expand Output" at bounding box center [762, 249] width 11 height 11
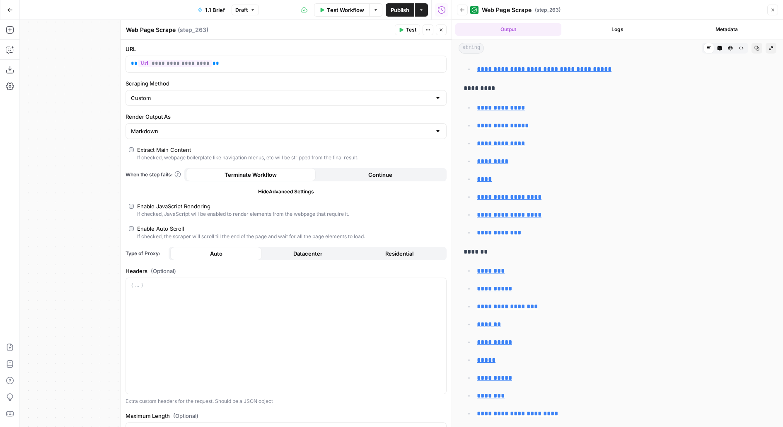
scroll to position [12643, 0]
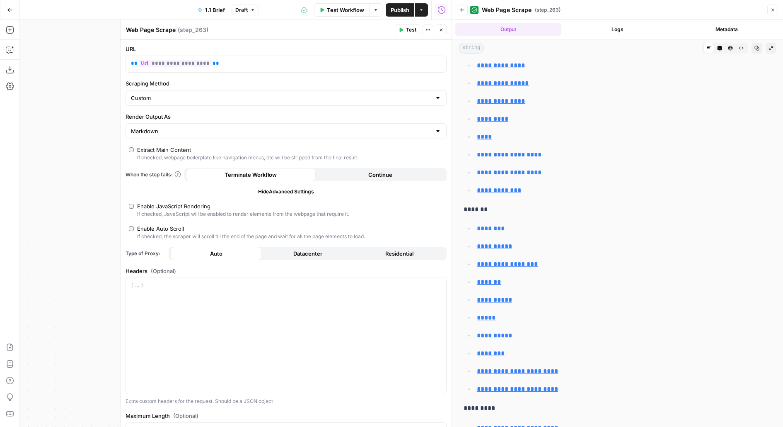
click at [189, 212] on div "If checked, JavaScript will be enabled to render elements from the webpage that…" at bounding box center [243, 213] width 212 height 7
click at [198, 210] on div "If checked, JavaScript will be enabled to render elements from the webpage that…" at bounding box center [243, 213] width 212 height 7
click at [446, 28] on button "Close" at bounding box center [441, 29] width 11 height 11
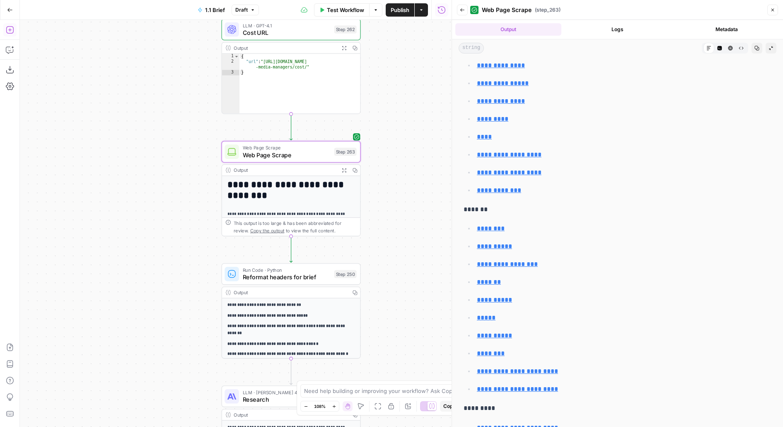
click at [6, 27] on icon "button" at bounding box center [10, 30] width 8 height 8
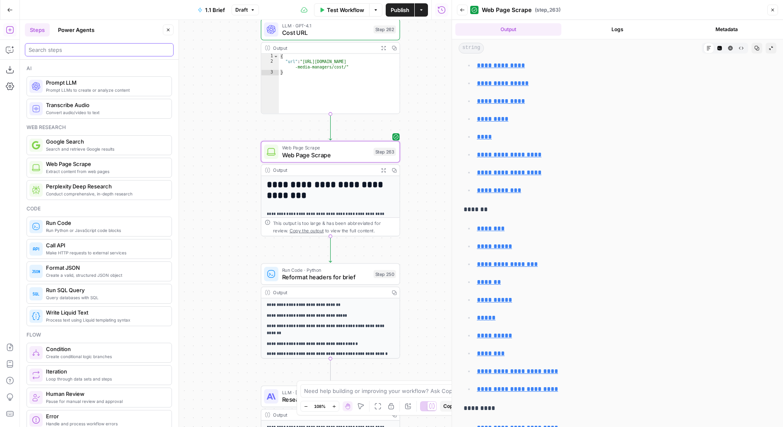
click at [68, 53] on input "search" at bounding box center [99, 50] width 141 height 8
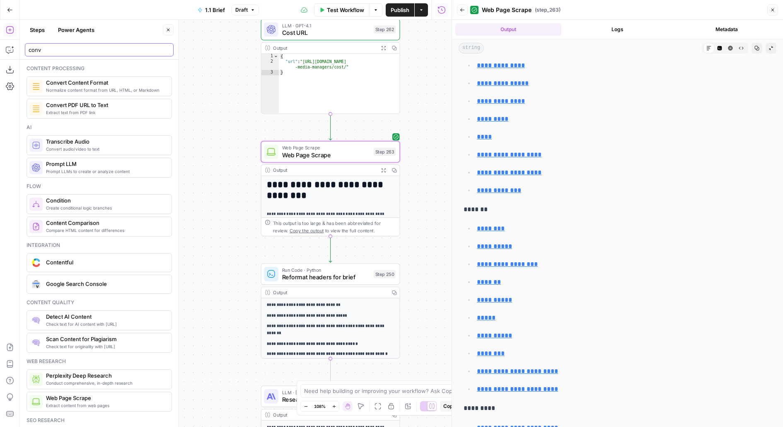
type input "conv"
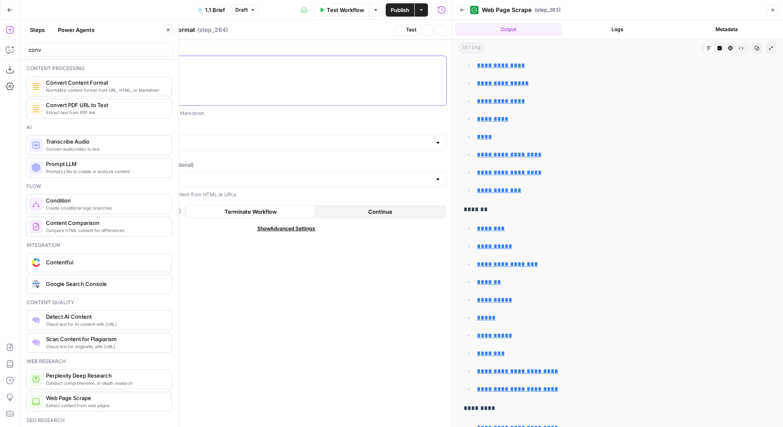
click at [170, 82] on div at bounding box center [286, 80] width 320 height 49
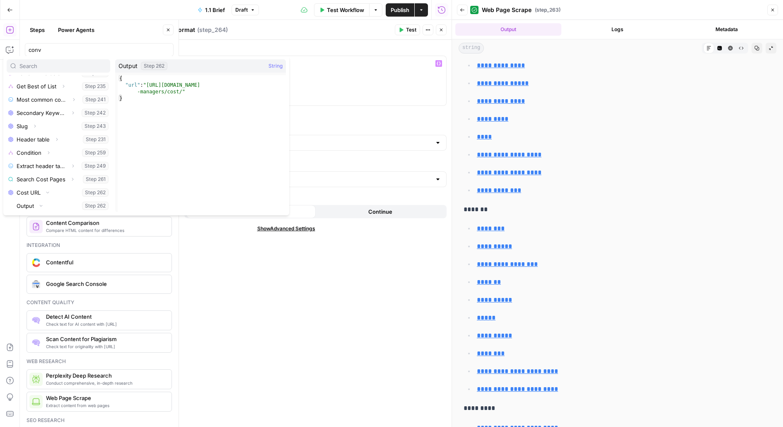
scroll to position [221, 0]
click at [23, 199] on button "Select variable Url" at bounding box center [66, 205] width 87 height 13
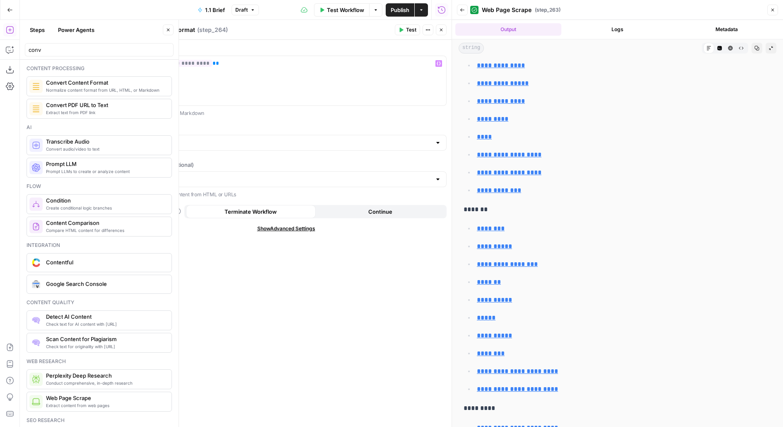
click at [221, 136] on div at bounding box center [286, 143] width 321 height 16
click at [216, 177] on span "Markdown" at bounding box center [285, 174] width 304 height 8
type input "Markdown"
click at [167, 29] on icon "button" at bounding box center [168, 29] width 5 height 5
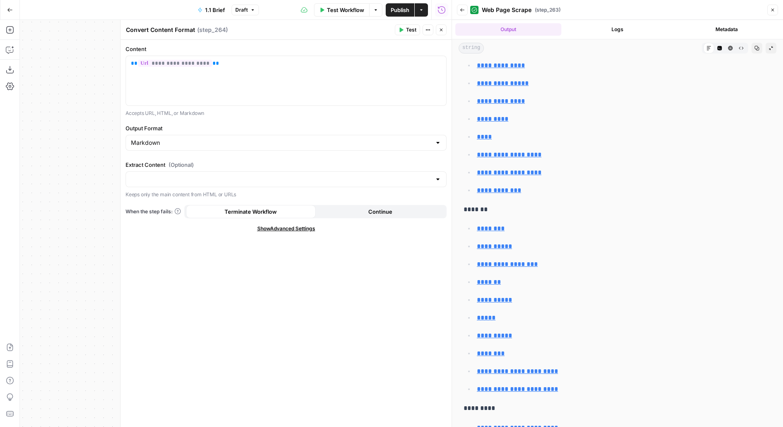
click at [148, 172] on div at bounding box center [286, 179] width 321 height 16
click at [167, 199] on span "Yes" at bounding box center [285, 198] width 304 height 8
type input "Yes"
click at [412, 27] on span "Test" at bounding box center [411, 29] width 10 height 7
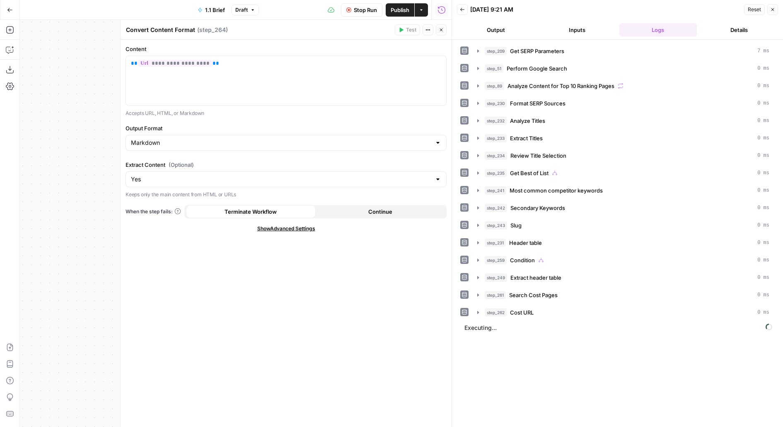
click at [444, 30] on span "Close" at bounding box center [444, 30] width 0 height 0
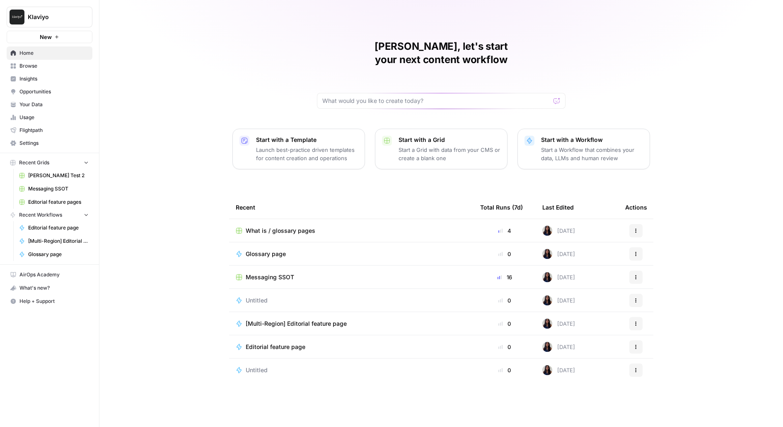
click at [62, 11] on button "Klaviyo" at bounding box center [50, 17] width 86 height 21
type input "cover"
click button "Covers" at bounding box center [75, 62] width 133 height 13
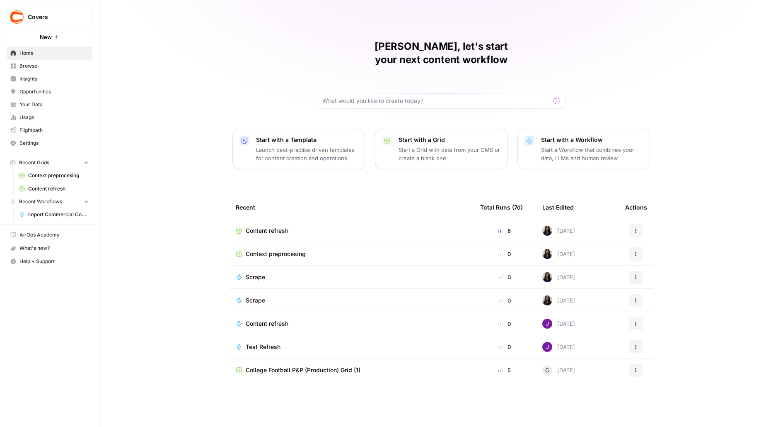
click at [52, 104] on span "Your Data" at bounding box center [53, 104] width 69 height 7
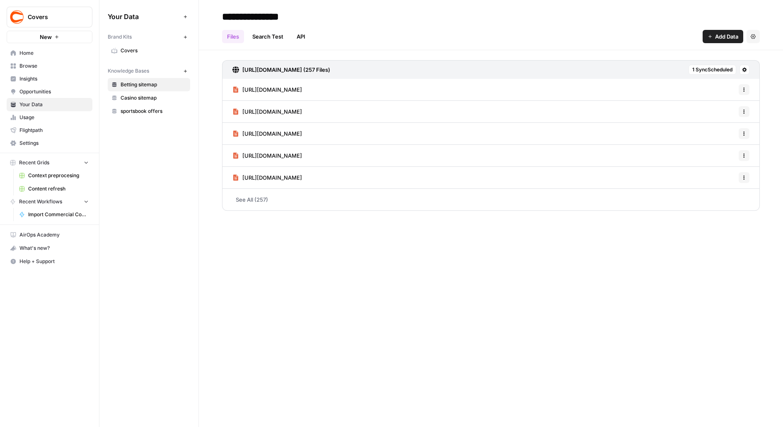
click at [46, 116] on span "Usage" at bounding box center [53, 117] width 69 height 7
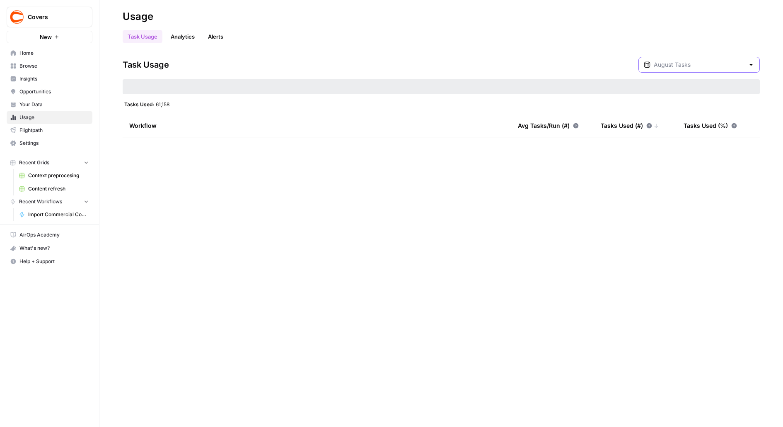
click at [702, 67] on input "text" at bounding box center [699, 65] width 91 height 8
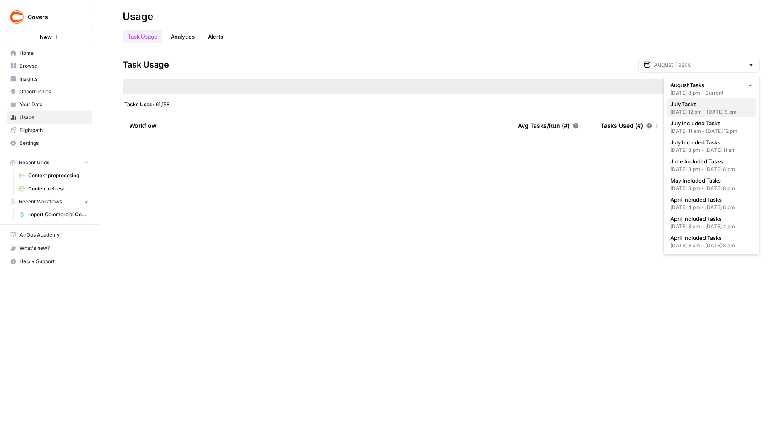
click at [691, 111] on div "Jul 23, 2025 12 pm - Jul 31, 2025 8 pm" at bounding box center [712, 111] width 82 height 7
type input "July Tasks"
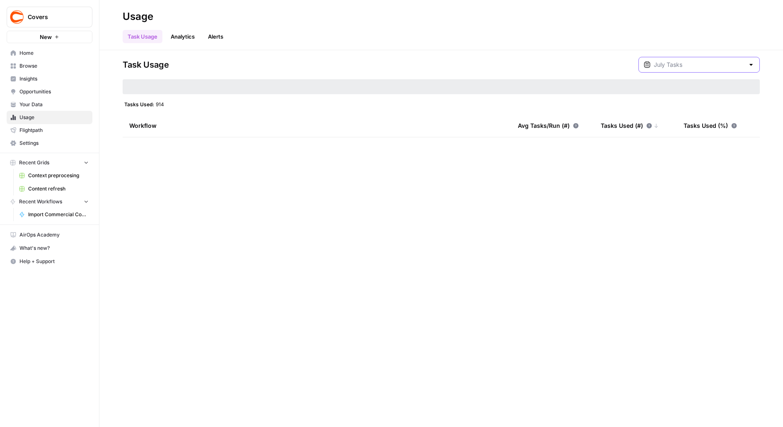
click at [691, 66] on input "text" at bounding box center [699, 65] width 91 height 8
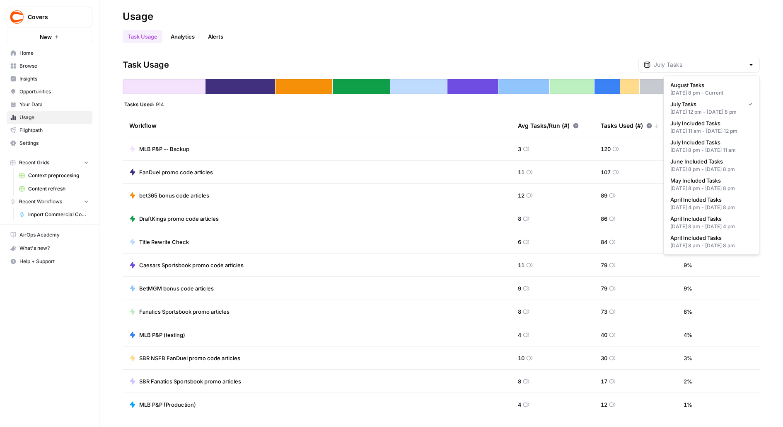
type input "July Tasks"
click at [509, 32] on div "Task Usage Analytics Alerts" at bounding box center [442, 33] width 638 height 20
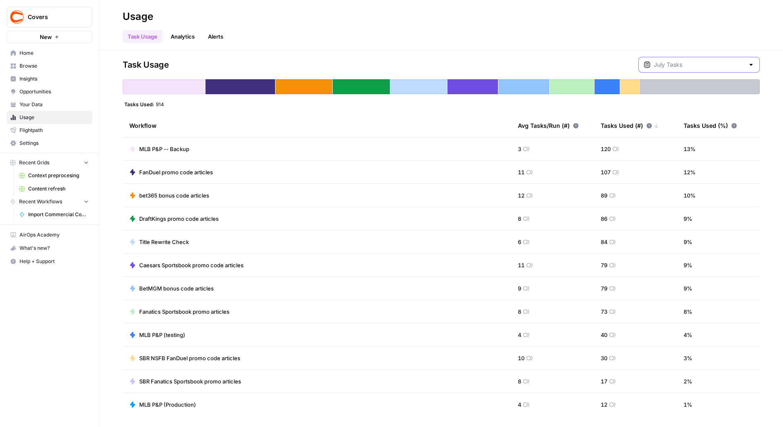
click at [738, 66] on input "text" at bounding box center [699, 65] width 91 height 8
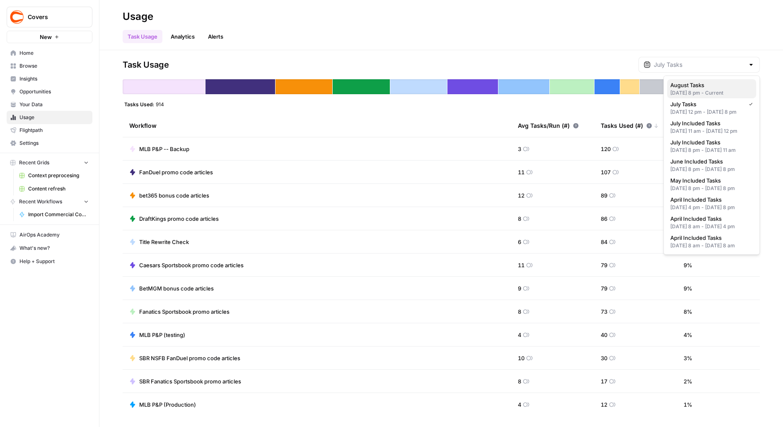
click at [727, 89] on div "Jul 31, 2025 8 pm - Current" at bounding box center [712, 92] width 82 height 7
type input "August Tasks"
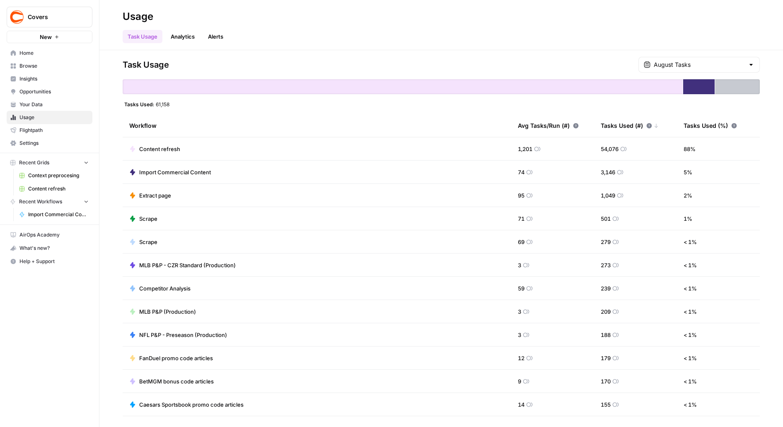
click at [163, 148] on span "Content refresh" at bounding box center [159, 149] width 41 height 8
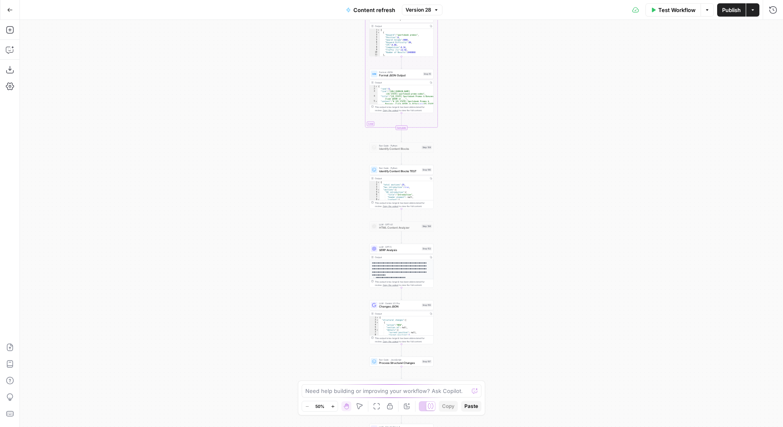
click at [12, 10] on button "Go Back" at bounding box center [9, 9] width 15 height 15
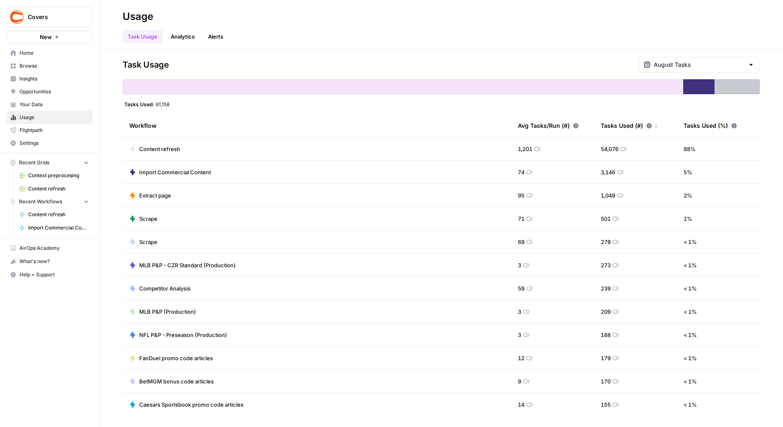
click at [34, 63] on span "Browse" at bounding box center [53, 65] width 69 height 7
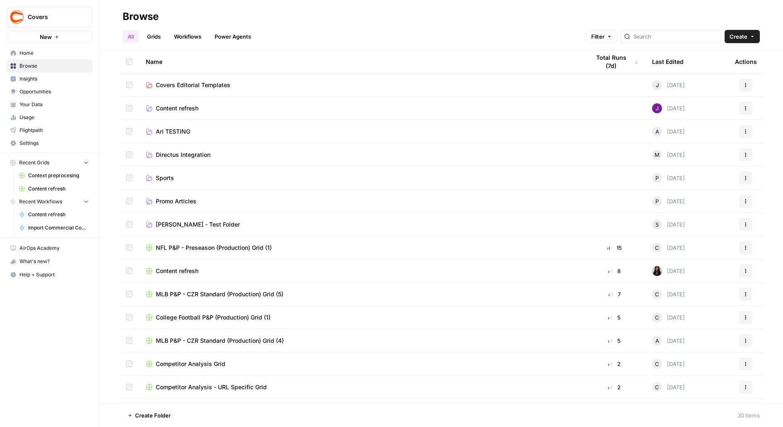
click at [184, 107] on span "Content refresh" at bounding box center [177, 108] width 43 height 8
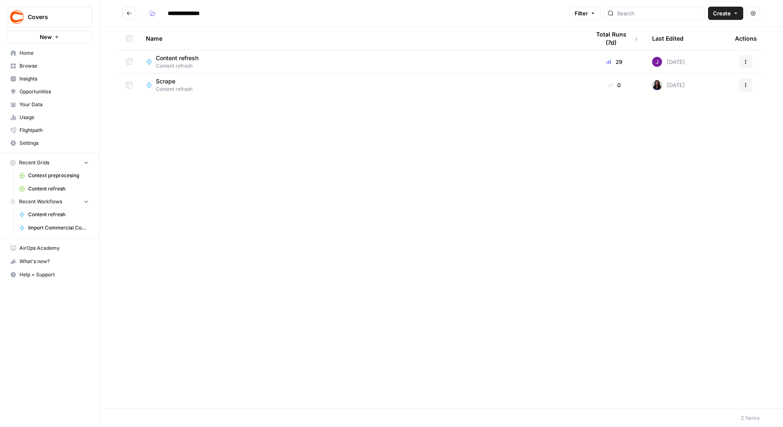
click at [128, 15] on icon "Go back" at bounding box center [129, 13] width 6 height 6
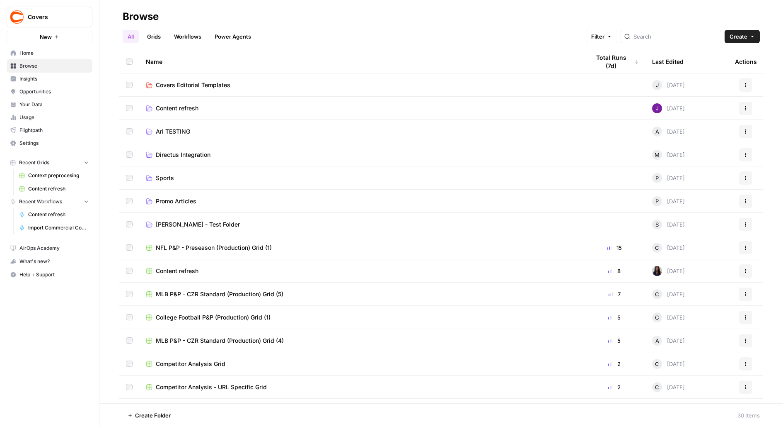
scroll to position [96, 0]
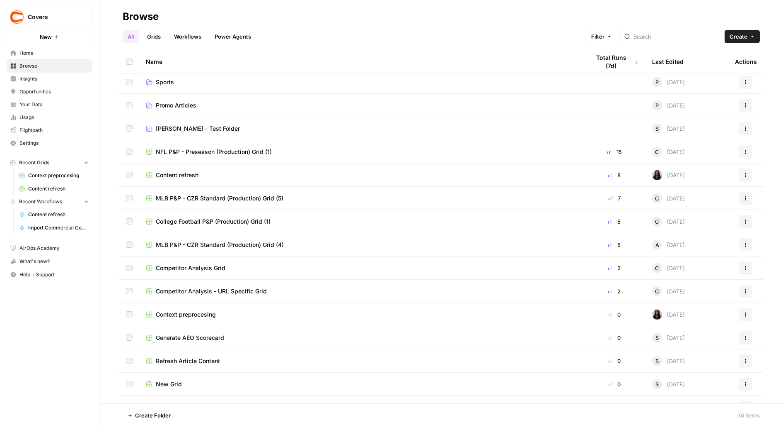
click at [176, 172] on span "Content refresh" at bounding box center [177, 175] width 43 height 8
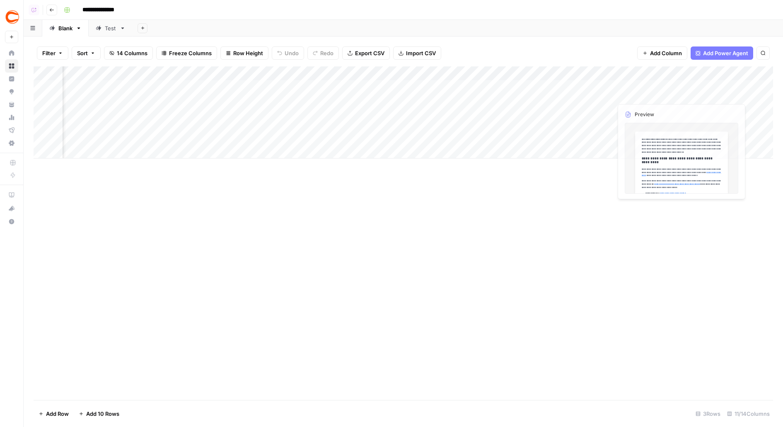
scroll to position [0, 334]
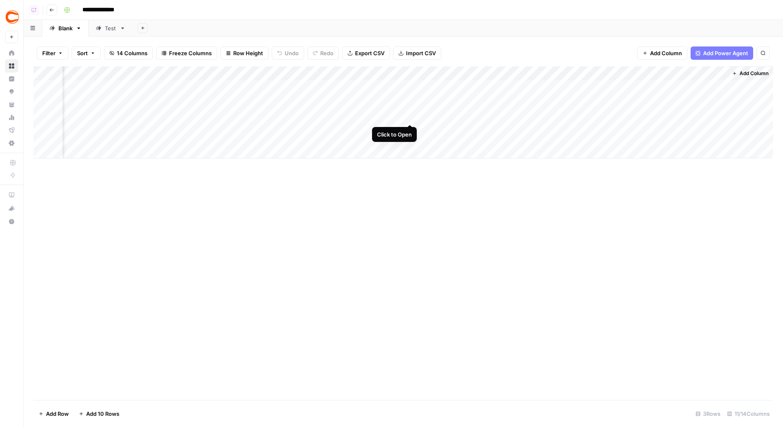
click at [410, 108] on div "Add Column" at bounding box center [404, 112] width 740 height 92
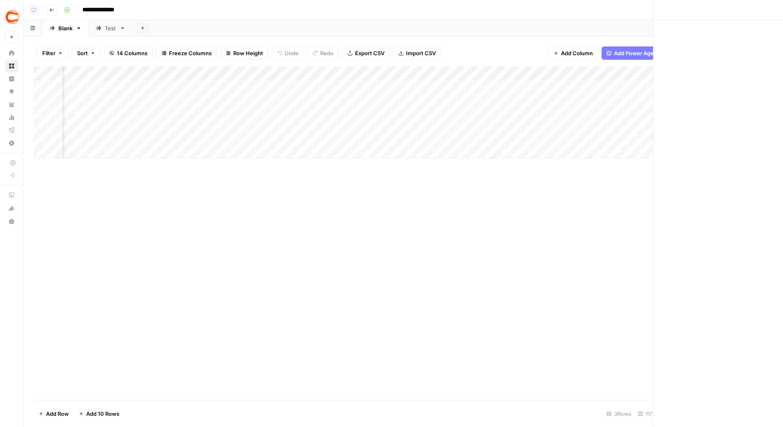
scroll to position [0, 327]
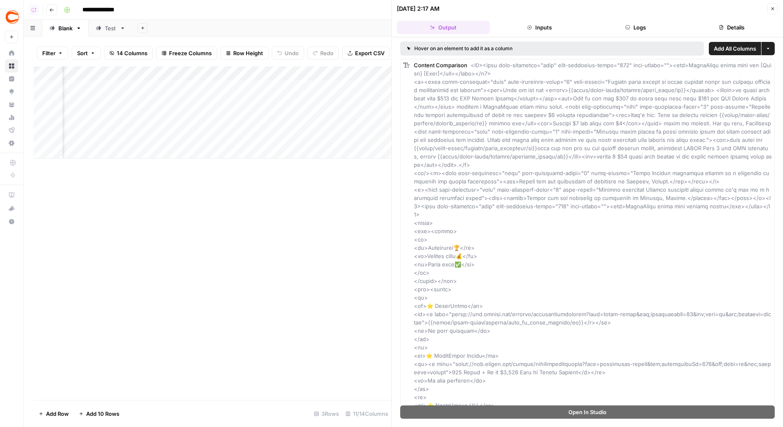
click at [743, 24] on button "Details" at bounding box center [732, 27] width 93 height 13
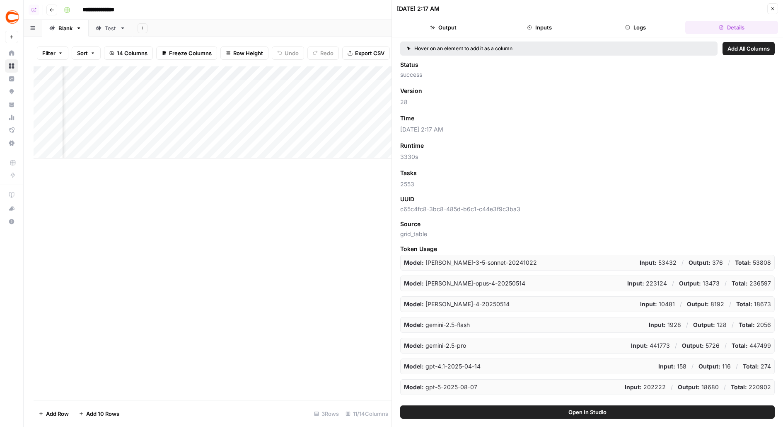
click at [774, 5] on button "Close" at bounding box center [773, 8] width 11 height 11
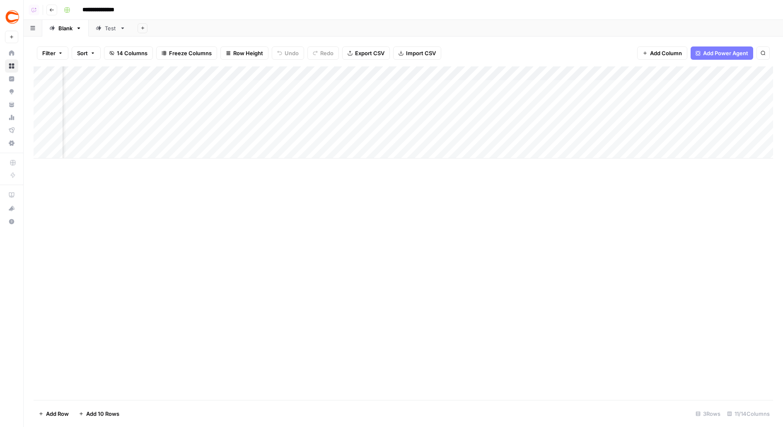
scroll to position [0, 334]
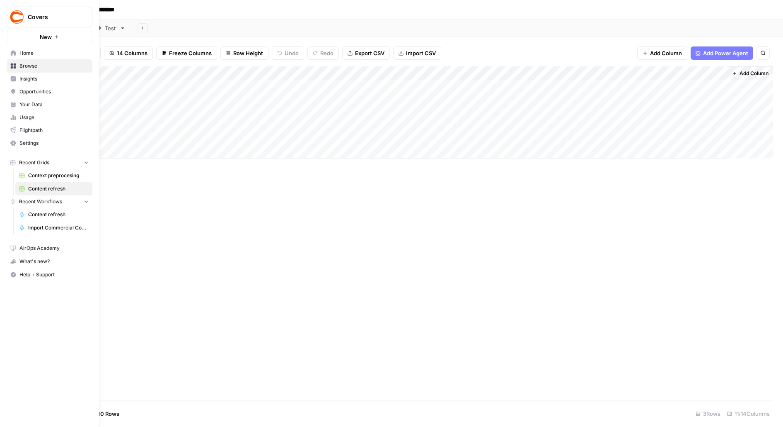
click at [36, 115] on span "Usage" at bounding box center [53, 117] width 69 height 7
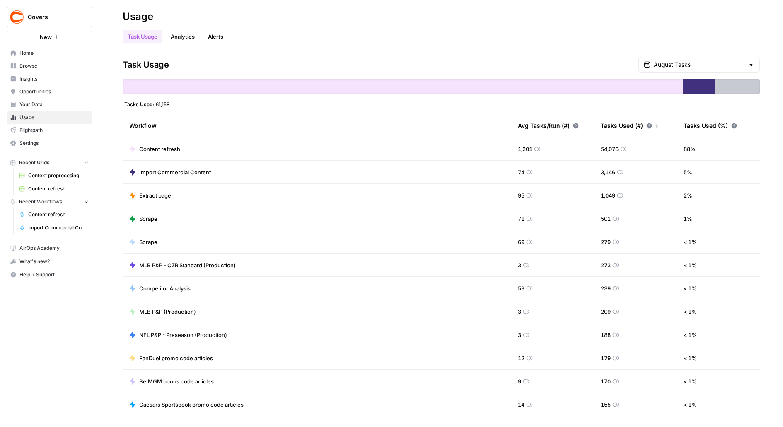
click at [46, 66] on span "Browse" at bounding box center [53, 65] width 69 height 7
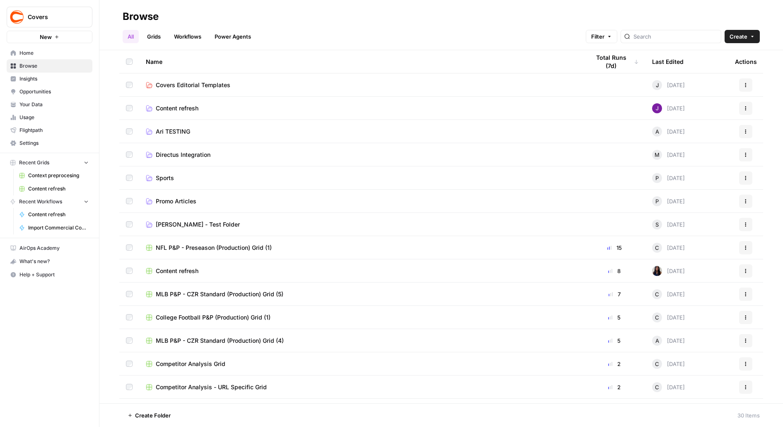
click at [167, 271] on span "Content refresh" at bounding box center [177, 271] width 43 height 8
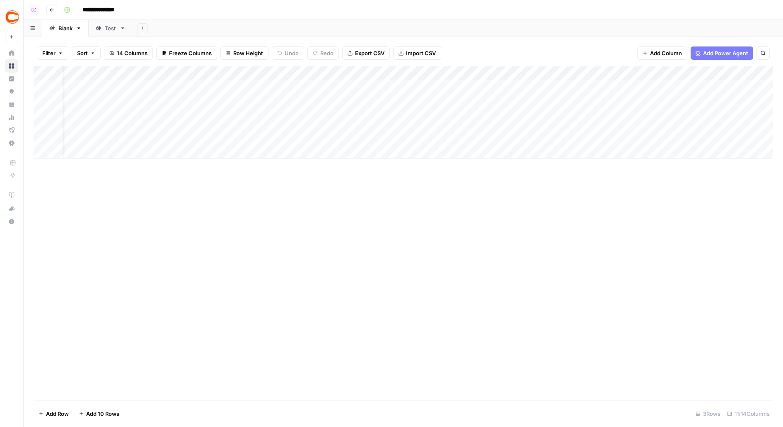
scroll to position [0, 69]
click at [676, 107] on div "Add Column" at bounding box center [404, 112] width 740 height 92
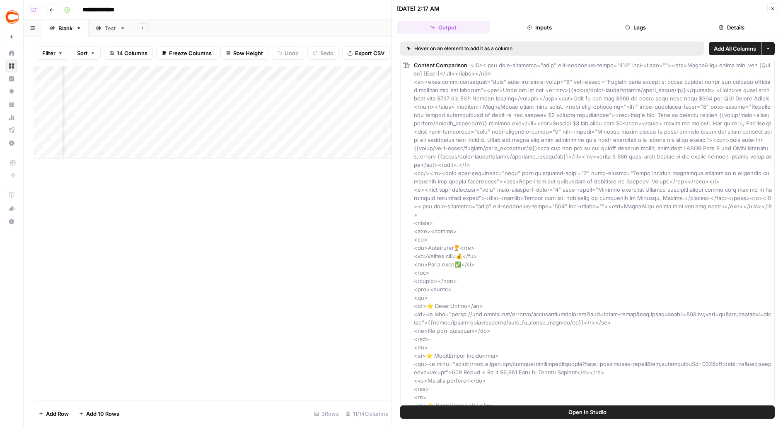
click at [738, 22] on button "Details" at bounding box center [732, 27] width 93 height 13
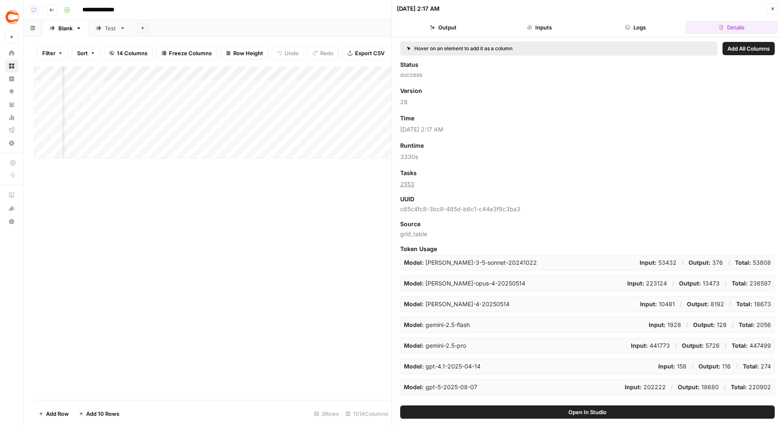
scroll to position [0, 423]
click at [772, 7] on icon "button" at bounding box center [773, 8] width 5 height 5
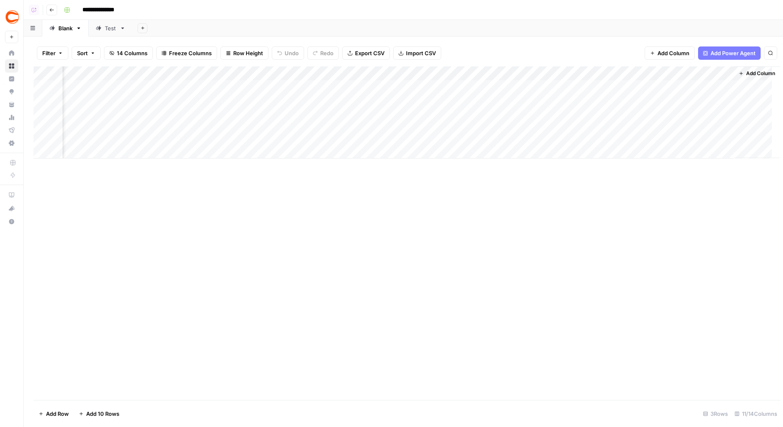
scroll to position [0, 324]
click at [420, 86] on div "Add Column" at bounding box center [404, 112] width 740 height 92
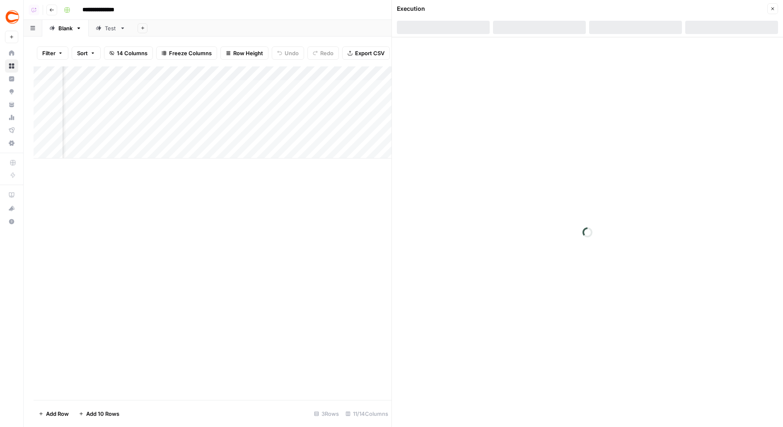
click at [633, 29] on div at bounding box center [635, 27] width 93 height 13
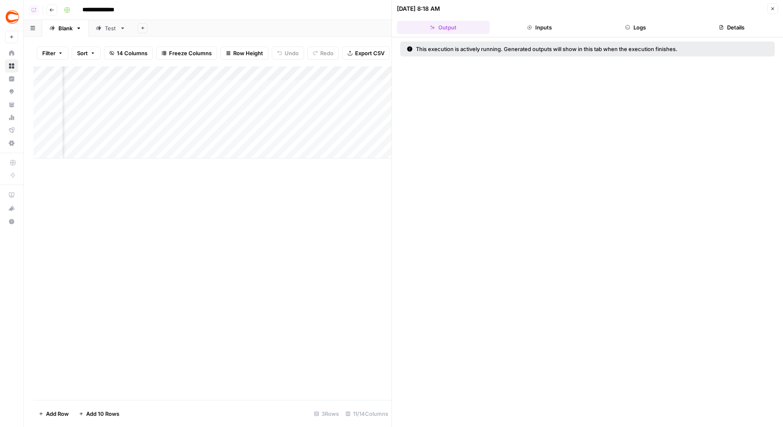
click at [631, 25] on button "Logs" at bounding box center [635, 27] width 93 height 13
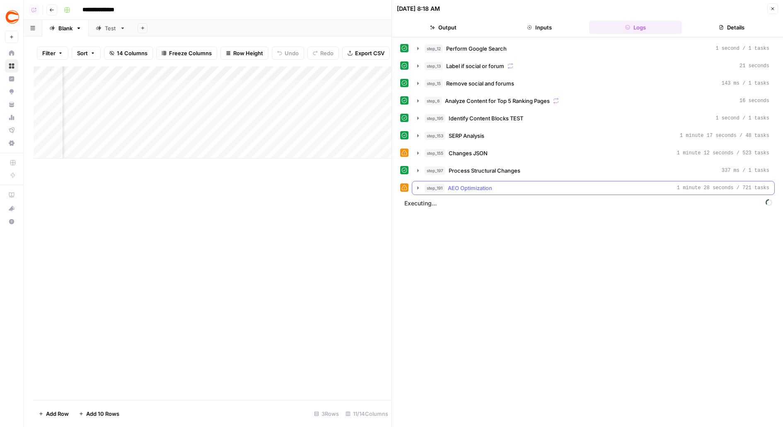
click at [515, 181] on button "step_191 AEO Optimization 1 minute 28 seconds / 721 tasks" at bounding box center [593, 187] width 362 height 13
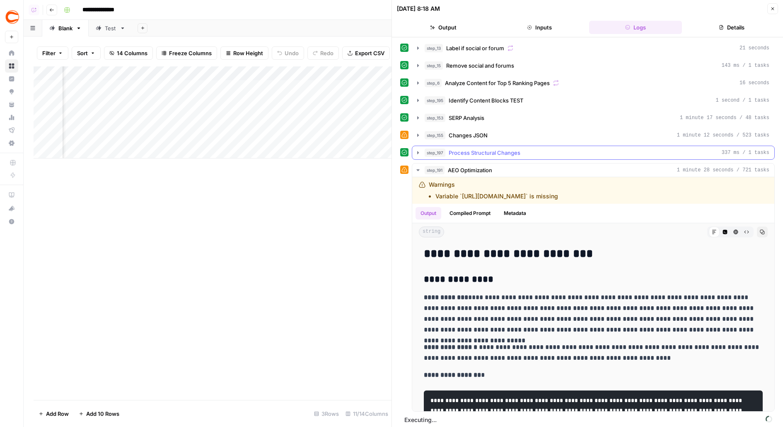
click at [492, 154] on button "step_197 Process Structural Changes 337 ms / 1 tasks" at bounding box center [593, 152] width 362 height 13
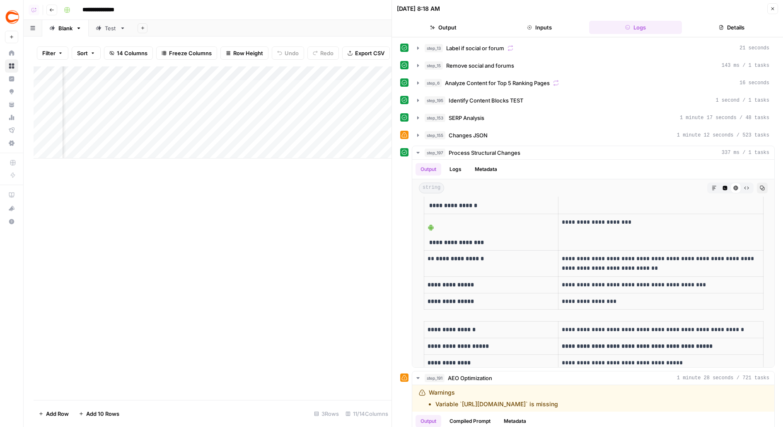
scroll to position [0, 587]
click at [150, 73] on div "Add Column" at bounding box center [213, 112] width 358 height 92
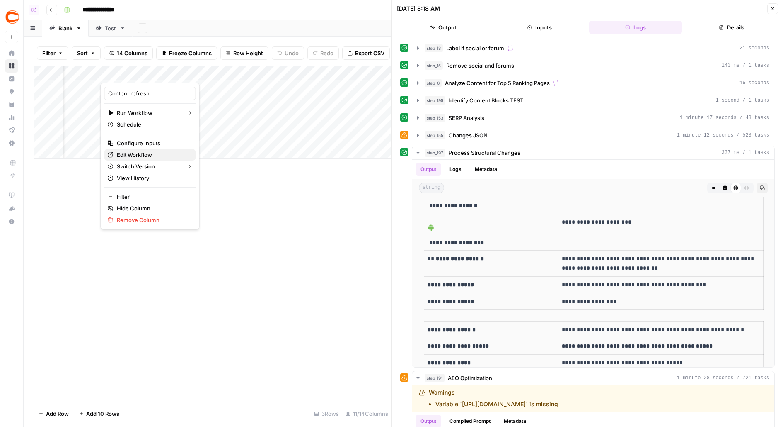
click at [125, 153] on span "Edit Workflow" at bounding box center [153, 154] width 73 height 8
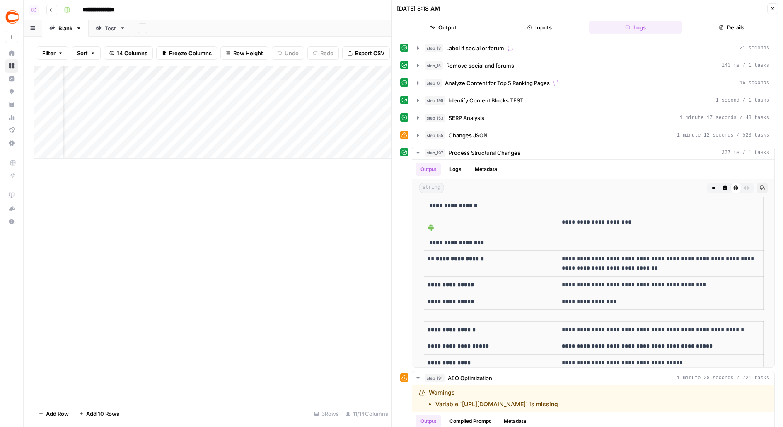
click at [168, 87] on div "Add Column" at bounding box center [213, 112] width 358 height 92
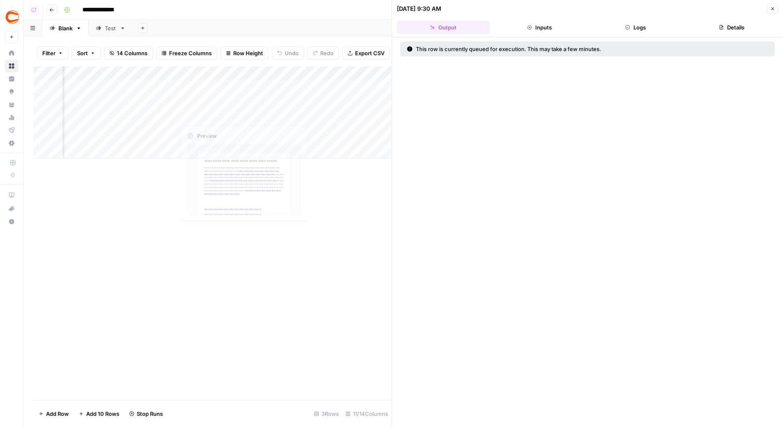
click at [144, 74] on div "Add Column" at bounding box center [213, 112] width 358 height 92
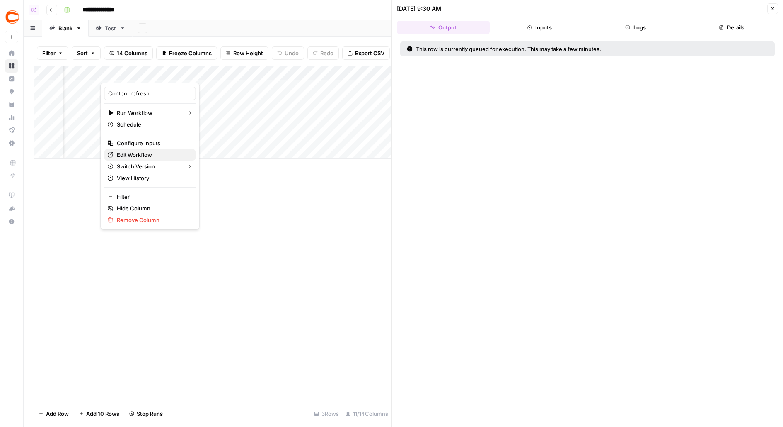
click at [125, 155] on span "Edit Workflow" at bounding box center [153, 154] width 73 height 8
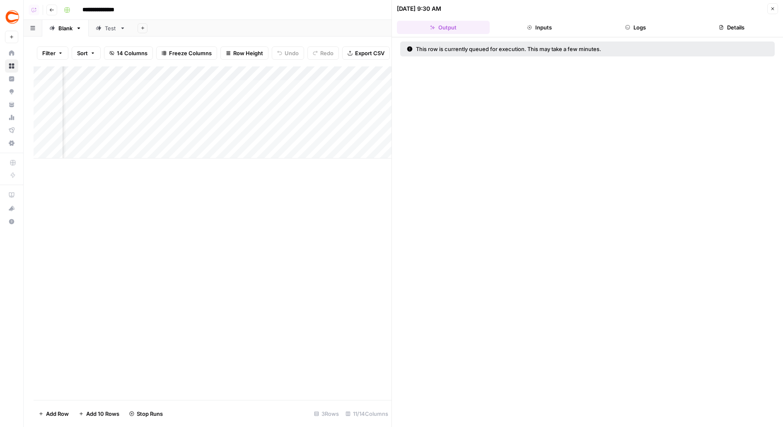
click at [168, 83] on div "Add Column" at bounding box center [213, 112] width 358 height 92
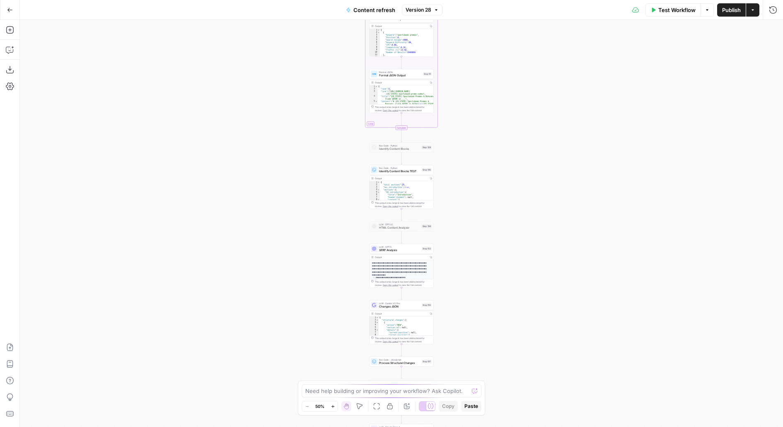
drag, startPoint x: 519, startPoint y: 325, endPoint x: 513, endPoint y: 24, distance: 301.0
click at [513, 24] on div "true false true false true false Workflow Set Inputs Inputs Google Search Perfo…" at bounding box center [402, 223] width 764 height 407
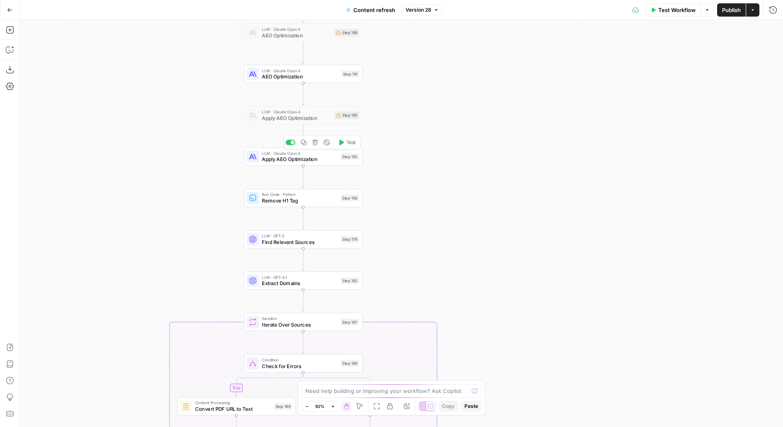
click at [340, 160] on div "LLM · [PERSON_NAME] Opus 4 Apply AEO Optimization Step 192 Copy step Delete ste…" at bounding box center [303, 156] width 112 height 13
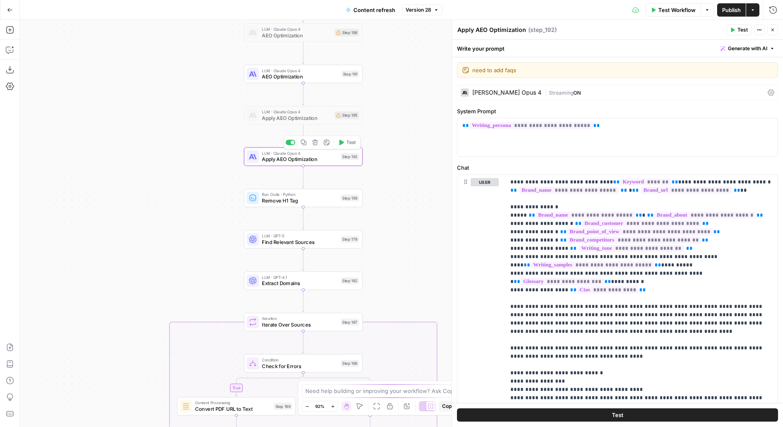
click at [624, 87] on div "[PERSON_NAME] Opus 4 | Streaming ON" at bounding box center [617, 93] width 321 height 16
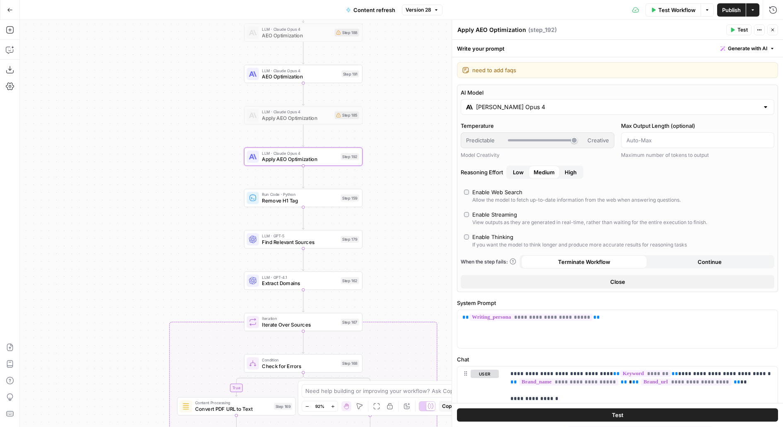
click at [510, 236] on div "Enable Thinking" at bounding box center [493, 237] width 41 height 8
type input "*"
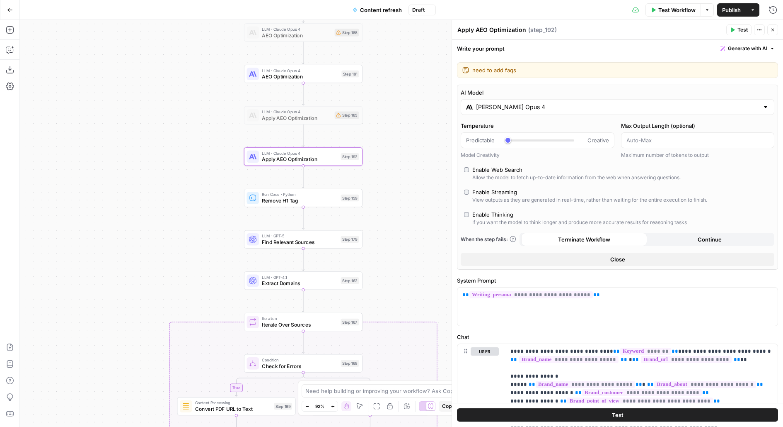
click at [738, 34] on button "Test" at bounding box center [739, 29] width 25 height 11
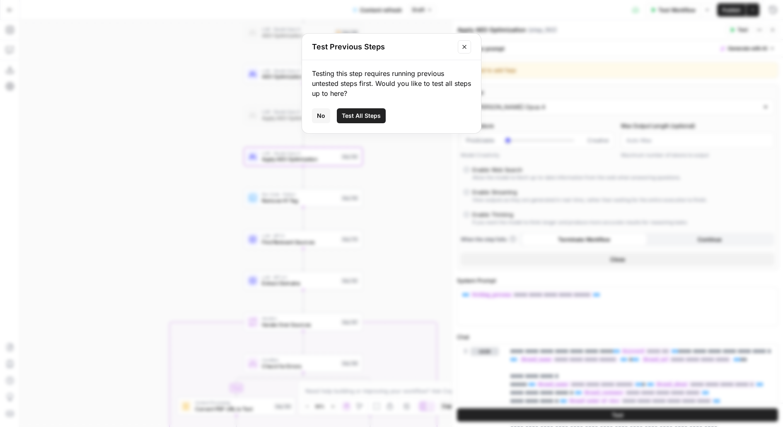
click at [468, 45] on button "Close modal" at bounding box center [464, 46] width 13 height 13
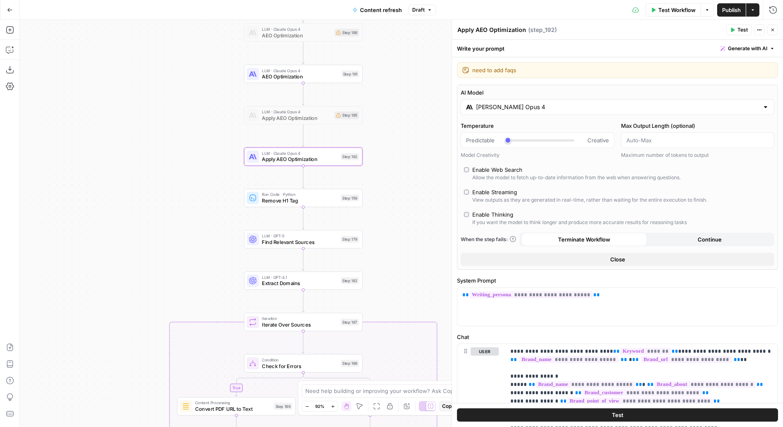
click at [724, 10] on span "Publish" at bounding box center [732, 10] width 19 height 8
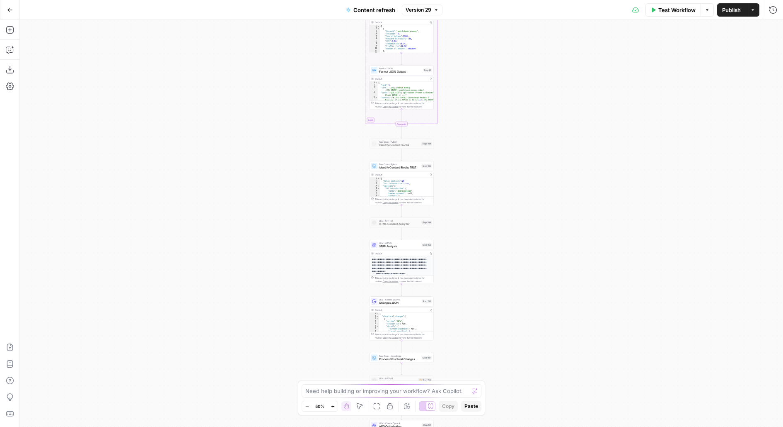
drag, startPoint x: 523, startPoint y: 282, endPoint x: 523, endPoint y: 99, distance: 182.8
click at [523, 99] on div "true false true false true false Workflow Set Inputs Inputs Google Search Perfo…" at bounding box center [402, 223] width 764 height 407
